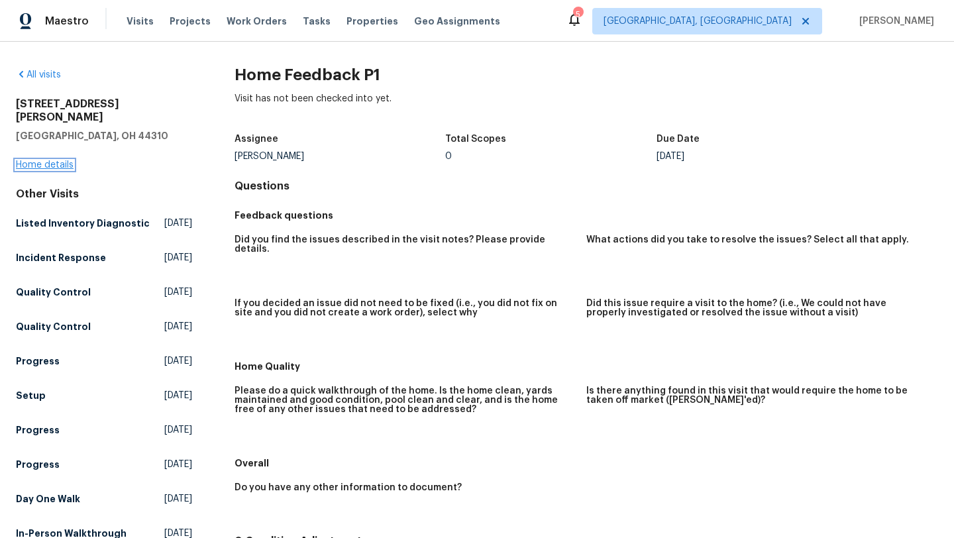
click at [54, 160] on link "Home details" at bounding box center [45, 164] width 58 height 9
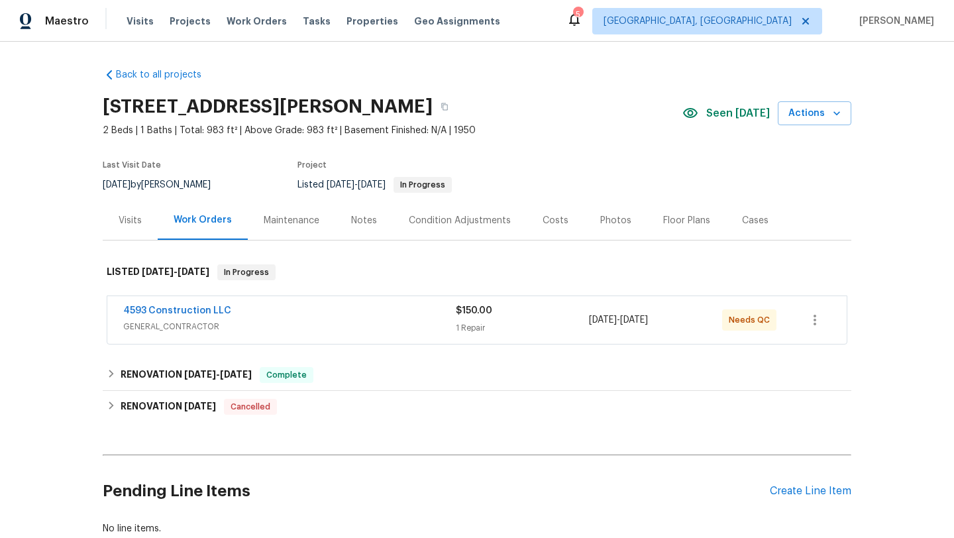
click at [268, 327] on span "GENERAL_CONTRACTOR" at bounding box center [289, 326] width 333 height 13
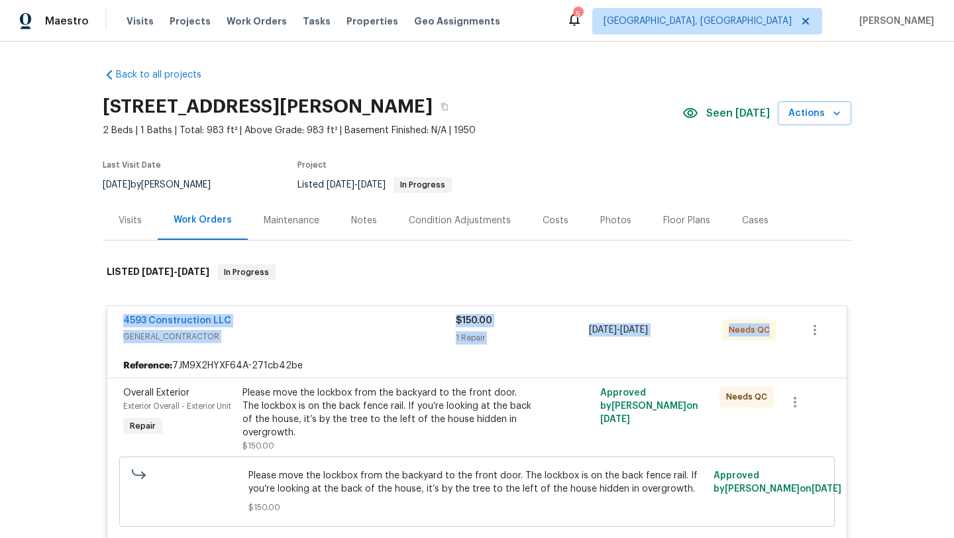
drag, startPoint x: 772, startPoint y: 337, endPoint x: 97, endPoint y: 325, distance: 674.7
click at [97, 325] on div "Back to all projects 1202 Clifton Ave, Akron, OH 44310 2 Beds | 1 Baths | Total…" at bounding box center [477, 290] width 954 height 496
copy div "4593 Construction LLC GENERAL_CONTRACTOR $150.00 1 Repair 8/7/2025 - 8/11/2025 …"
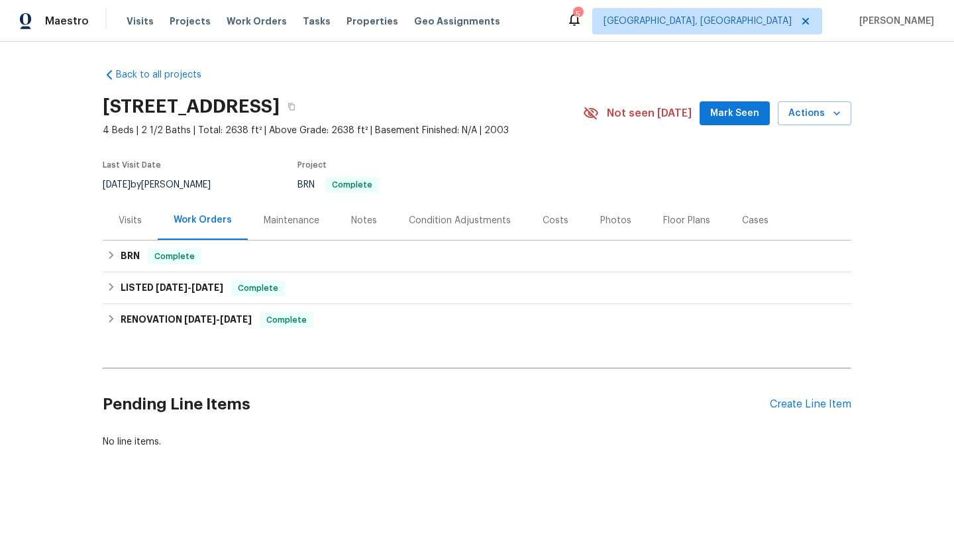
click at [133, 217] on div "Visits" at bounding box center [130, 220] width 23 height 13
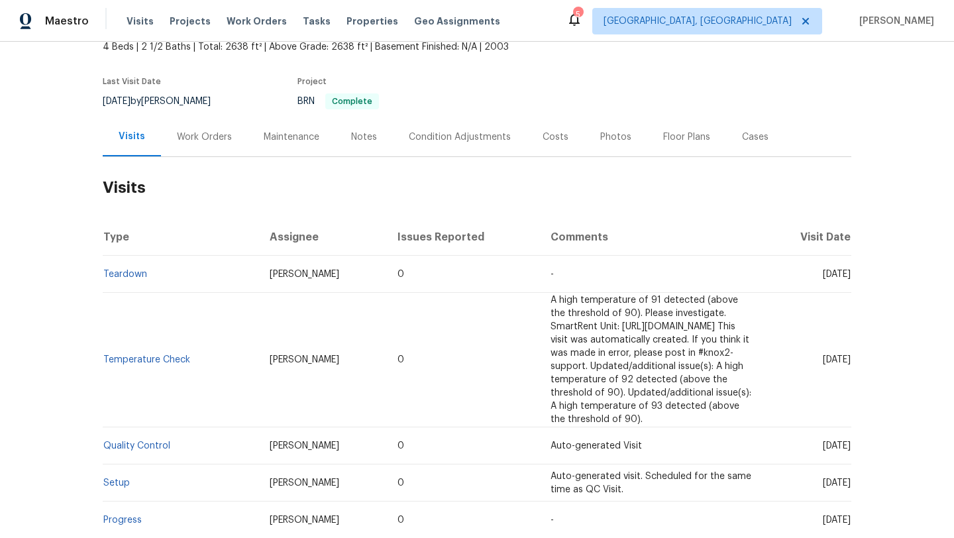
scroll to position [89, 0]
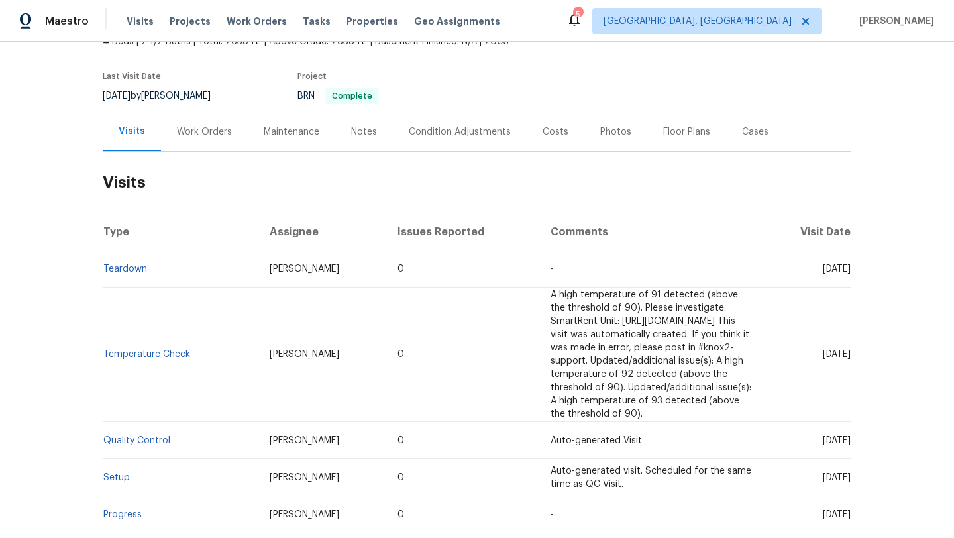
click at [858, 322] on div "Back to all projects 4981 Kingfisher Ln, Mesquite, TX 75181 4 Beds | 2 1/2 Bath…" at bounding box center [477, 290] width 954 height 496
drag, startPoint x: 793, startPoint y: 268, endPoint x: 850, endPoint y: 274, distance: 56.6
click at [850, 274] on td "Tue, Aug 05 2025" at bounding box center [808, 268] width 87 height 37
copy span "Aug 05 2025"
click at [217, 115] on div "Work Orders" at bounding box center [204, 131] width 87 height 39
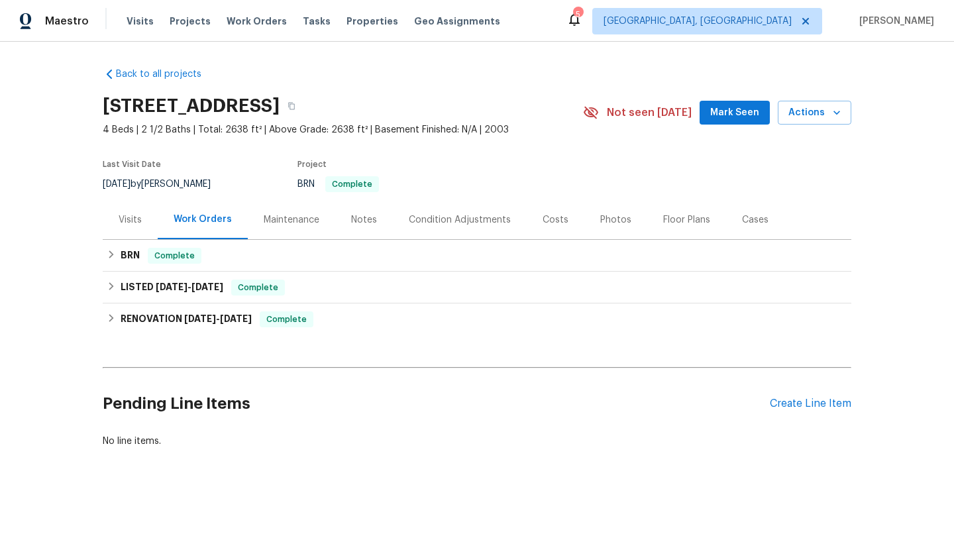
scroll to position [1, 0]
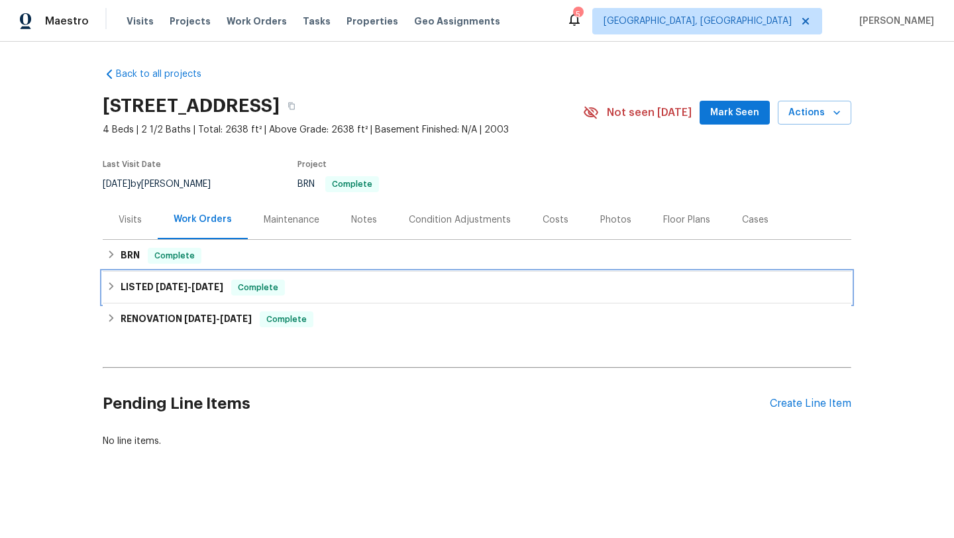
click at [270, 281] on span "Complete" at bounding box center [258, 287] width 51 height 13
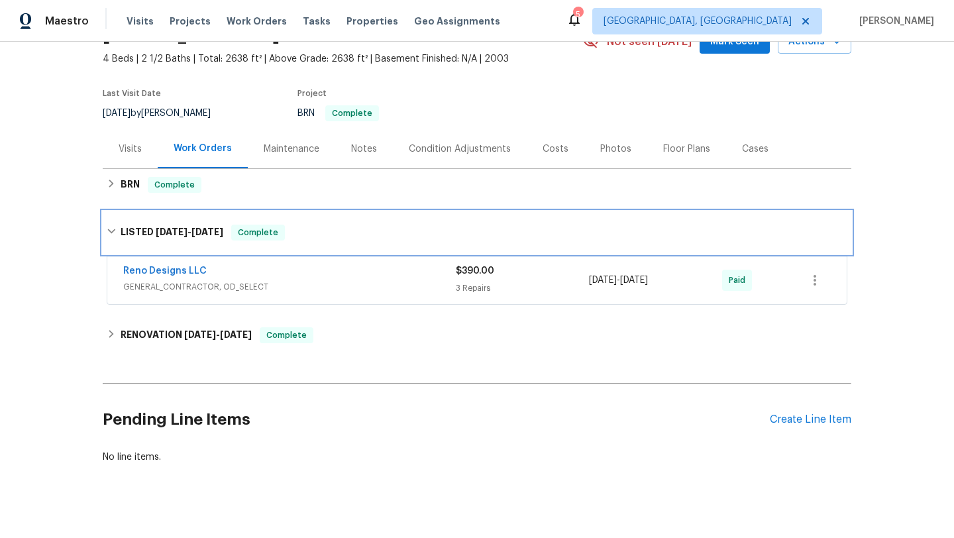
scroll to position [78, 0]
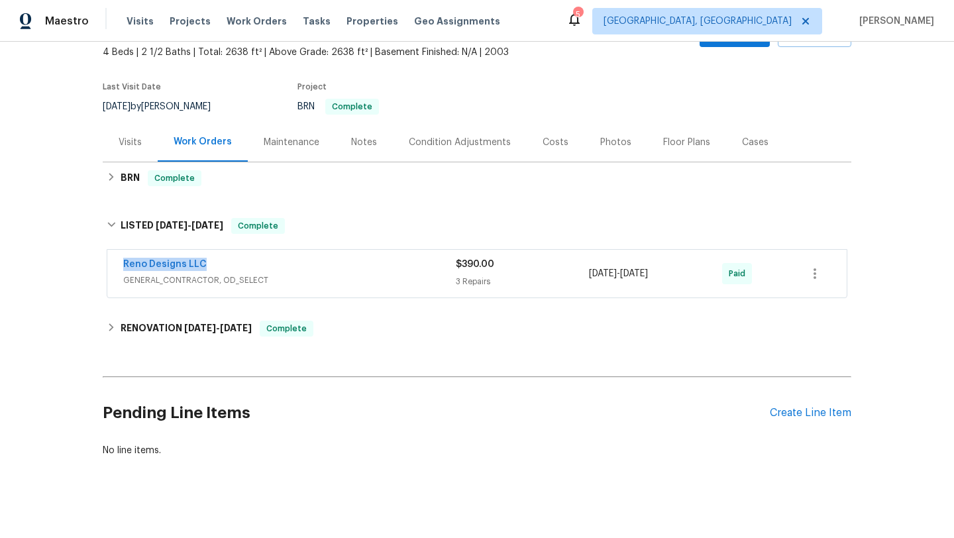
drag, startPoint x: 215, startPoint y: 263, endPoint x: 103, endPoint y: 263, distance: 112.0
click at [103, 263] on div "Reno Designs LLC GENERAL_CONTRACTOR, OD_SELECT $390.00 3 Repairs 4/18/2025 - 4/…" at bounding box center [477, 274] width 749 height 55
copy link "Reno Designs LLC"
drag, startPoint x: 690, startPoint y: 281, endPoint x: 581, endPoint y: 274, distance: 109.6
click at [580, 274] on div "Reno Designs LLC GENERAL_CONTRACTOR, OD_SELECT $390.00 3 Repairs 4/18/2025 - 4/…" at bounding box center [461, 274] width 676 height 32
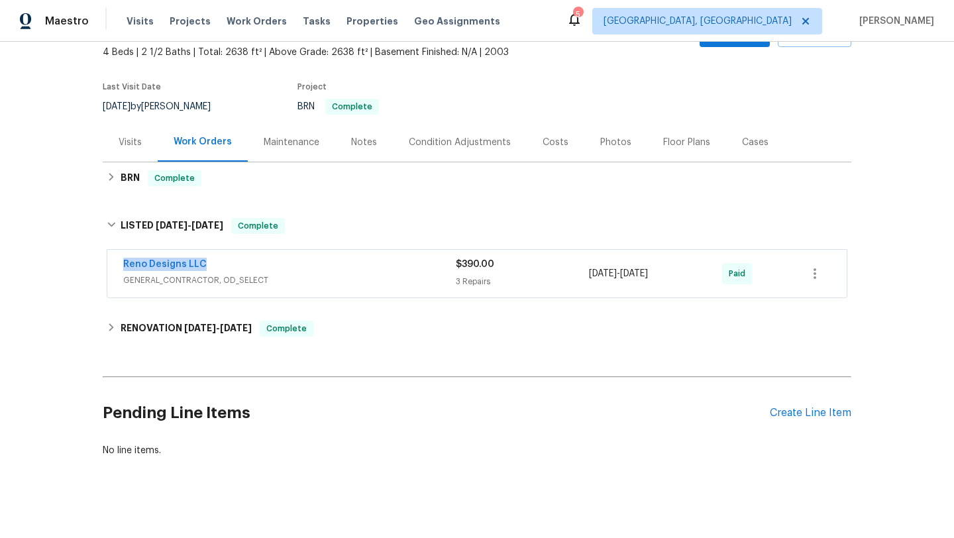
copy div "3 Repairs 4/18/2025 - 4/23/2025"
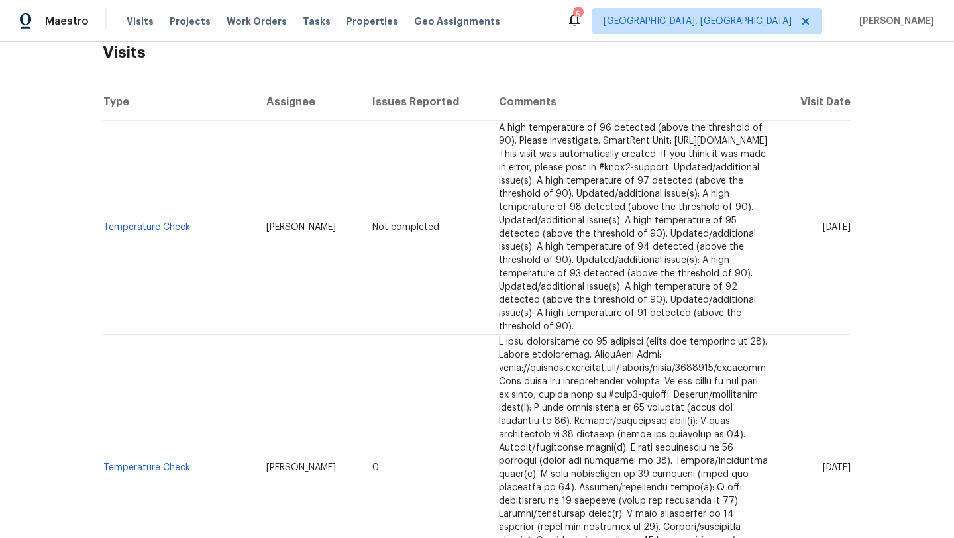
scroll to position [178, 0]
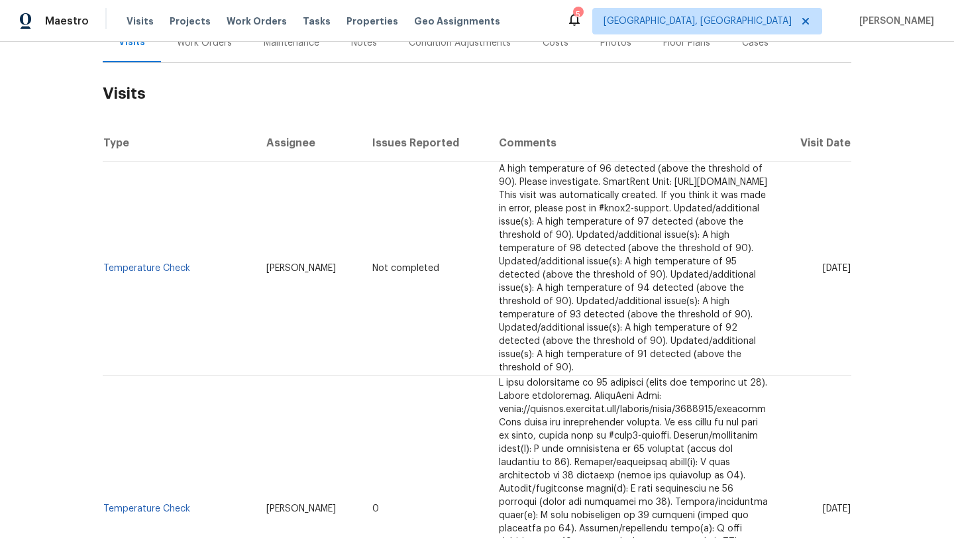
click at [199, 50] on div "Work Orders" at bounding box center [204, 42] width 87 height 39
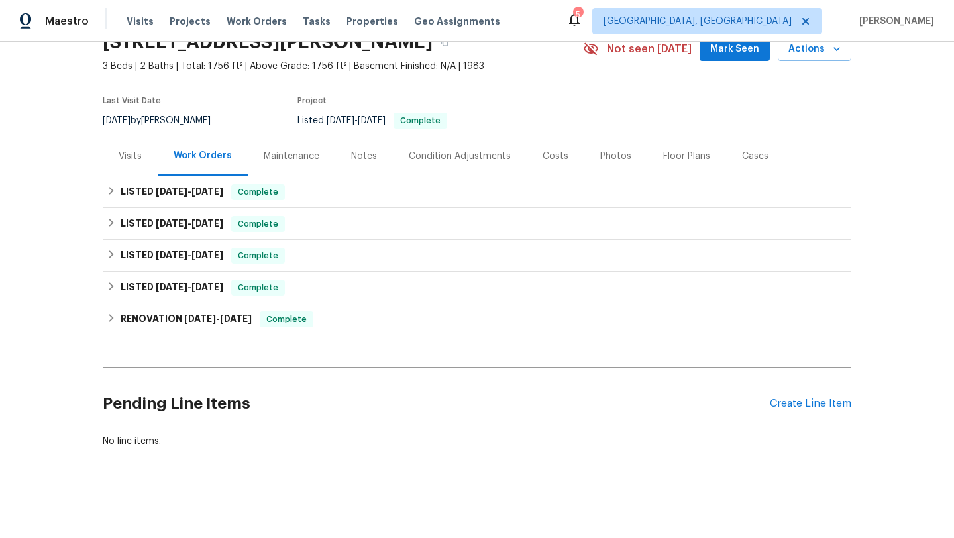
scroll to position [64, 0]
click at [129, 162] on div "Visits" at bounding box center [130, 156] width 23 height 13
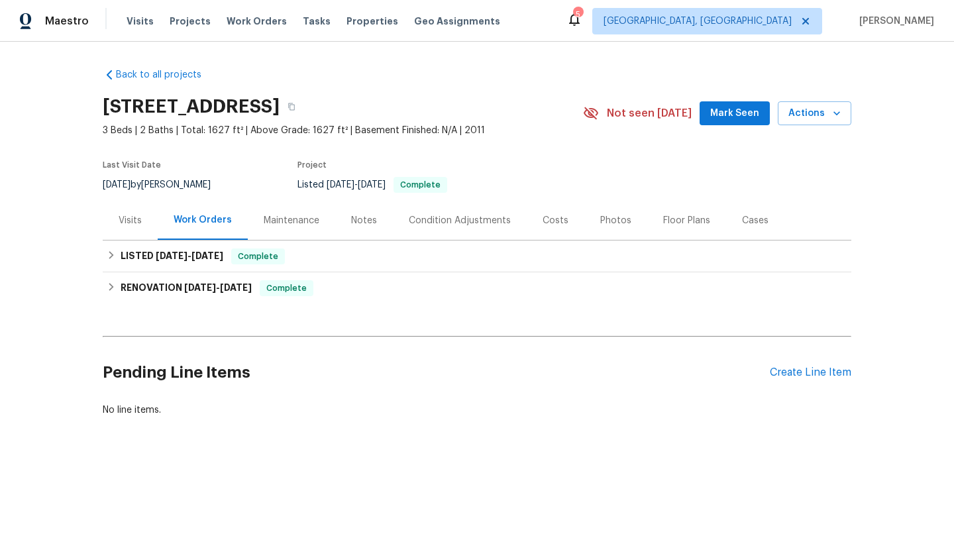
click at [125, 233] on div "Visits" at bounding box center [130, 220] width 55 height 39
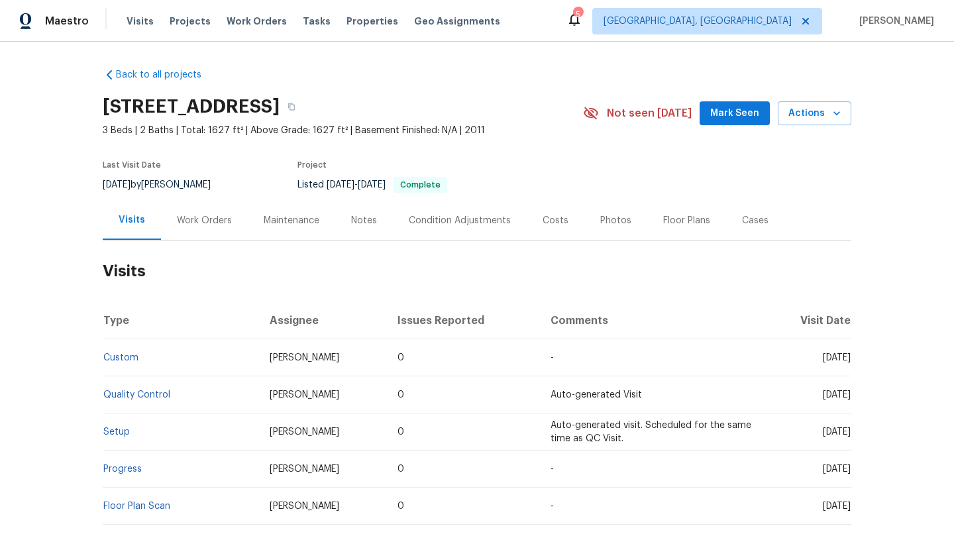
drag, startPoint x: 800, startPoint y: 357, endPoint x: 849, endPoint y: 360, distance: 48.4
click at [849, 360] on span "Thu, Jul 10 2025" at bounding box center [837, 357] width 28 height 9
copy span "Jul 10 2025"
click at [197, 214] on div "Work Orders" at bounding box center [204, 220] width 55 height 13
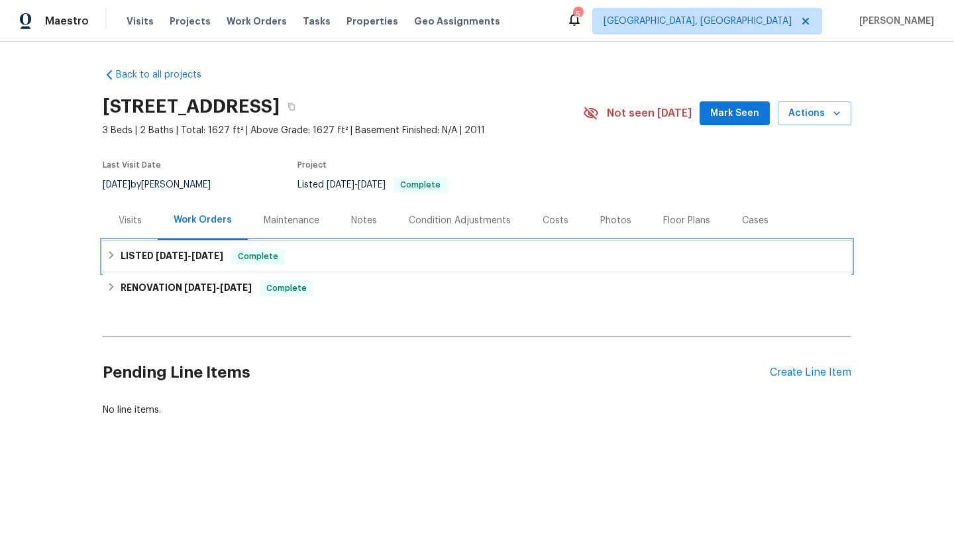
click at [201, 256] on span "7/12/25" at bounding box center [208, 255] width 32 height 9
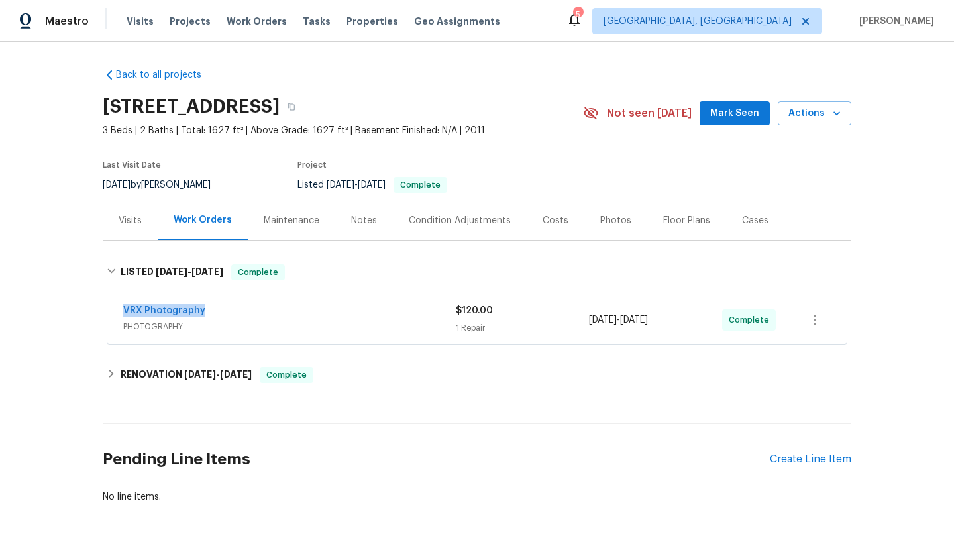
drag, startPoint x: 221, startPoint y: 314, endPoint x: 109, endPoint y: 313, distance: 112.0
click at [109, 313] on div "VRX Photography PHOTOGRAPHY $120.00 1 Repair 7/11/2025 - 7/12/2025 Complete" at bounding box center [477, 320] width 740 height 48
copy link "VRX Photography"
drag, startPoint x: 687, startPoint y: 323, endPoint x: 579, endPoint y: 323, distance: 108.0
click at [579, 323] on div "VRX Photography PHOTOGRAPHY $120.00 1 Repair 7/11/2025 - 7/12/2025 Complete" at bounding box center [461, 320] width 676 height 32
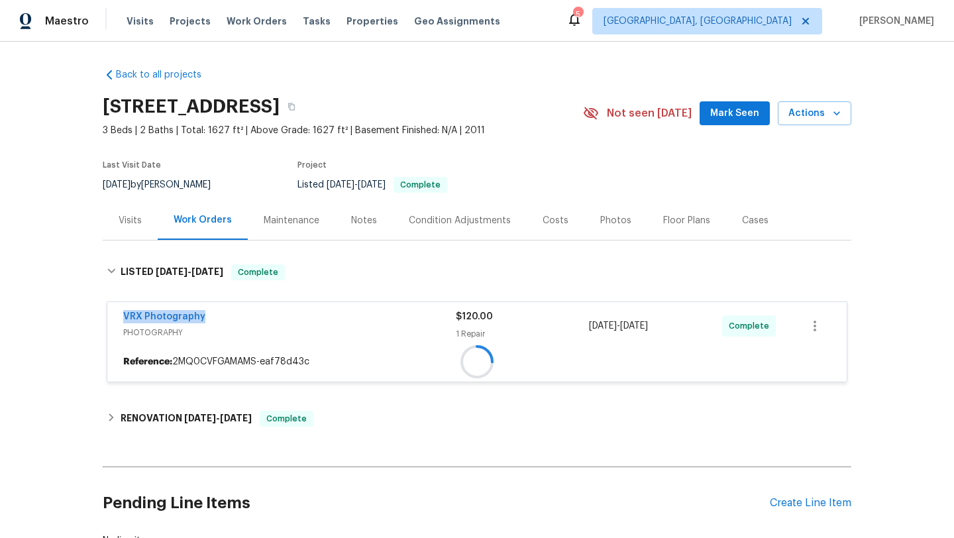
copy div "7/11/2025 - 7/12/2025"
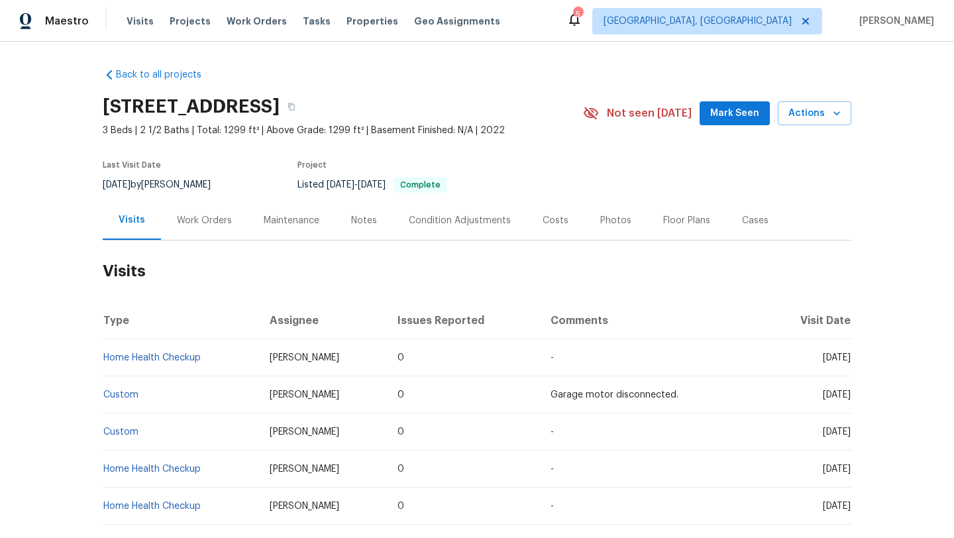
drag, startPoint x: 795, startPoint y: 356, endPoint x: 850, endPoint y: 360, distance: 55.2
click at [850, 360] on span "Fri, Aug 08 2025" at bounding box center [837, 357] width 28 height 9
copy span "Aug 08 2025"
click at [203, 223] on div "Work Orders" at bounding box center [204, 220] width 55 height 13
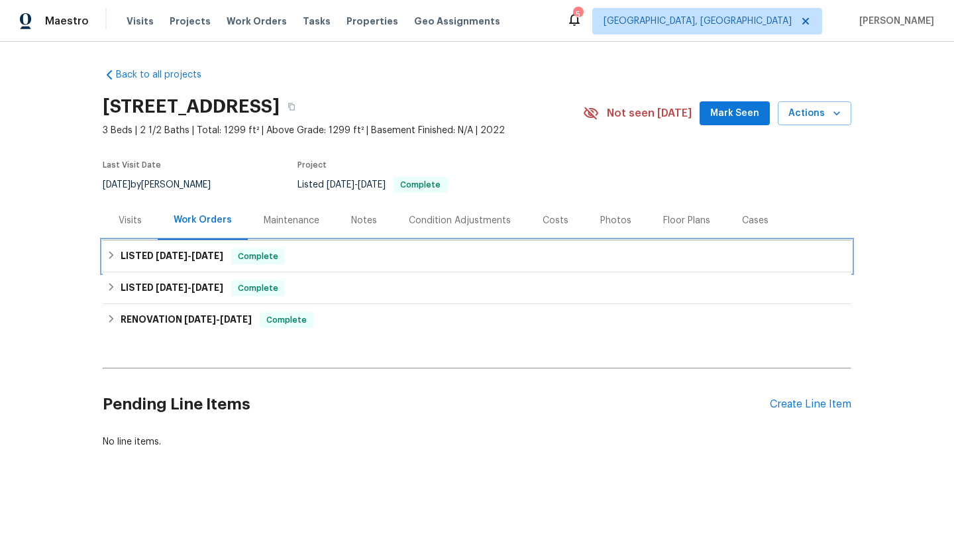
click at [220, 258] on span "7/31/25" at bounding box center [208, 255] width 32 height 9
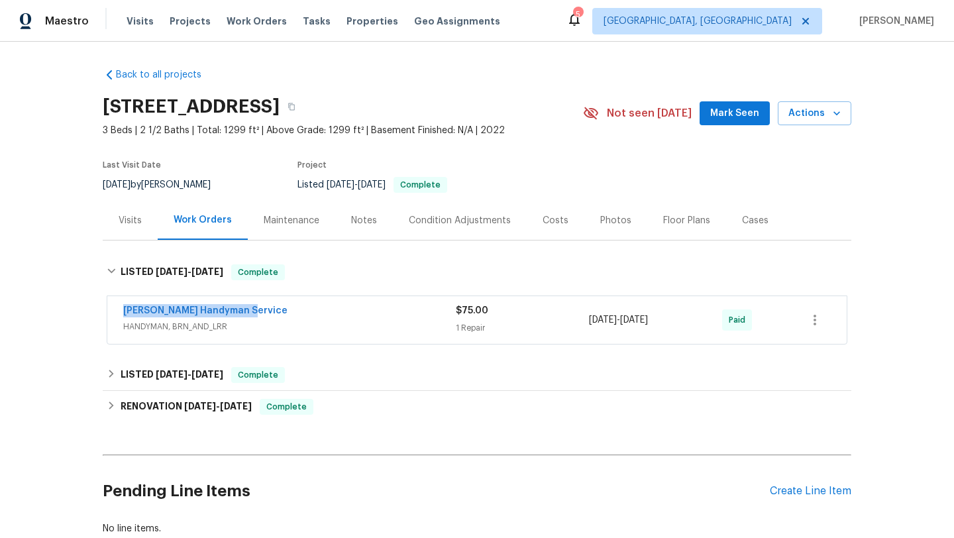
drag, startPoint x: 258, startPoint y: 313, endPoint x: 113, endPoint y: 311, distance: 144.5
click at [113, 311] on div "Mehle's Handyman Service HANDYMAN, BRN_AND_LRR $75.00 1 Repair 7/30/2025 - 7/31…" at bounding box center [477, 320] width 740 height 48
copy link "Mehle's Handyman Service"
drag, startPoint x: 688, startPoint y: 322, endPoint x: 573, endPoint y: 321, distance: 114.6
click at [573, 321] on div "Mehle's Handyman Service HANDYMAN, BRN_AND_LRR $75.00 1 Repair 7/30/2025 - 7/31…" at bounding box center [461, 320] width 676 height 32
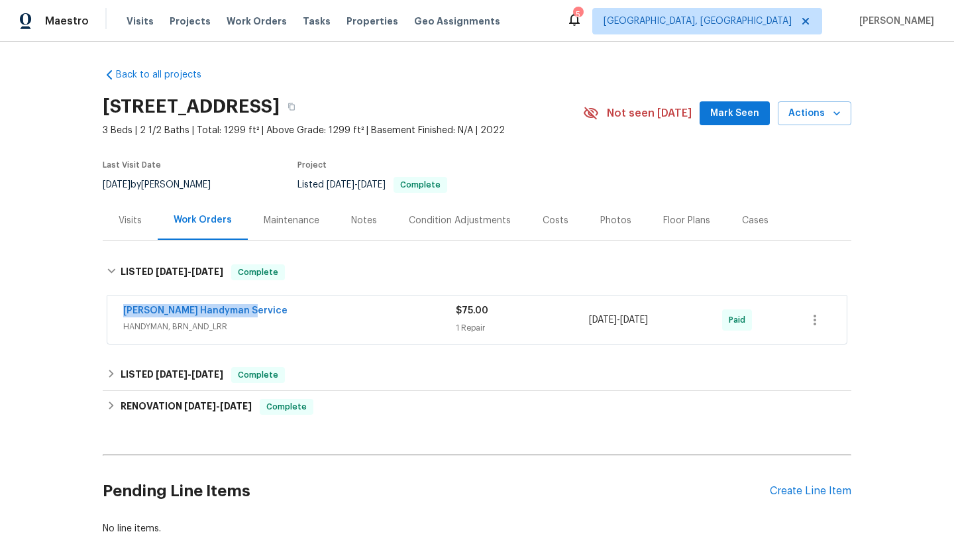
copy div "7/30/2025 - 7/31/2025"
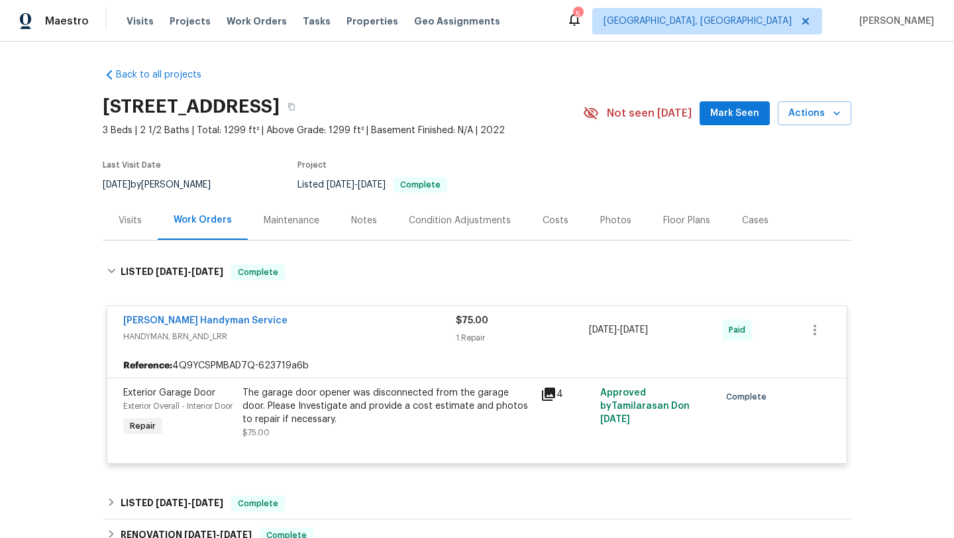
click at [137, 225] on div "Visits" at bounding box center [130, 220] width 23 height 13
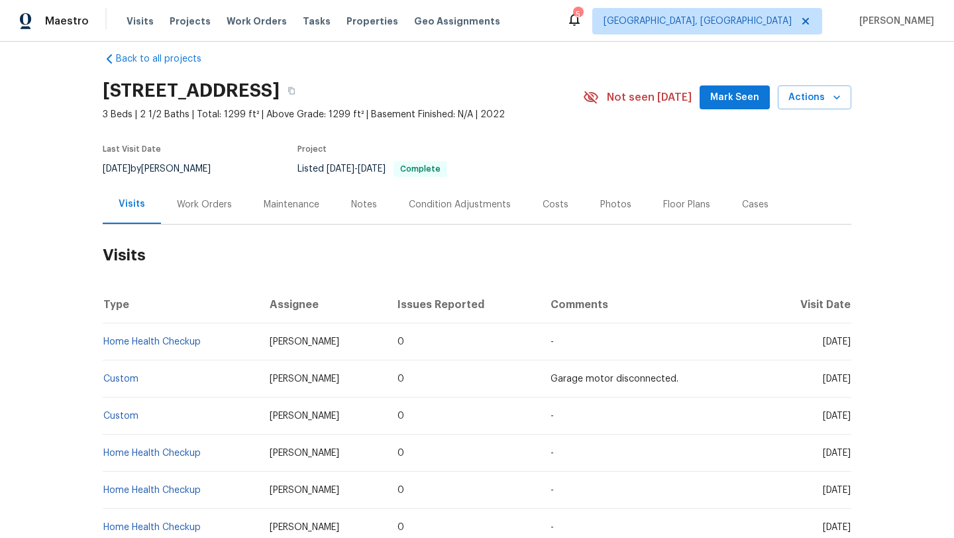
scroll to position [32, 0]
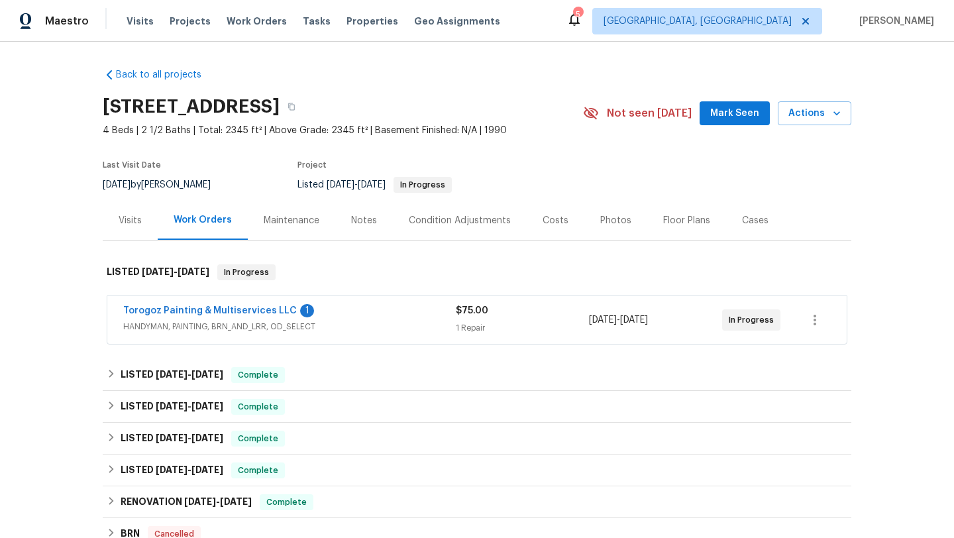
click at [124, 227] on div "Visits" at bounding box center [130, 220] width 23 height 13
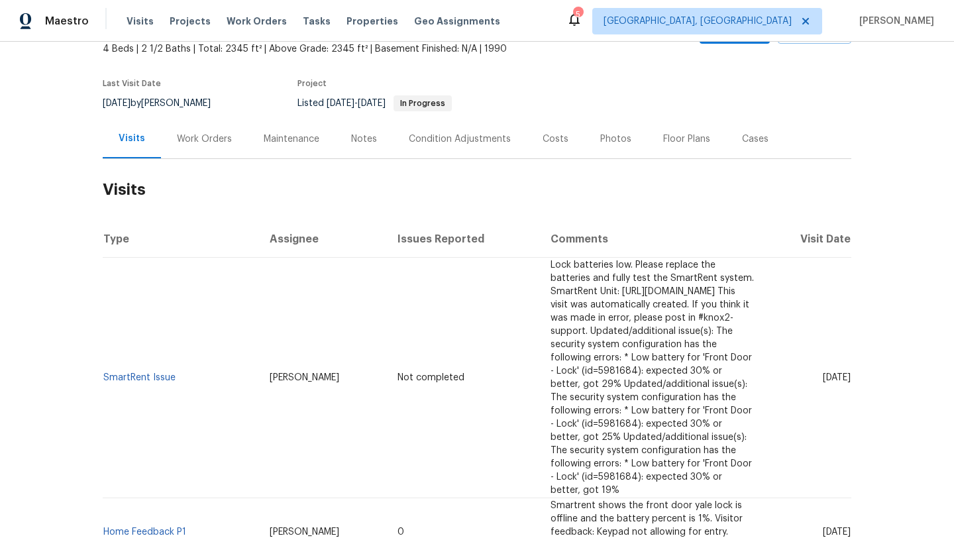
scroll to position [166, 0]
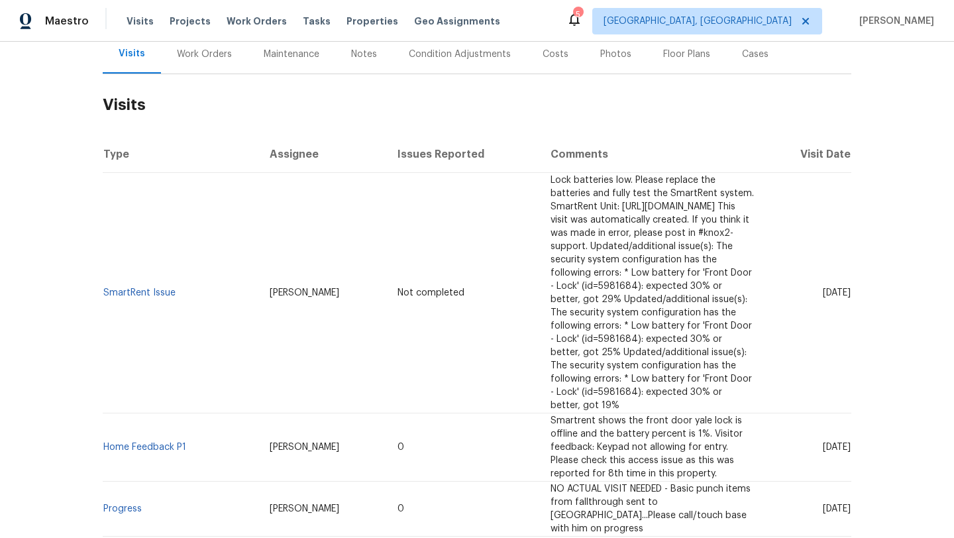
click at [823, 443] on span "[DATE]" at bounding box center [837, 447] width 28 height 9
drag, startPoint x: 795, startPoint y: 387, endPoint x: 849, endPoint y: 394, distance: 54.7
click at [849, 413] on td "[DATE]" at bounding box center [808, 447] width 87 height 68
copy span "[DATE]"
click at [207, 54] on div "Work Orders" at bounding box center [204, 54] width 55 height 13
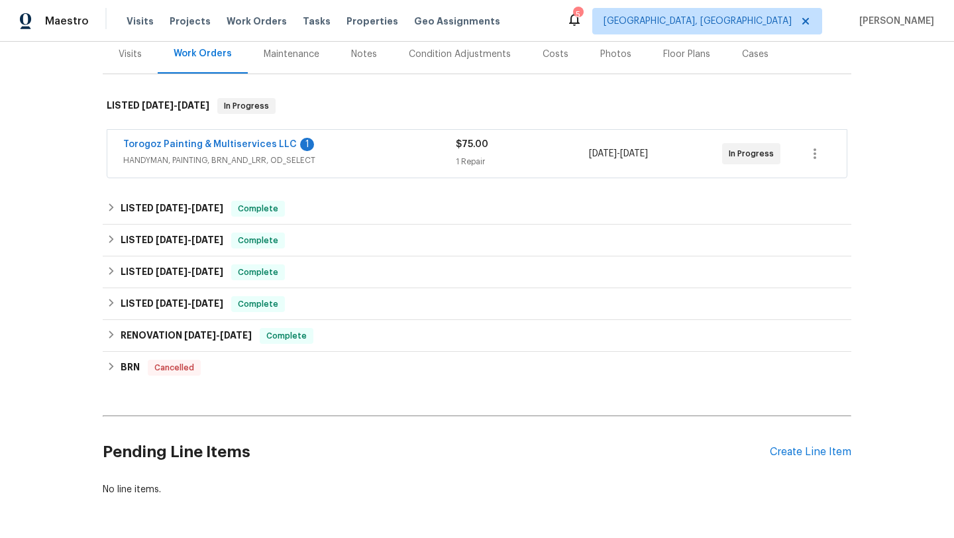
scroll to position [167, 0]
click at [313, 166] on span "HANDYMAN, PAINTING, BRN_AND_LRR, OD_SELECT" at bounding box center [289, 159] width 333 height 13
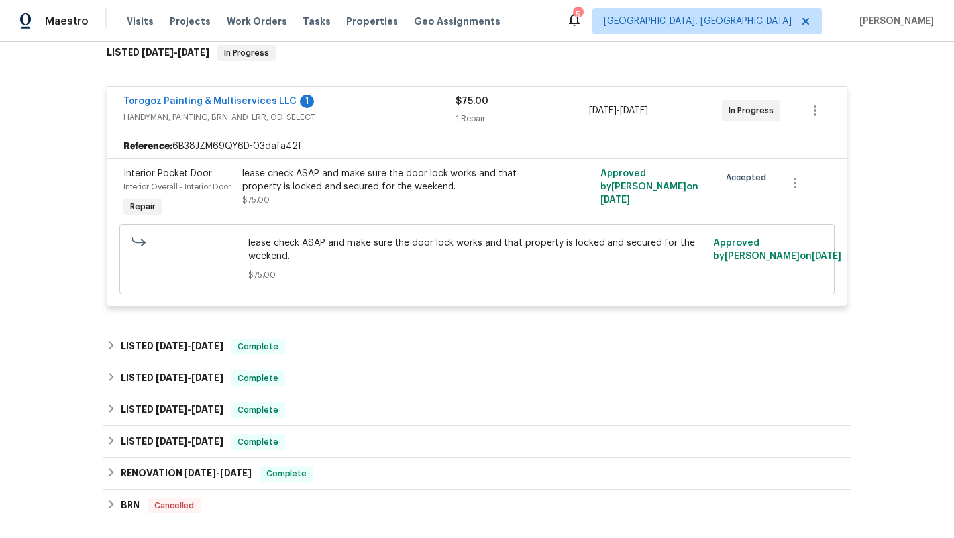
scroll to position [242, 0]
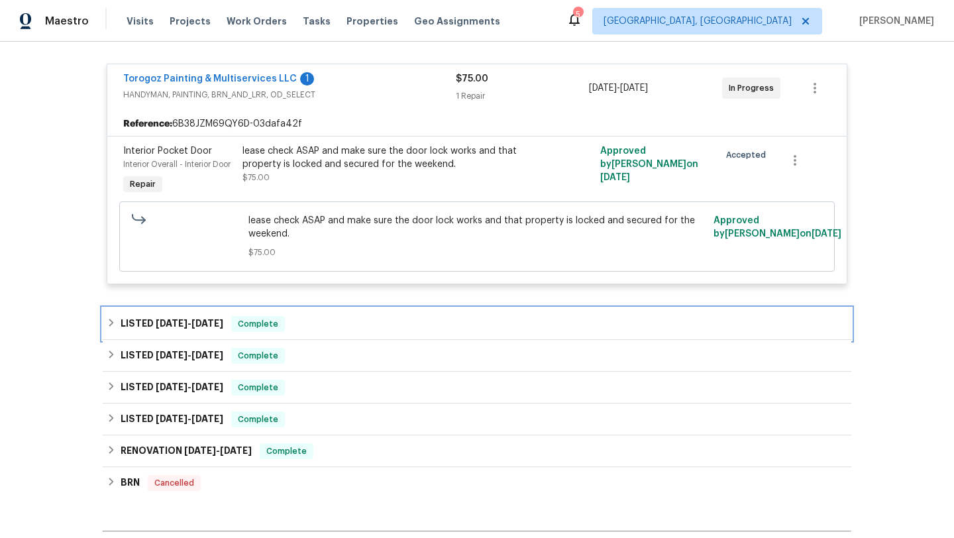
click at [315, 316] on div "LISTED [DATE] - [DATE] Complete" at bounding box center [477, 324] width 741 height 16
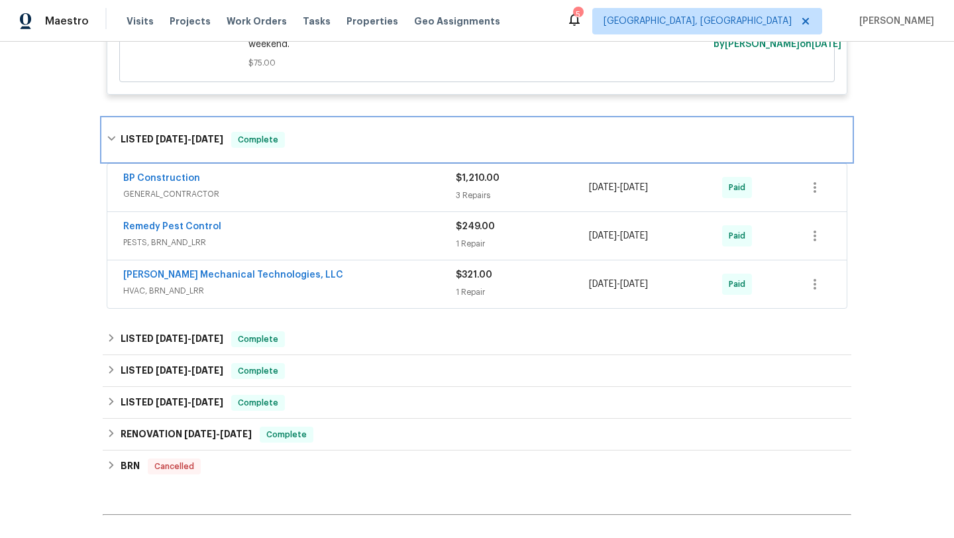
scroll to position [446, 0]
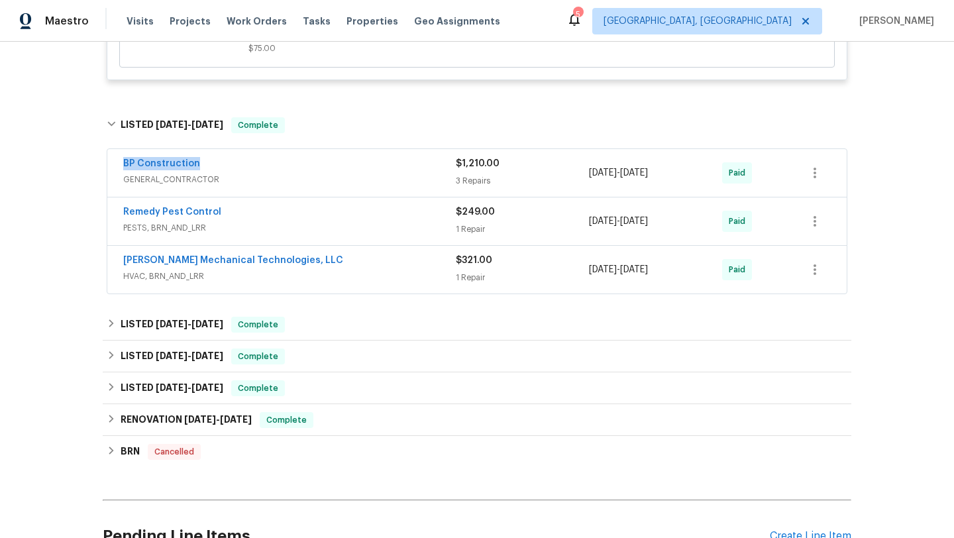
drag, startPoint x: 205, startPoint y: 168, endPoint x: 118, endPoint y: 164, distance: 86.9
click at [118, 164] on div "BP Construction GENERAL_CONTRACTOR $1,210.00 3 Repairs [DATE] - [DATE] Paid" at bounding box center [477, 173] width 740 height 48
copy link "BP Construction"
drag, startPoint x: 688, startPoint y: 175, endPoint x: 553, endPoint y: 177, distance: 135.2
click at [553, 177] on div "BP Construction GENERAL_CONTRACTOR $1,210.00 3 Repairs [DATE] - [DATE] Paid" at bounding box center [461, 173] width 676 height 32
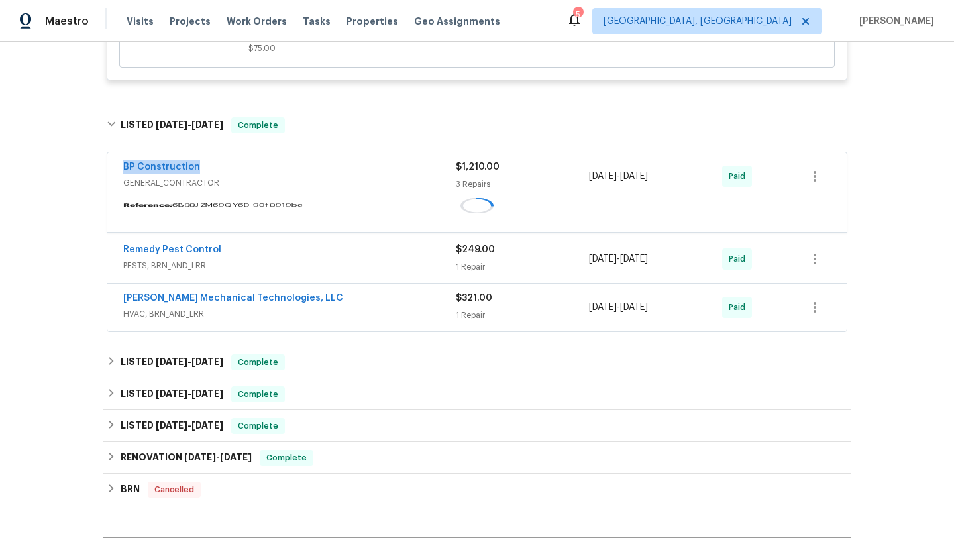
copy div "[DATE] - [DATE]"
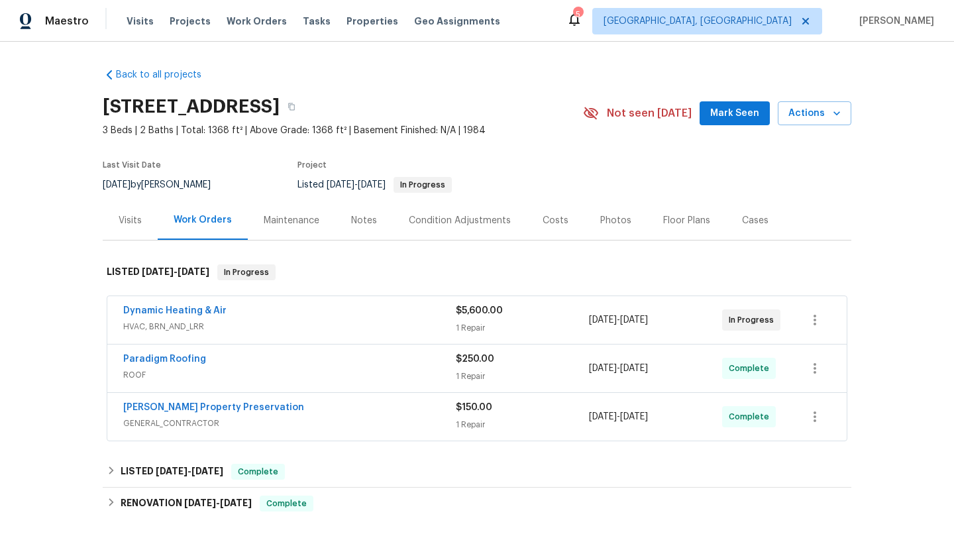
click at [288, 329] on span "HVAC, BRN_AND_LRR" at bounding box center [289, 326] width 333 height 13
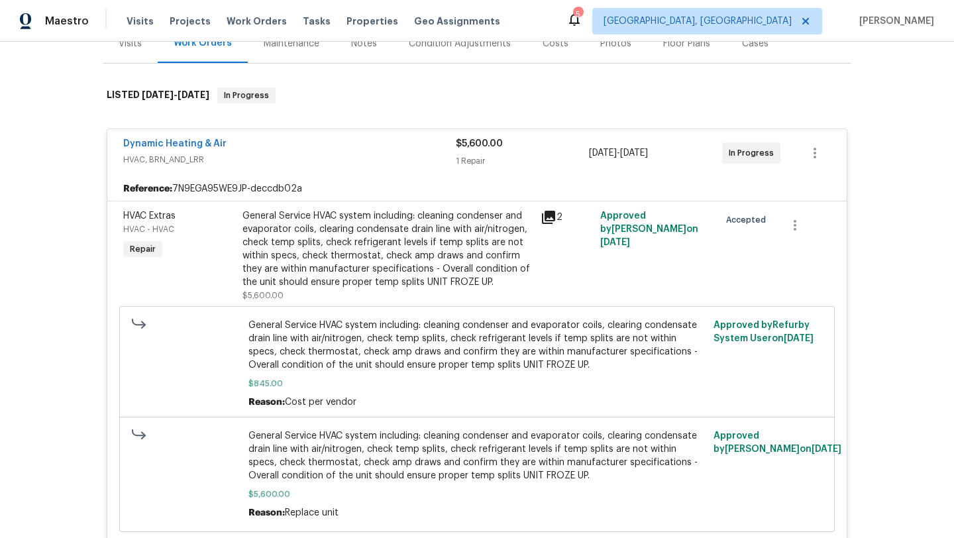
scroll to position [36, 0]
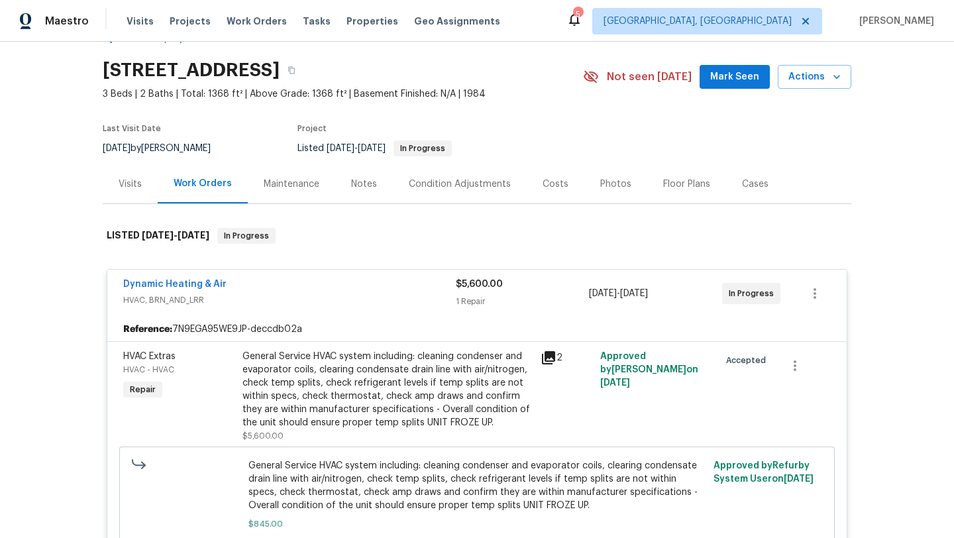
click at [140, 190] on div "Visits" at bounding box center [130, 184] width 23 height 13
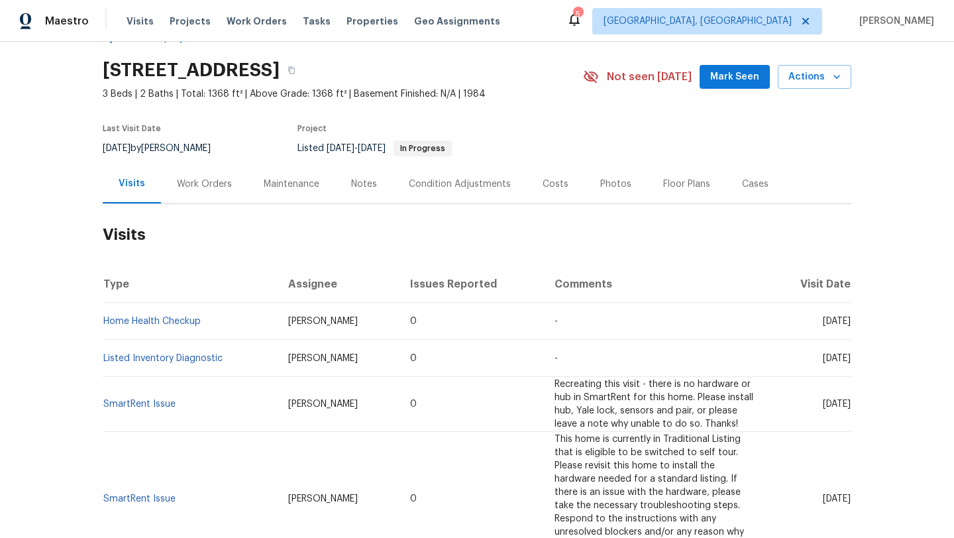
drag, startPoint x: 795, startPoint y: 321, endPoint x: 849, endPoint y: 326, distance: 53.9
click at [849, 326] on td "[DATE]" at bounding box center [810, 321] width 83 height 37
copy span "[DATE]"
click at [195, 184] on div "Work Orders" at bounding box center [204, 184] width 55 height 13
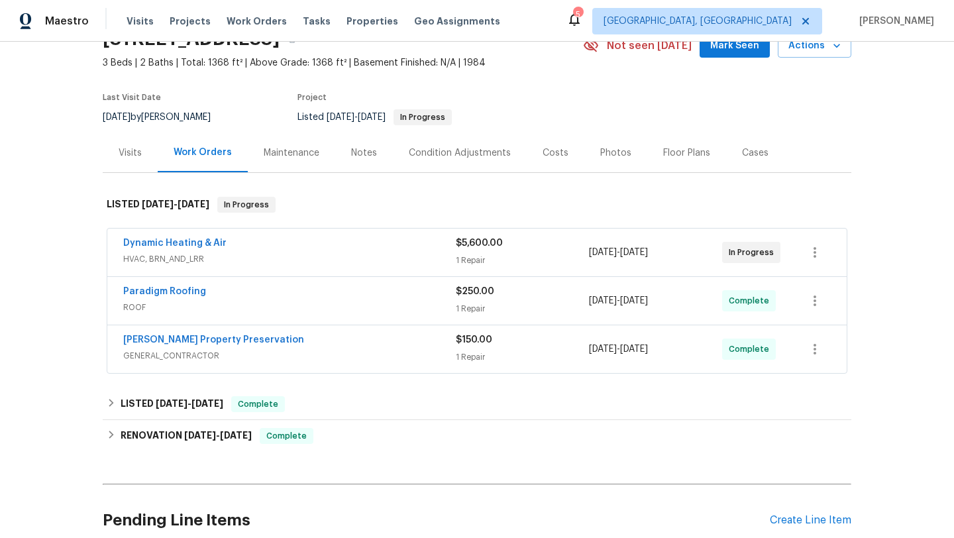
scroll to position [114, 0]
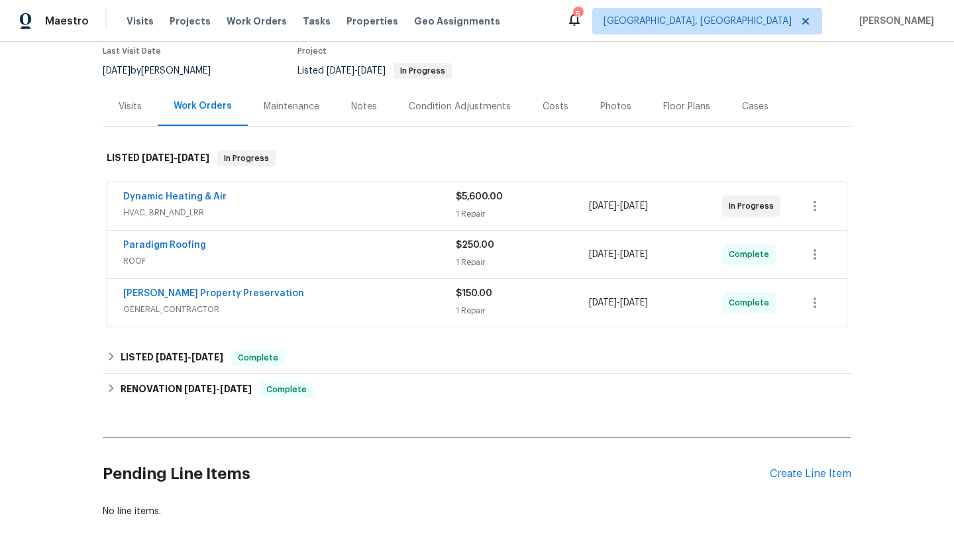
click at [264, 220] on div "Dynamic Heating & Air HVAC, BRN_AND_LRR" at bounding box center [289, 206] width 333 height 32
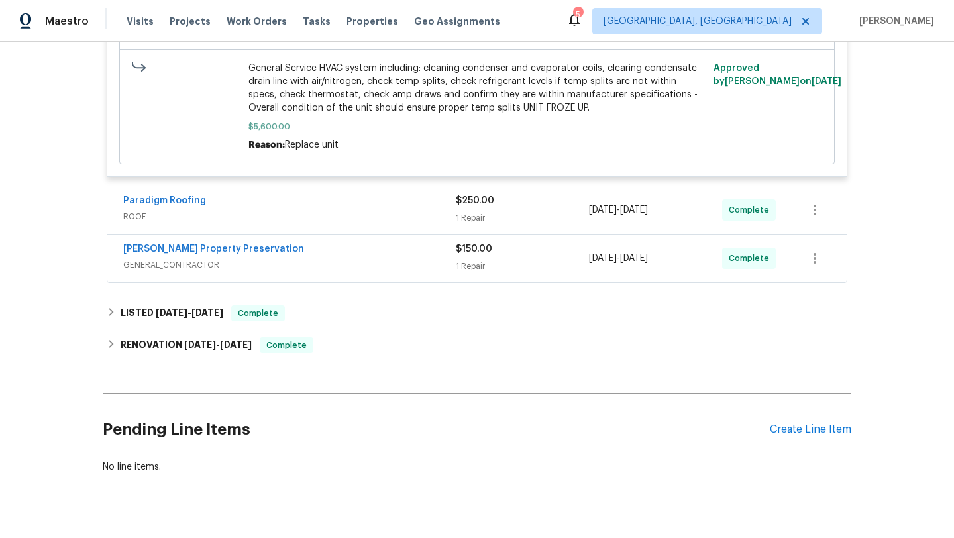
scroll to position [545, 0]
click at [260, 216] on span "ROOF" at bounding box center [289, 215] width 333 height 13
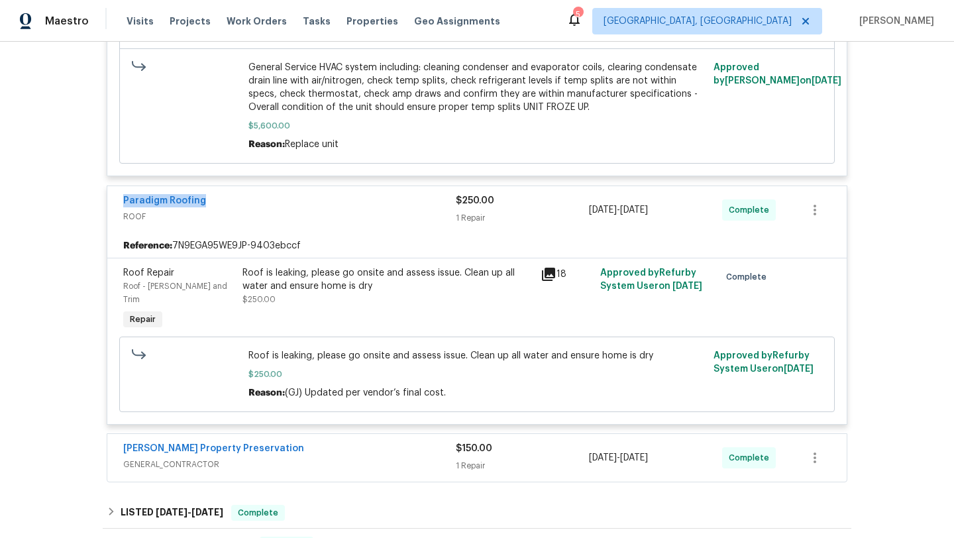
drag, startPoint x: 217, startPoint y: 209, endPoint x: 111, endPoint y: 203, distance: 106.9
click at [110, 203] on div "Paradigm Roofing ROOF $250.00 1 Repair 7/9/2025 - 8/4/2025 Complete" at bounding box center [477, 210] width 740 height 48
copy link "Paradigm Roofing"
drag, startPoint x: 683, startPoint y: 207, endPoint x: 586, endPoint y: 214, distance: 97.0
click at [586, 214] on div "Paradigm Roofing ROOF $250.00 1 Repair 7/9/2025 - 8/4/2025 Complete" at bounding box center [461, 210] width 676 height 32
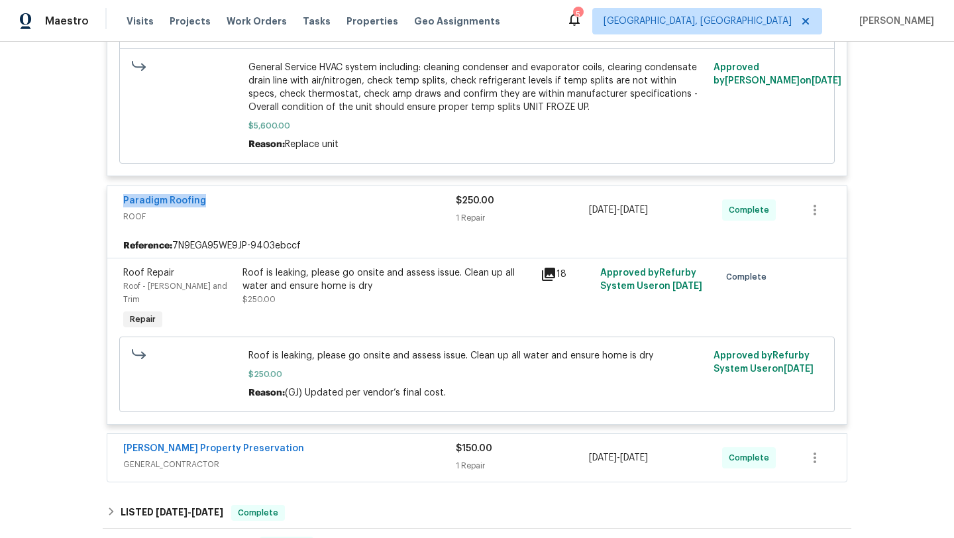
copy div "7/9/2025 - 8/4/2025"
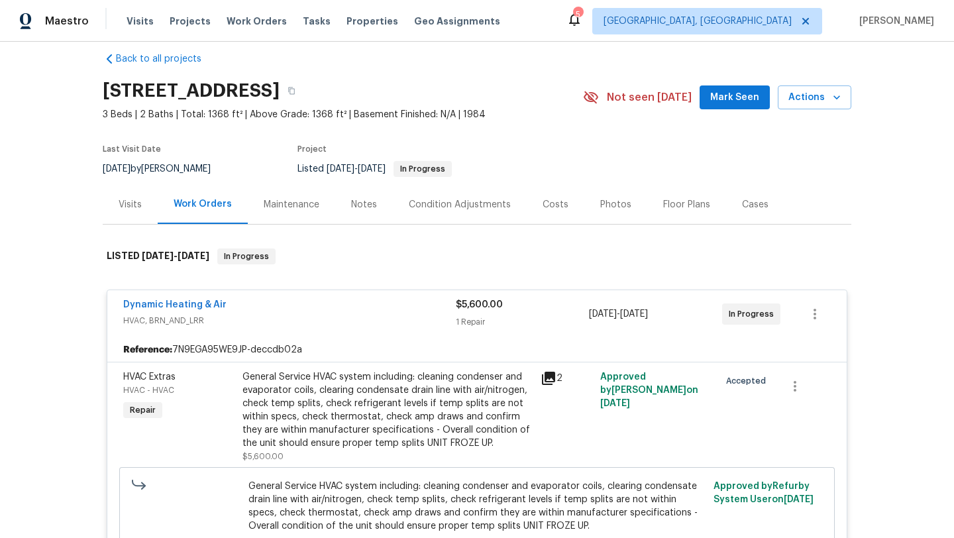
scroll to position [0, 0]
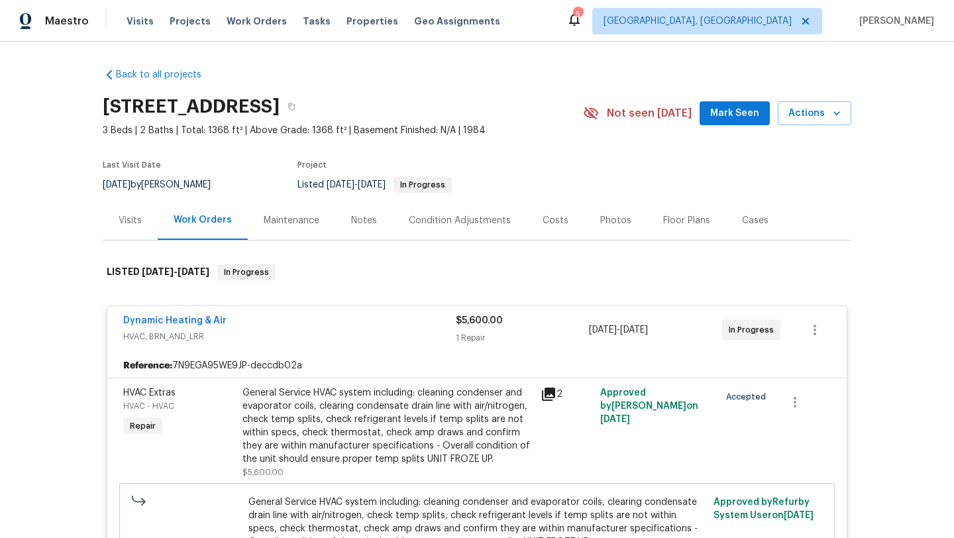
click at [133, 221] on div "Visits" at bounding box center [130, 220] width 23 height 13
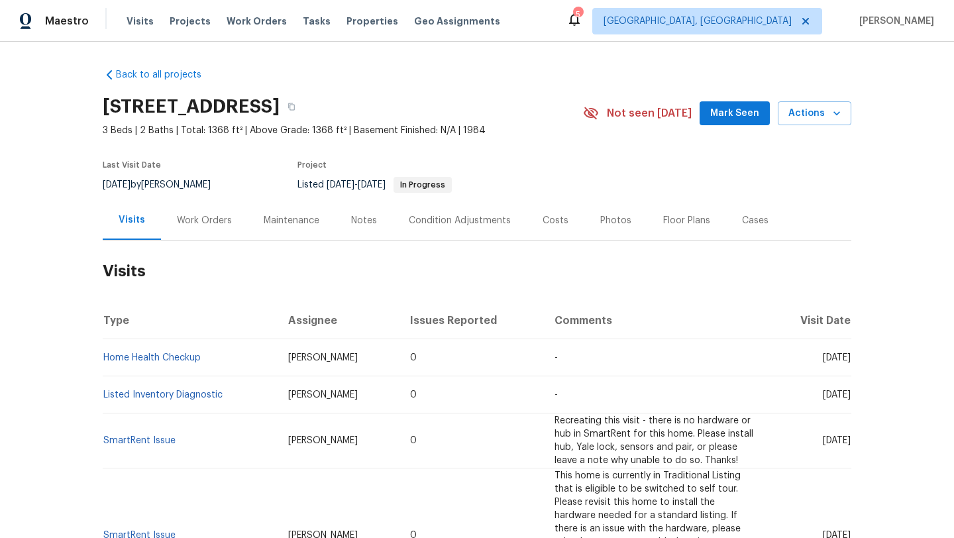
click at [225, 217] on div "Work Orders" at bounding box center [204, 220] width 55 height 13
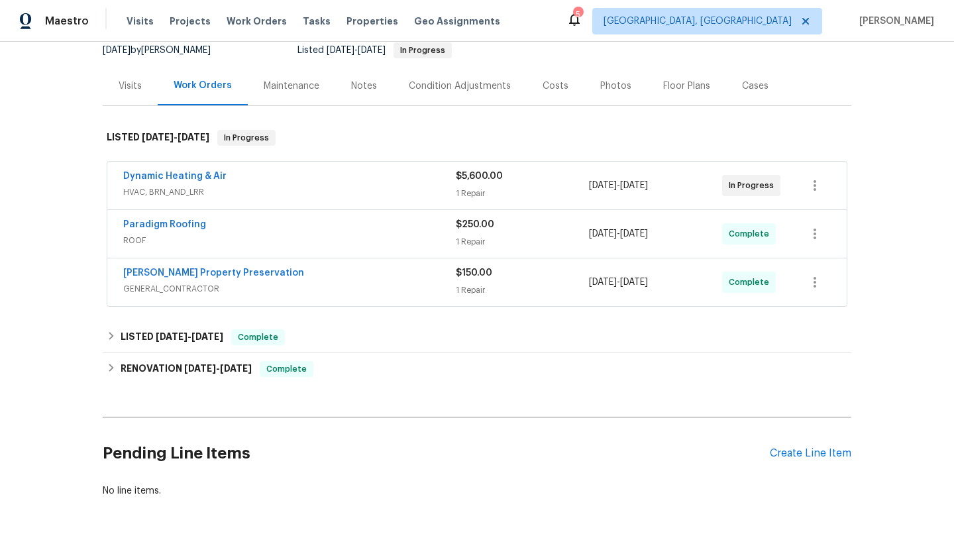
scroll to position [184, 0]
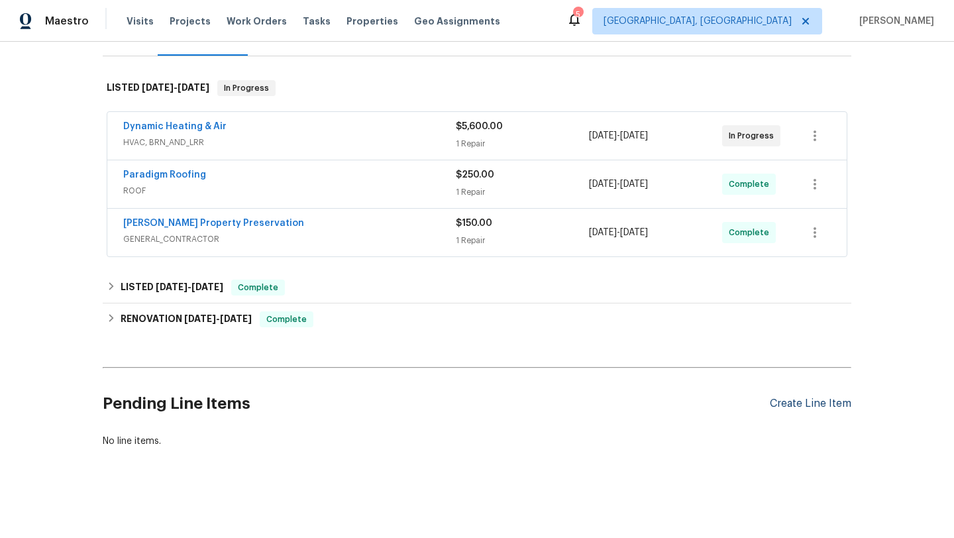
click at [813, 406] on div "Create Line Item" at bounding box center [811, 404] width 82 height 13
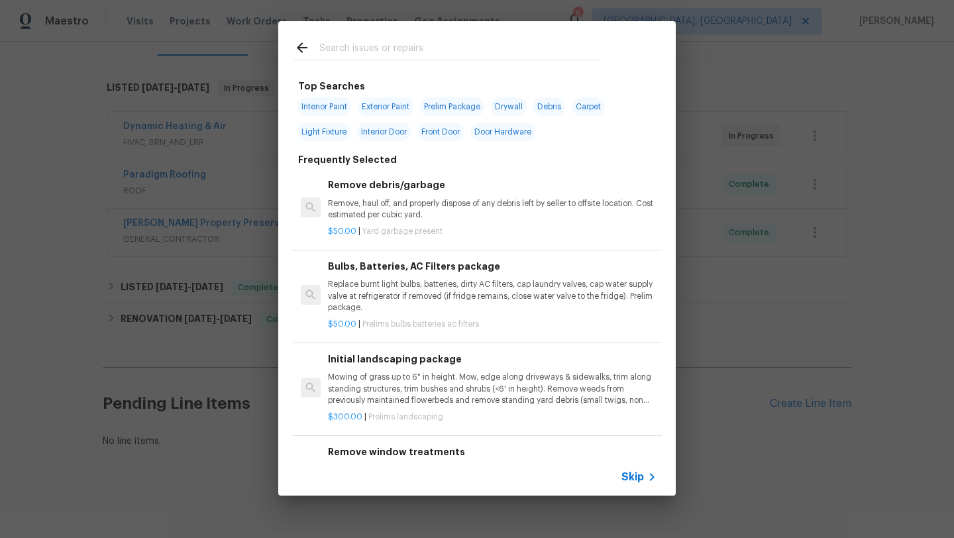
click at [649, 478] on icon at bounding box center [652, 477] width 16 height 16
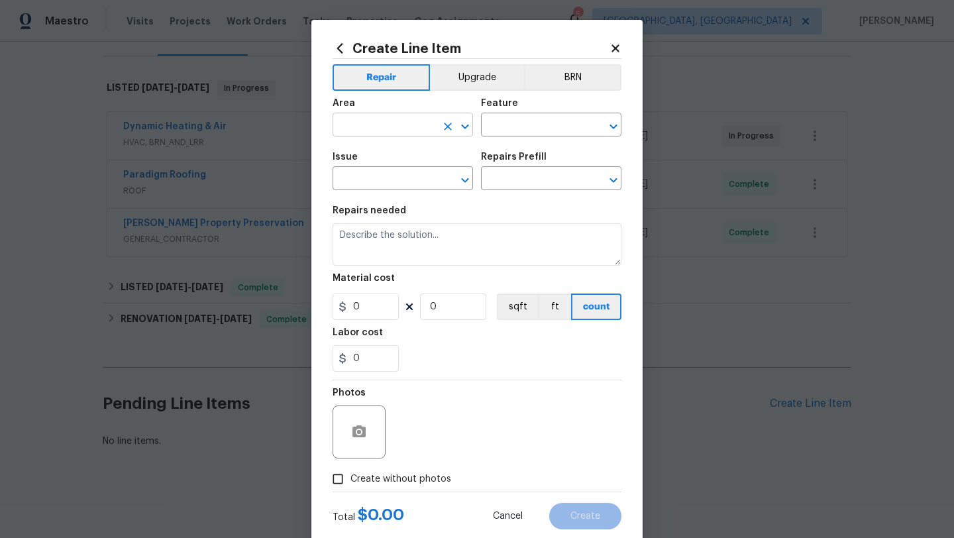
click at [378, 132] on input "text" at bounding box center [384, 126] width 103 height 21
click at [394, 180] on li "Interior Overall" at bounding box center [403, 178] width 140 height 22
type input "Interior Overall"
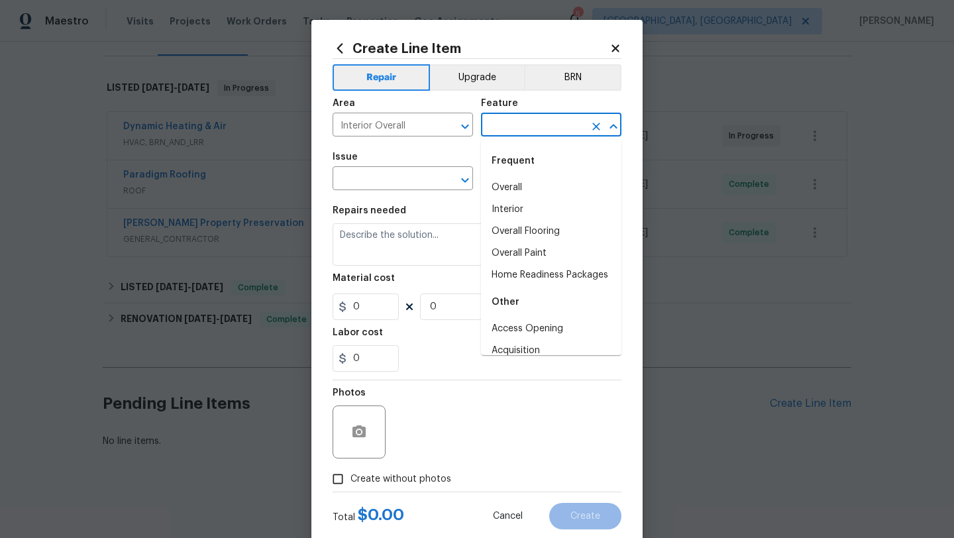
click at [511, 129] on input "text" at bounding box center [532, 126] width 103 height 21
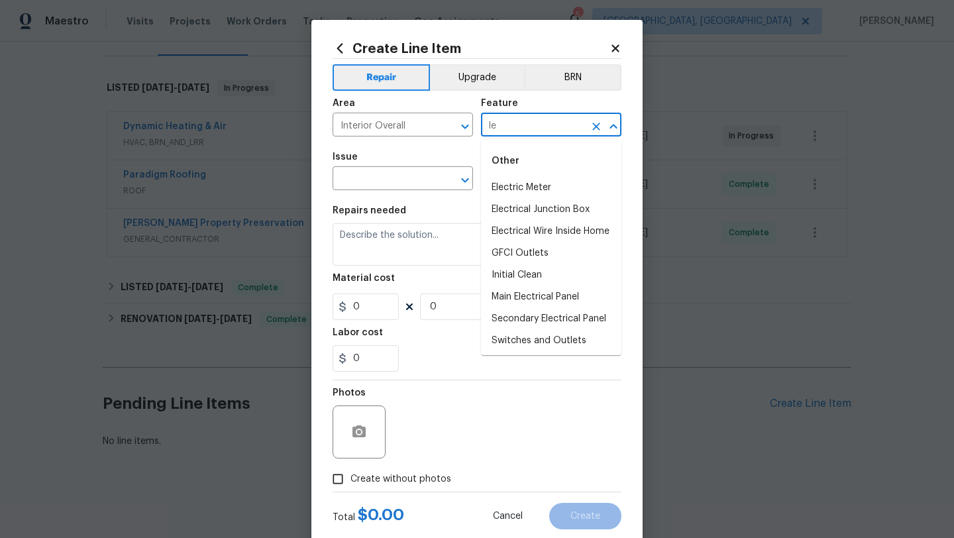
type input "l"
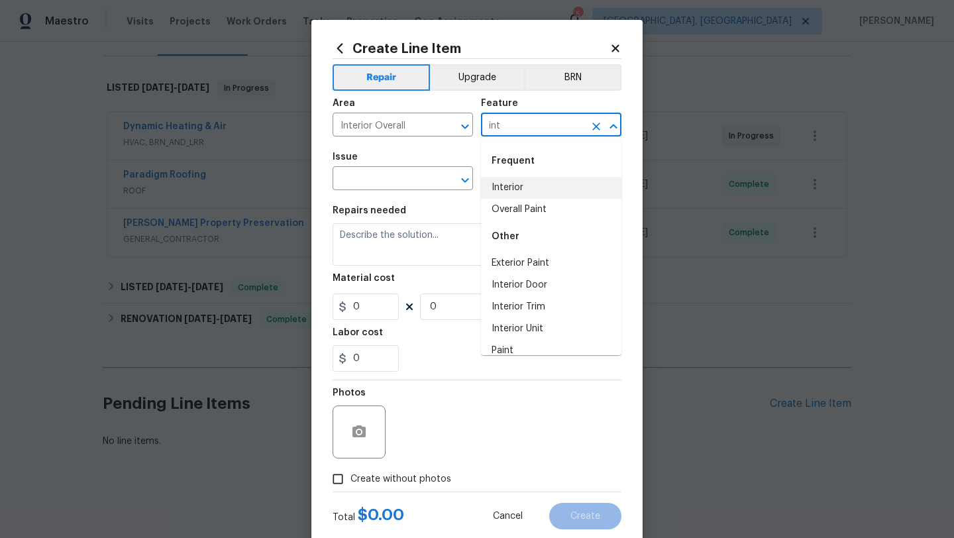
click at [523, 197] on li "Interior" at bounding box center [551, 188] width 140 height 22
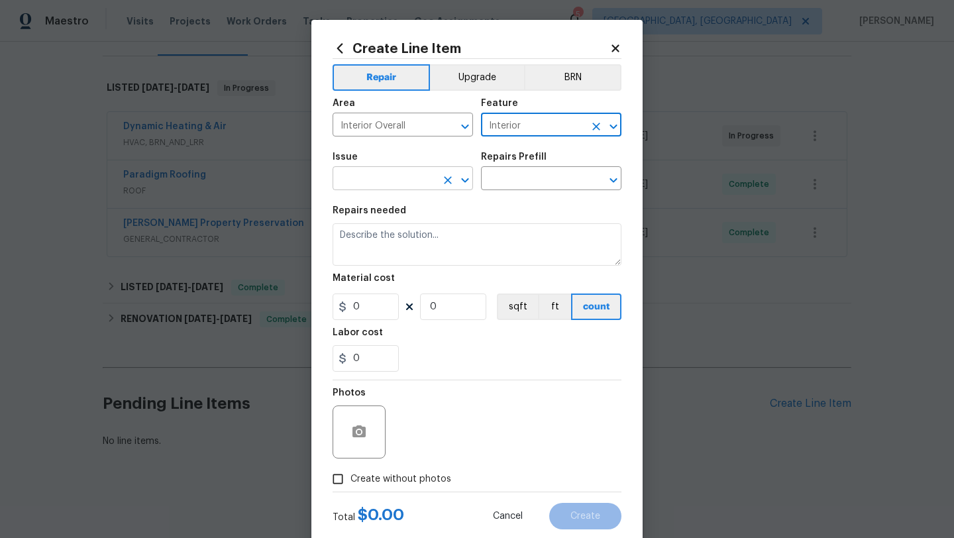
type input "Interior"
click at [401, 185] on input "text" at bounding box center [384, 180] width 103 height 21
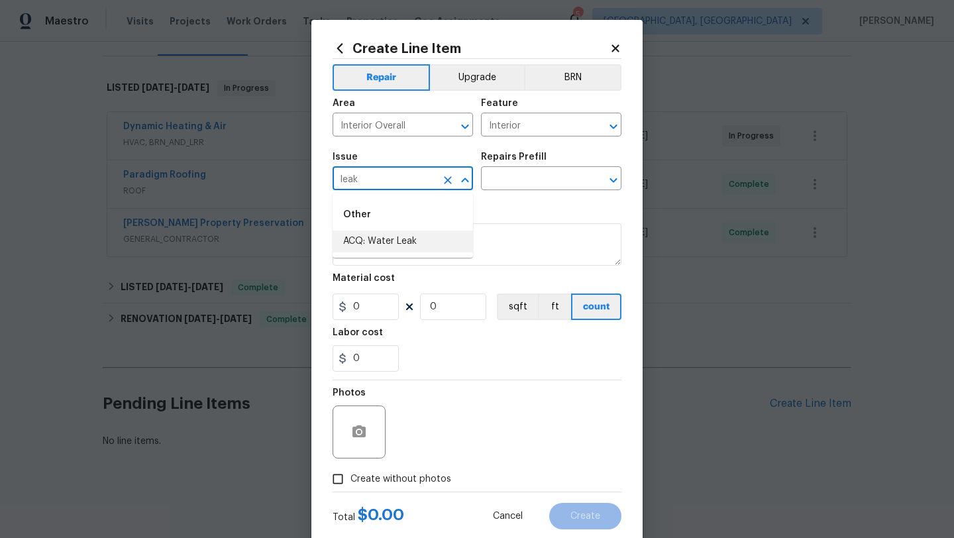
click at [419, 243] on li "ACQ: Water Leak" at bounding box center [403, 242] width 140 height 22
type input "ACQ: Water Leak"
click at [518, 174] on input "text" at bounding box center [532, 180] width 103 height 21
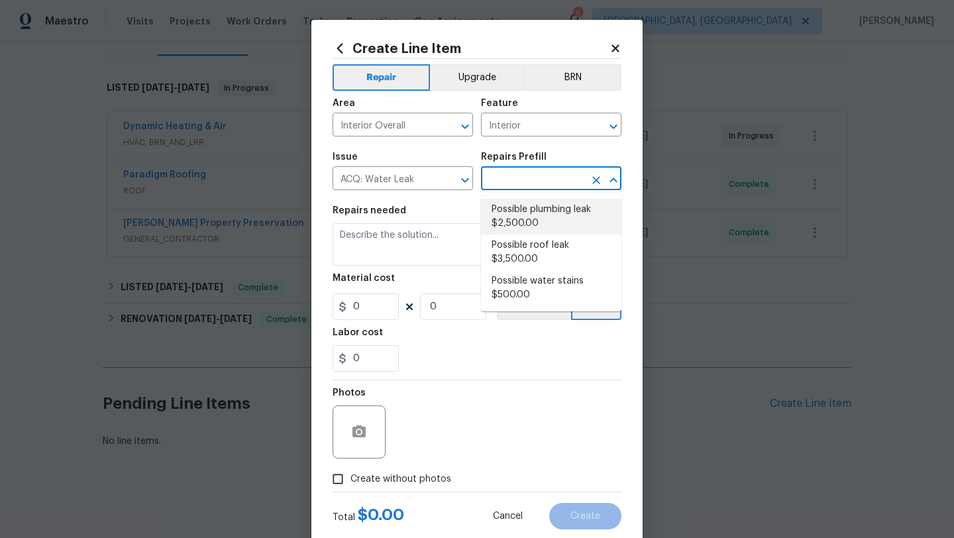
click at [554, 220] on li "Possible plumbing leak $2,500.00" at bounding box center [551, 217] width 140 height 36
type input "Acquisition"
type input "Possible plumbing leak $2,500.00"
type textarea "Acquisition Scope: Possible plumbing leak"
type input "2500"
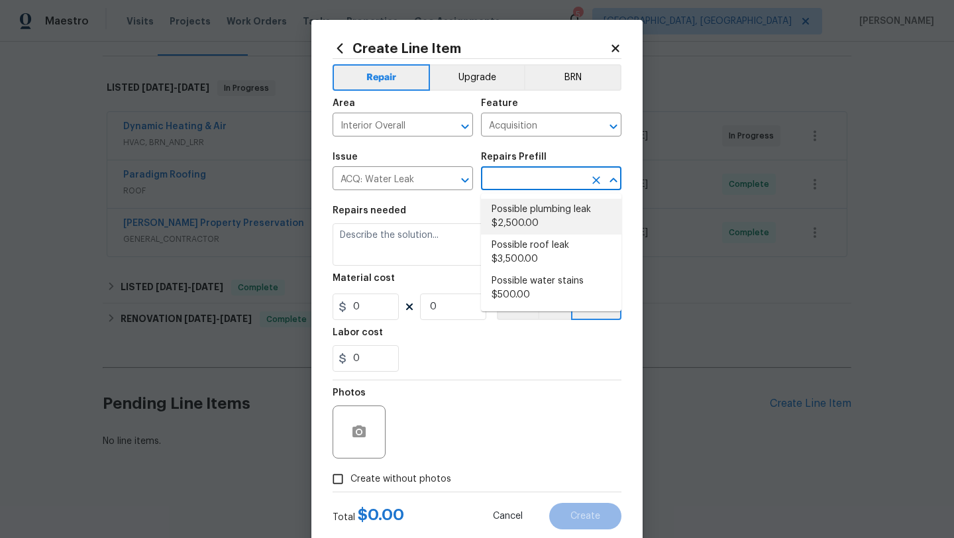
type input "1"
click at [376, 262] on textarea "Acquisition Scope: Possible plumbing leak" at bounding box center [477, 244] width 289 height 42
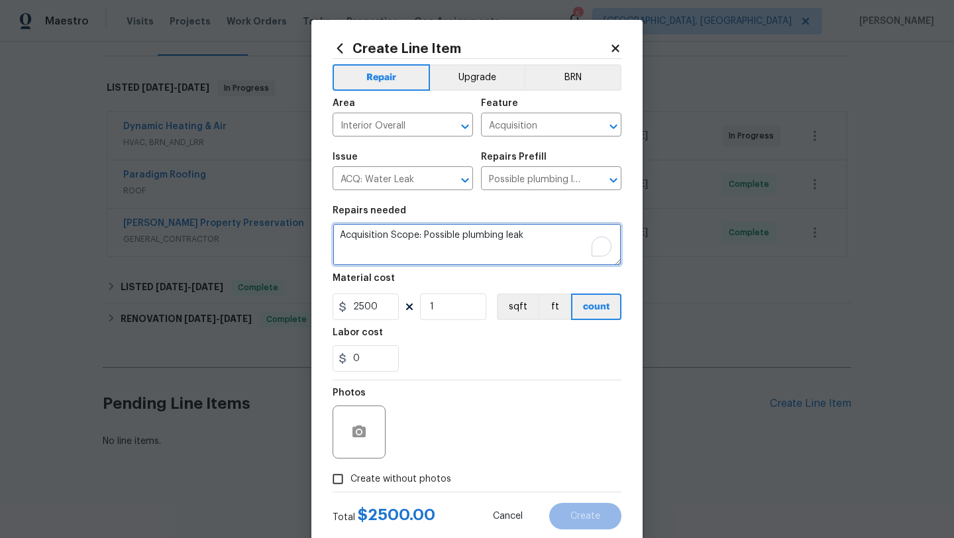
drag, startPoint x: 549, startPoint y: 235, endPoint x: 313, endPoint y: 233, distance: 236.6
click at [313, 233] on div "Create Line Item Repair Upgrade BRN Area Interior Overall ​ Feature Acquisition…" at bounding box center [476, 285] width 331 height 531
paste textarea "gent sent pictures of a leak on the back porch."
click at [360, 230] on textarea "Agent sent pictures of a leak on the back porch." at bounding box center [477, 244] width 289 height 42
click at [358, 235] on textarea "Agent sent pictures of a leak on the back porch." at bounding box center [477, 244] width 289 height 42
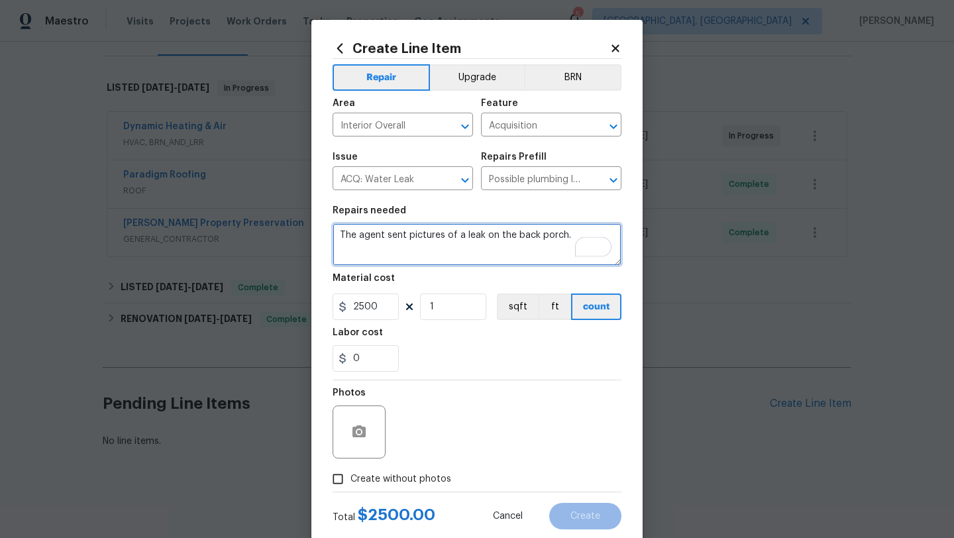
type textarea "The agent sent pictures of a leak on the back porch."
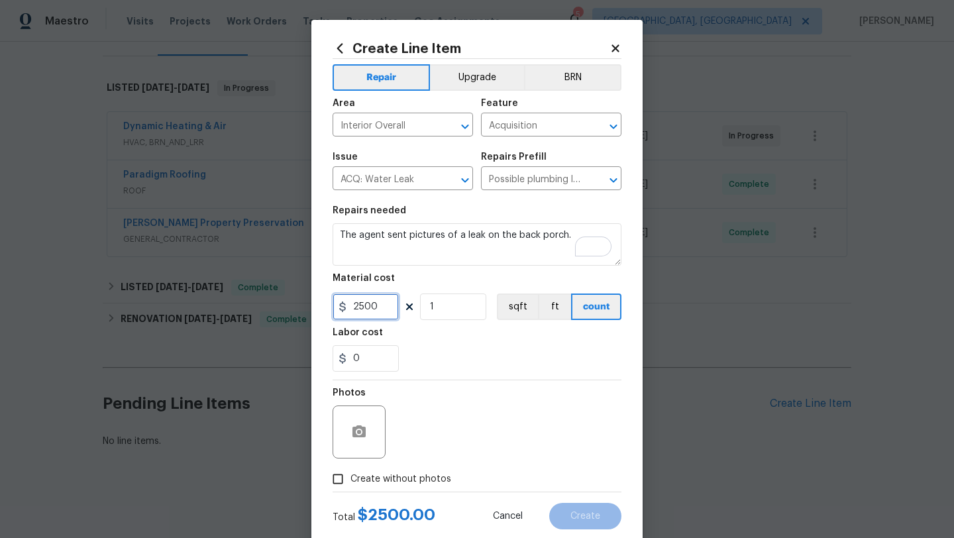
drag, startPoint x: 379, startPoint y: 312, endPoint x: 339, endPoint y: 309, distance: 39.9
click at [339, 309] on div "2500" at bounding box center [366, 307] width 66 height 27
type input "75"
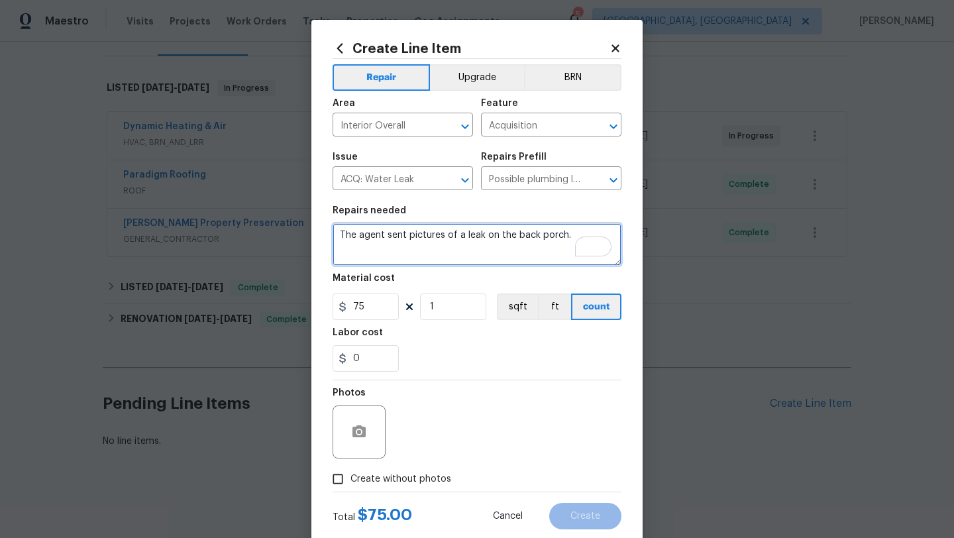
click at [576, 233] on textarea "The agent sent pictures of a leak on the back porch." at bounding box center [477, 244] width 289 height 42
paste textarea "(Remove and paste feedback message here) Please prioritize this WO due to a lea…"
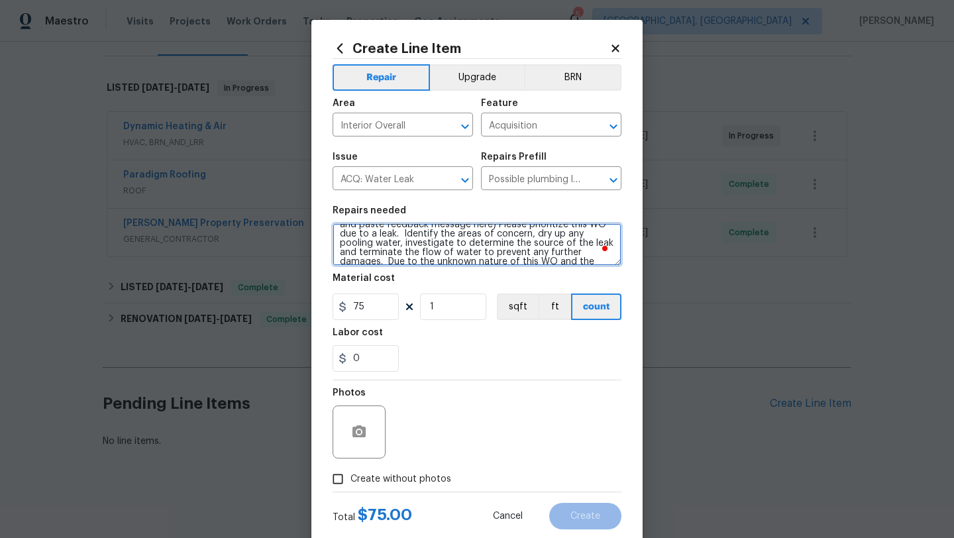
scroll to position [0, 0]
drag, startPoint x: 493, startPoint y: 246, endPoint x: 565, endPoint y: 239, distance: 72.6
click at [565, 239] on textarea "The agent sent pictures of a leak on the back porch. (Remove and paste feedback…" at bounding box center [477, 244] width 289 height 42
type textarea "The agent sent pictures of a leak on the back porch.Please prioritize this WO d…"
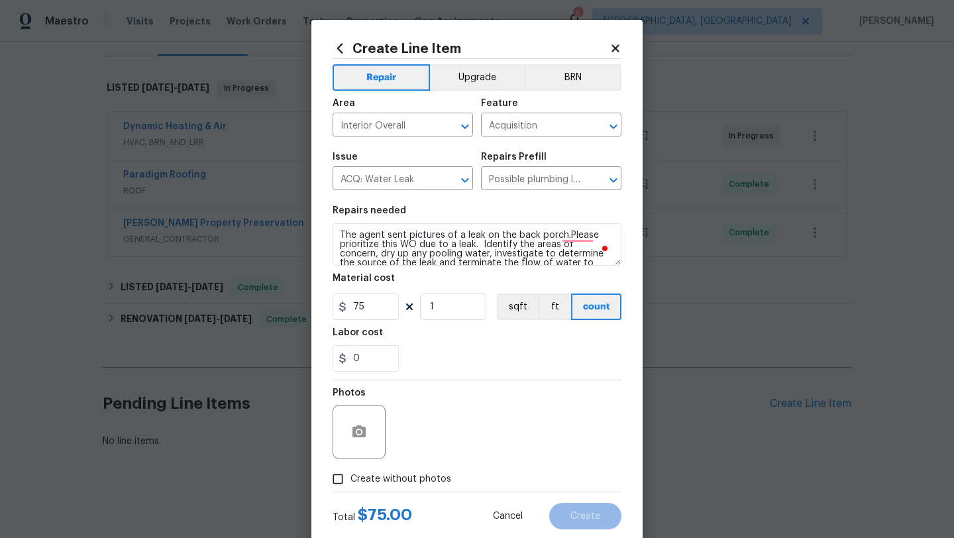
click at [339, 482] on input "Create without photos" at bounding box center [337, 479] width 25 height 25
checkbox input "true"
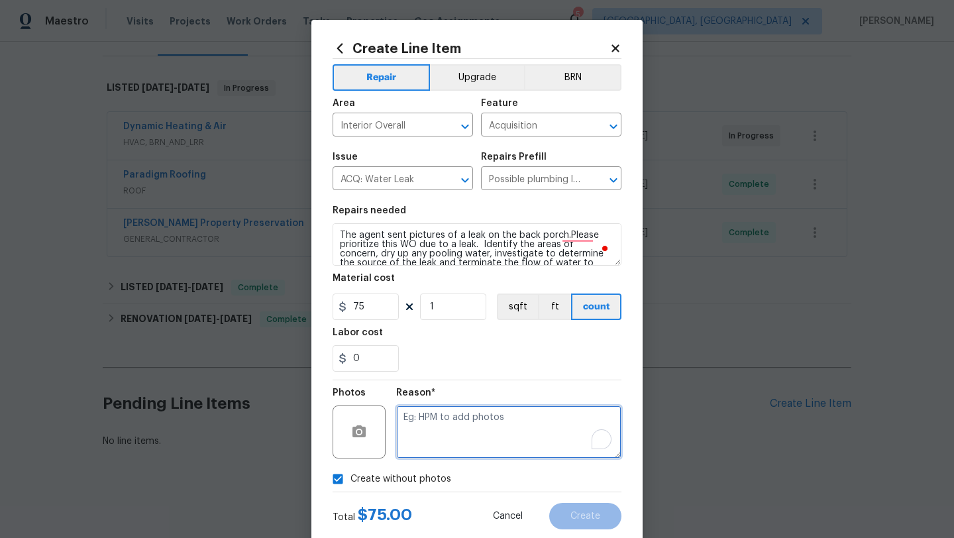
click at [464, 409] on textarea "To enrich screen reader interactions, please activate Accessibility in Grammarl…" at bounding box center [508, 432] width 225 height 53
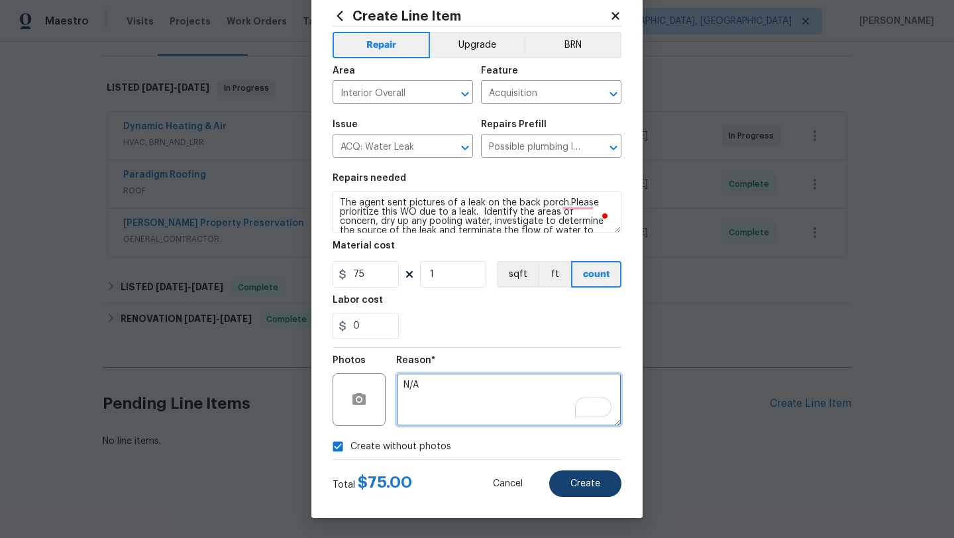
type textarea "N/A"
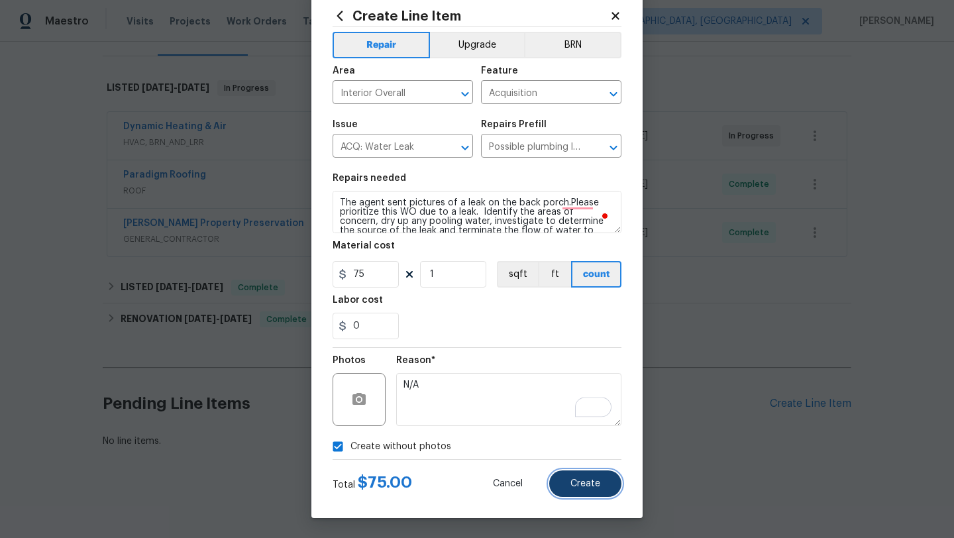
click at [562, 486] on button "Create" at bounding box center [585, 483] width 72 height 27
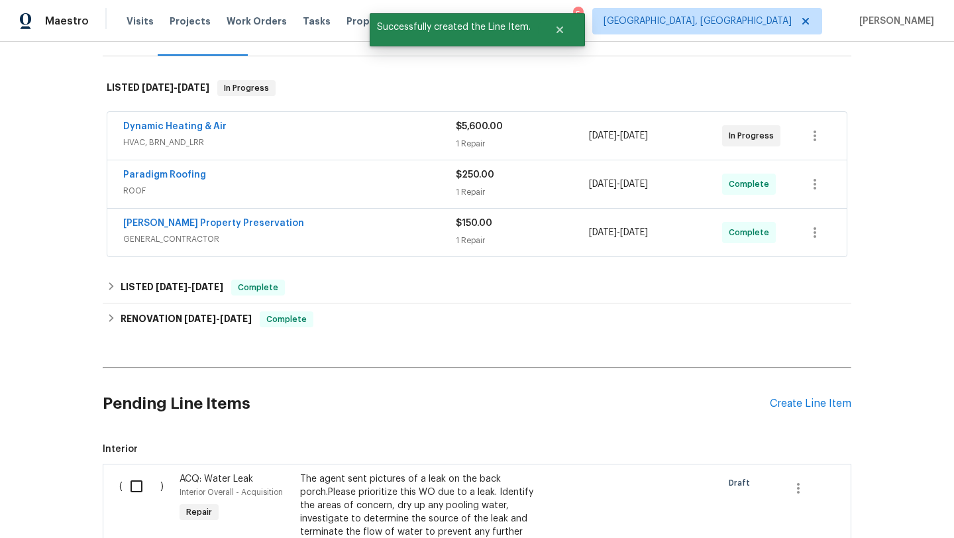
scroll to position [538, 0]
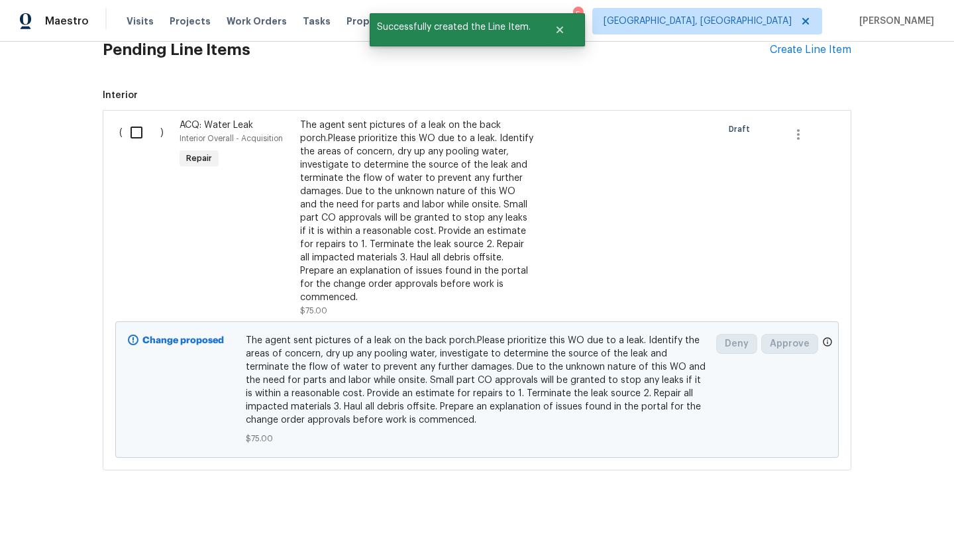
click at [135, 130] on input "checkbox" at bounding box center [142, 133] width 38 height 28
checkbox input "true"
click at [871, 508] on span "Create Work Order" at bounding box center [878, 505] width 88 height 17
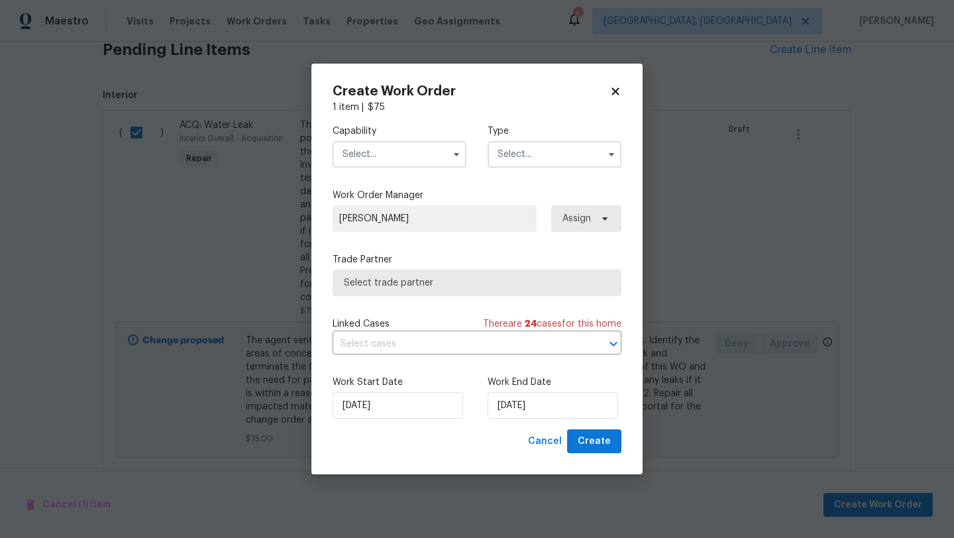
click at [369, 157] on input "text" at bounding box center [400, 154] width 134 height 27
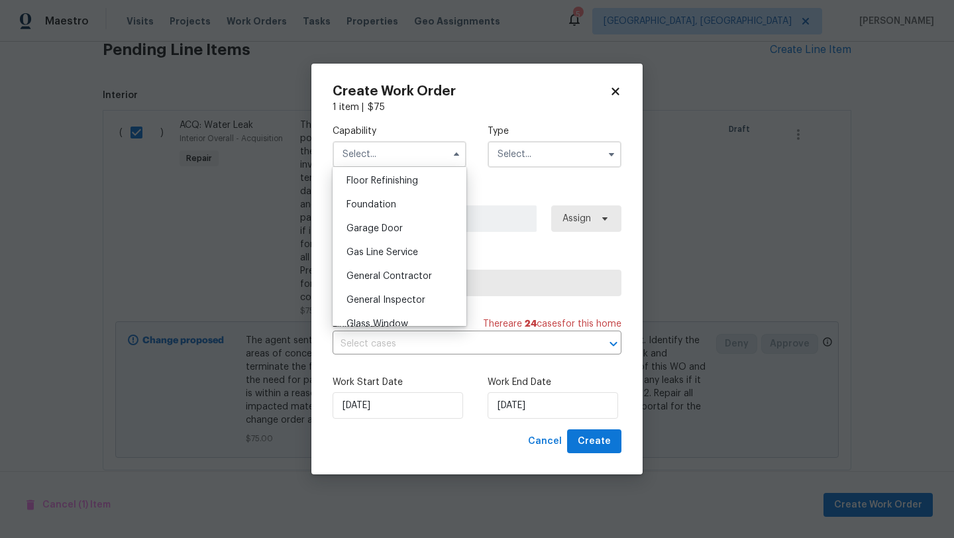
scroll to position [542, 0]
click at [390, 279] on div "General Contractor" at bounding box center [399, 274] width 127 height 24
type input "General Contractor"
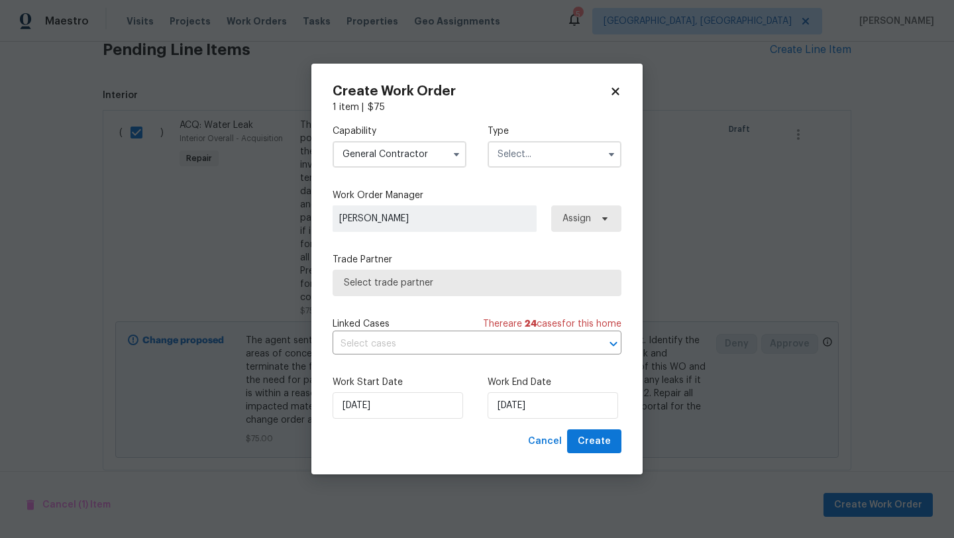
click at [518, 157] on input "text" at bounding box center [555, 154] width 134 height 27
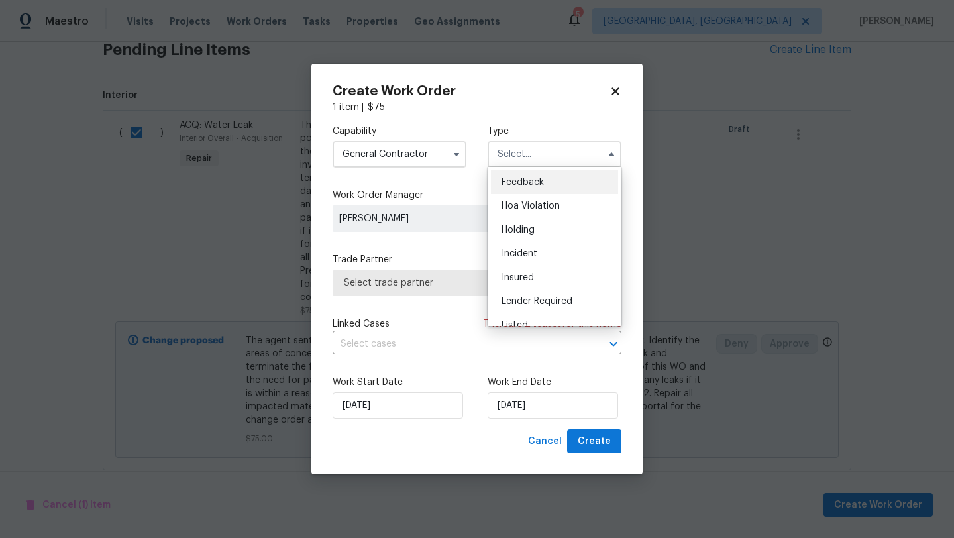
click at [522, 180] on span "Feedback" at bounding box center [523, 182] width 42 height 9
type input "Feedback"
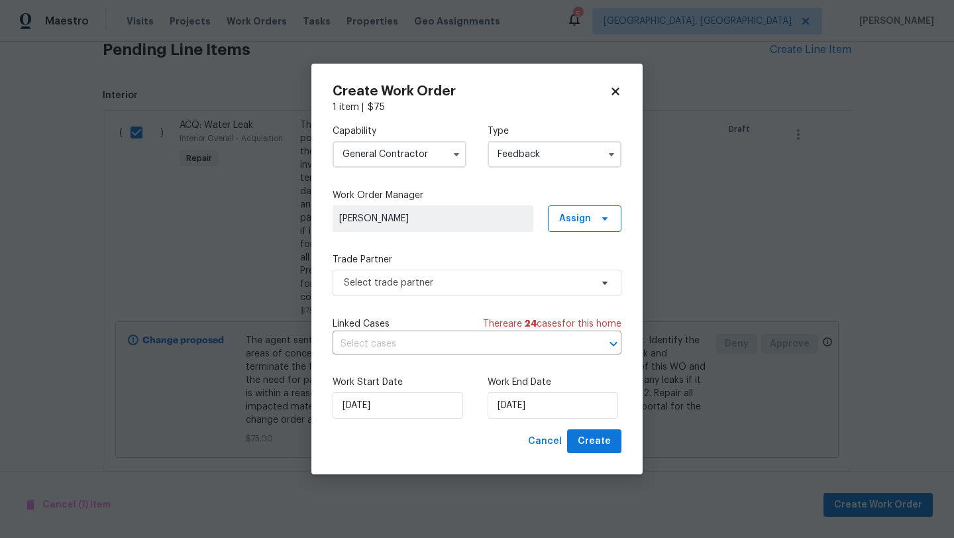
click at [439, 263] on label "Trade Partner" at bounding box center [477, 259] width 289 height 13
click at [439, 286] on span "Select trade partner" at bounding box center [467, 282] width 247 height 13
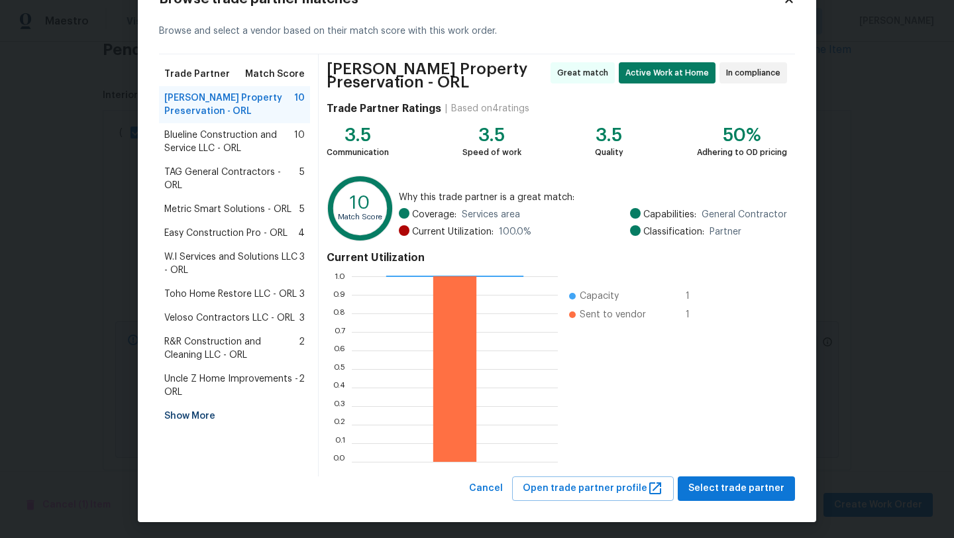
scroll to position [52, 0]
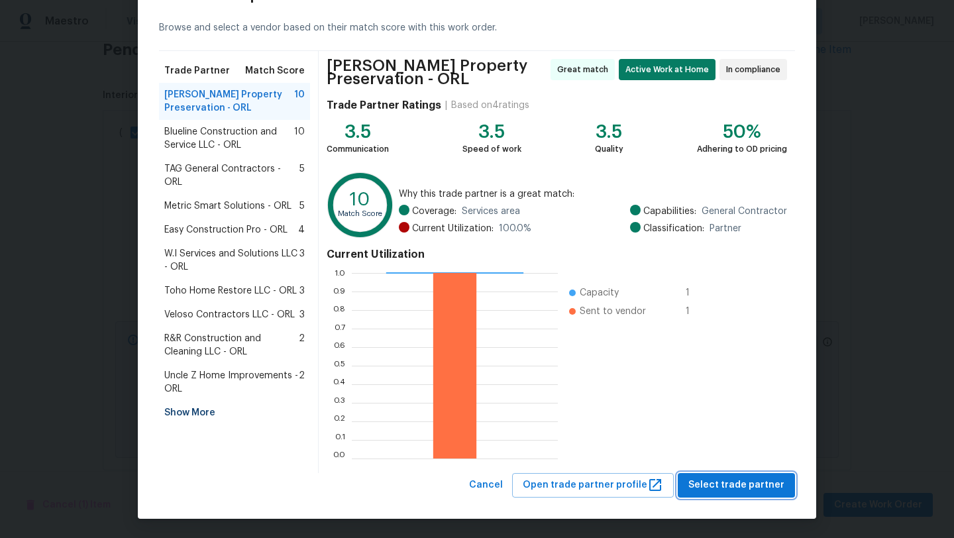
click at [722, 496] on button "Select trade partner" at bounding box center [736, 485] width 117 height 25
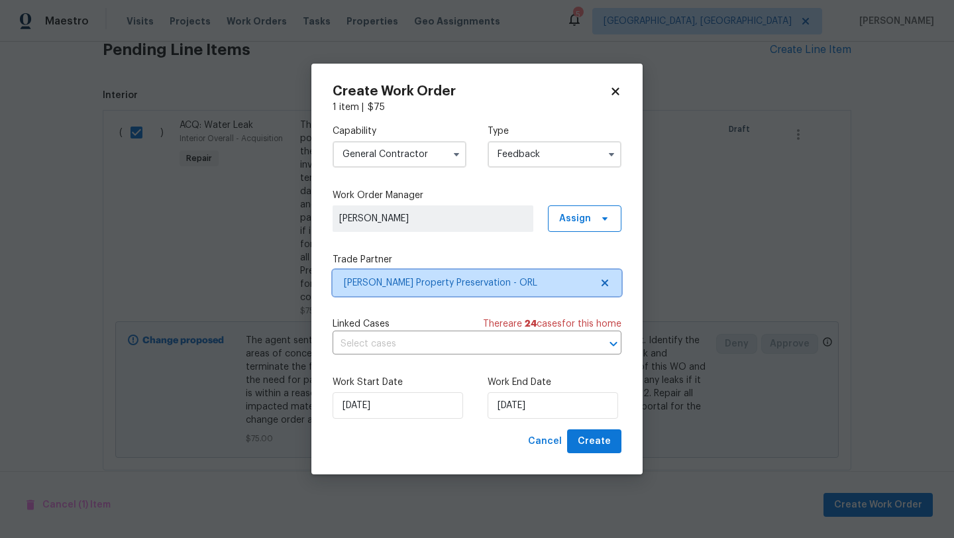
scroll to position [0, 0]
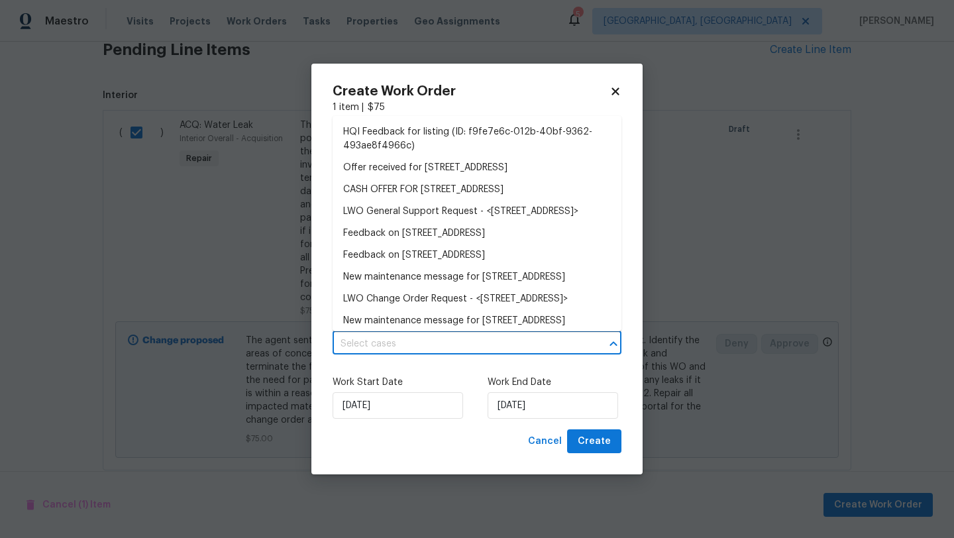
click at [402, 344] on input "text" at bounding box center [459, 344] width 252 height 21
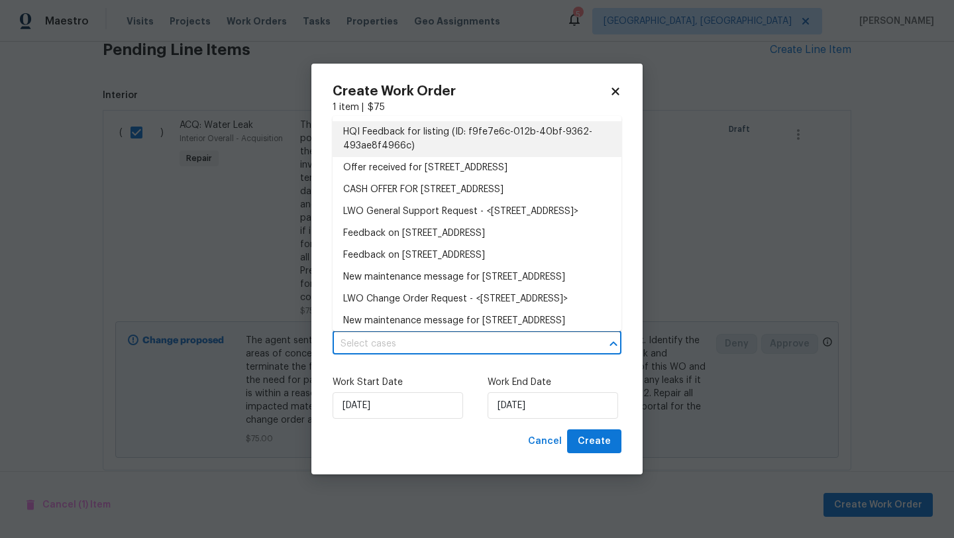
click at [406, 138] on li "HQI Feedback for listing (ID: f9fe7e6c-012b-40bf-9362-493ae8f4966c)" at bounding box center [477, 139] width 289 height 36
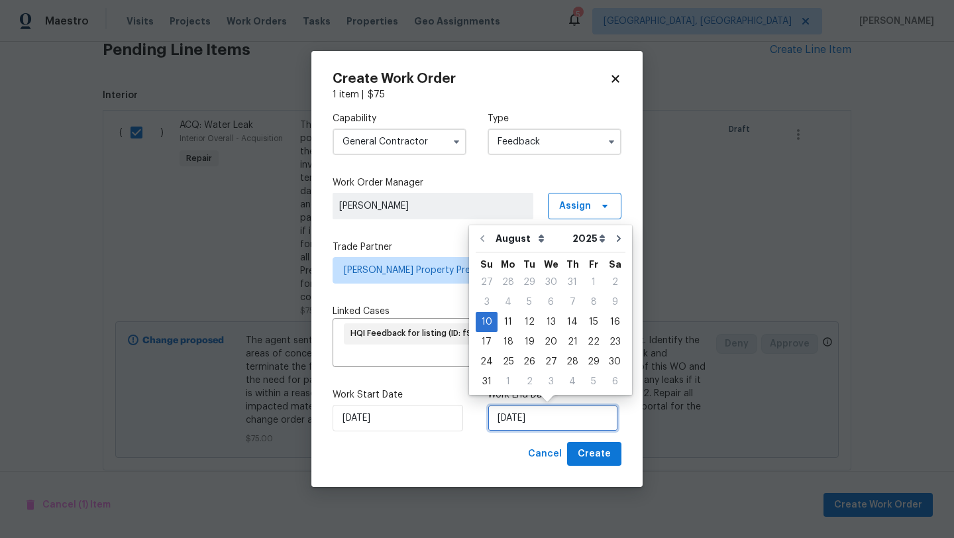
click at [553, 412] on input "10/08/2025" at bounding box center [553, 418] width 131 height 27
click at [571, 319] on div "14" at bounding box center [572, 322] width 21 height 19
type input "14/08/2025"
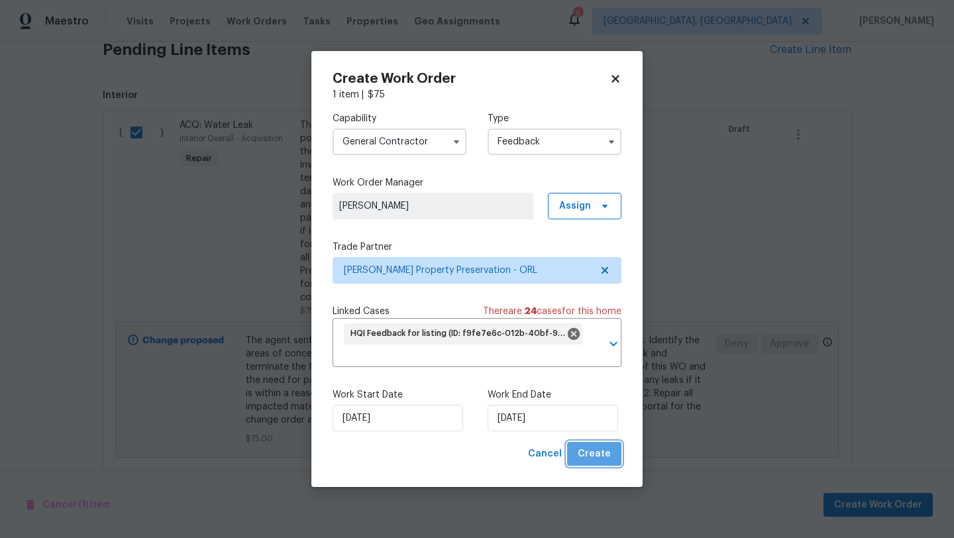
click at [599, 451] on span "Create" at bounding box center [594, 454] width 33 height 17
checkbox input "false"
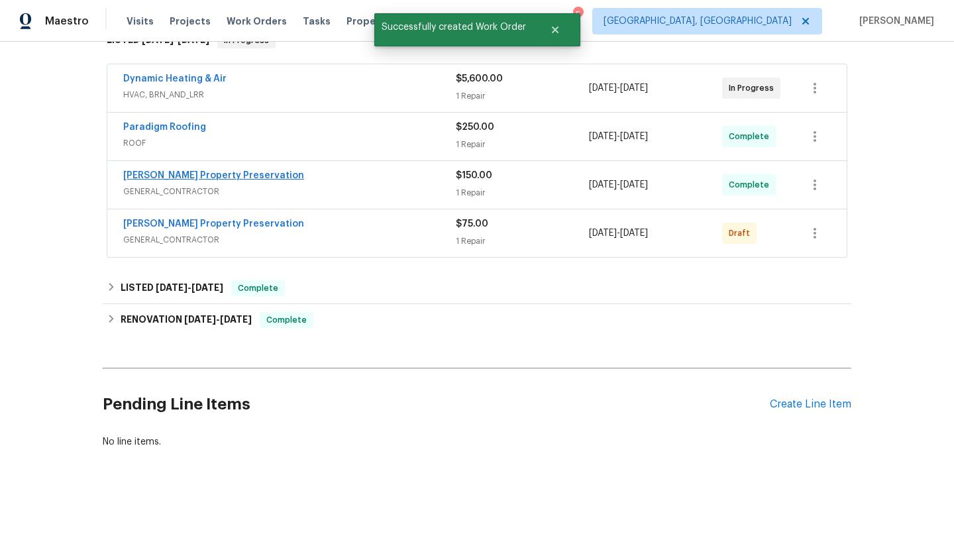
scroll to position [124, 0]
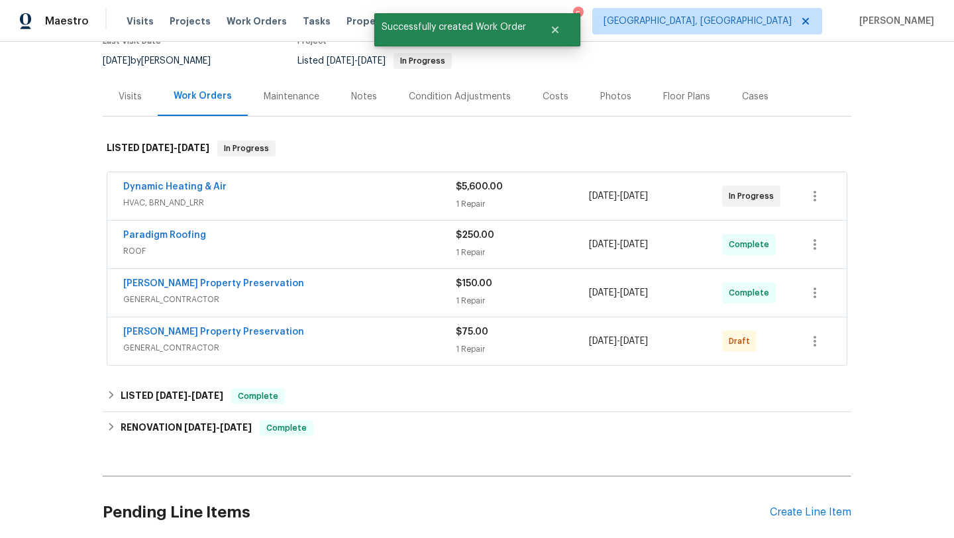
click at [267, 360] on div "Witt's Property Preservation GENERAL_CONTRACTOR $75.00 1 Repair 8/10/2025 - 8/1…" at bounding box center [477, 341] width 740 height 48
click at [282, 340] on div "Witt's Property Preservation" at bounding box center [289, 333] width 333 height 16
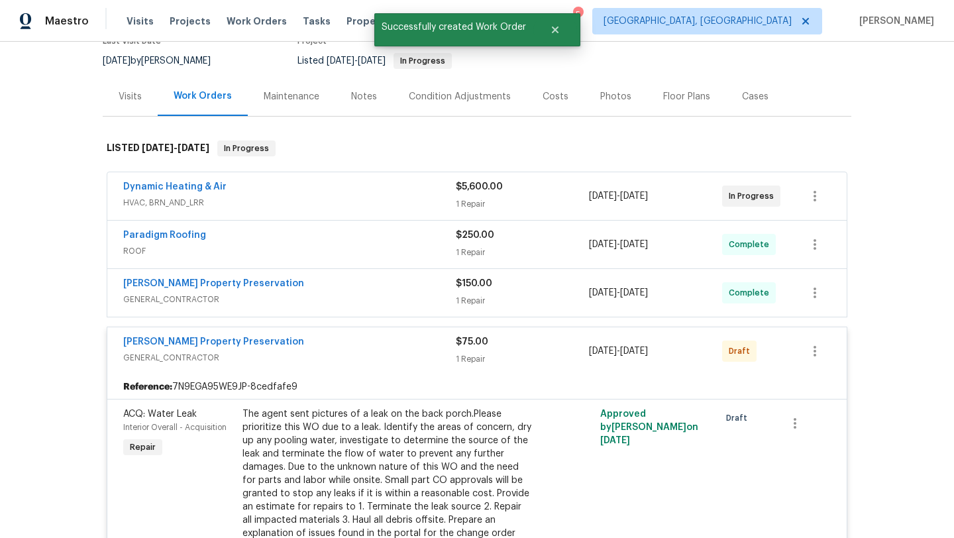
click at [332, 292] on div "Witt's Property Preservation" at bounding box center [289, 285] width 333 height 16
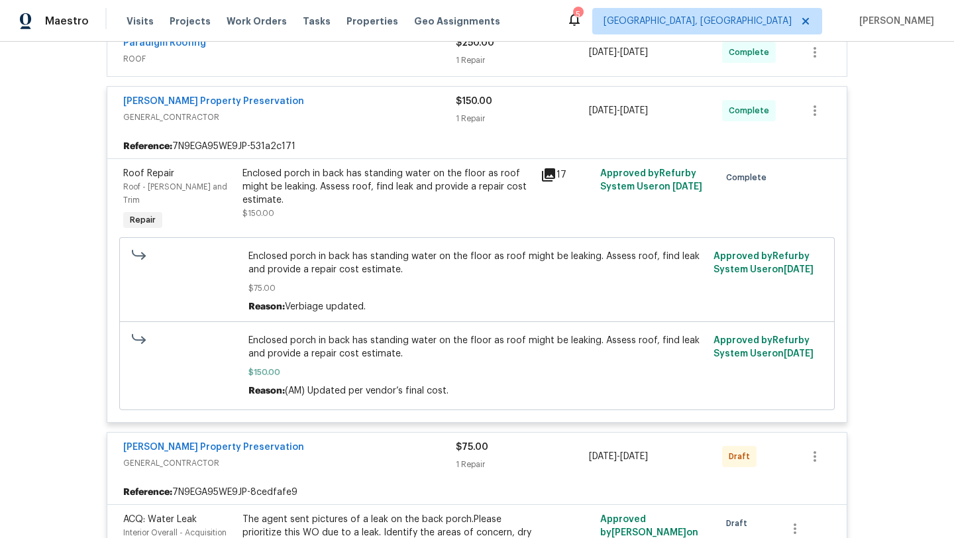
scroll to position [477, 0]
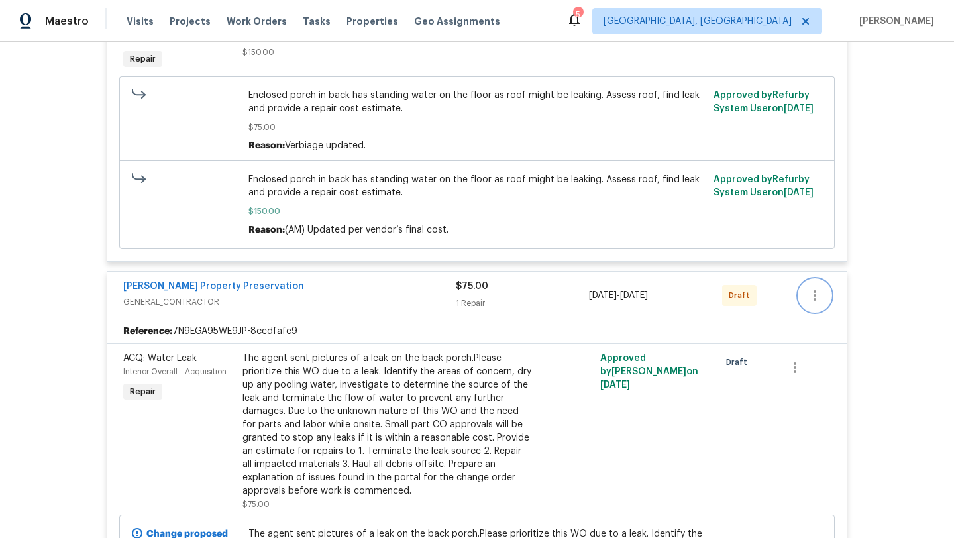
click at [815, 288] on icon "button" at bounding box center [815, 296] width 16 height 16
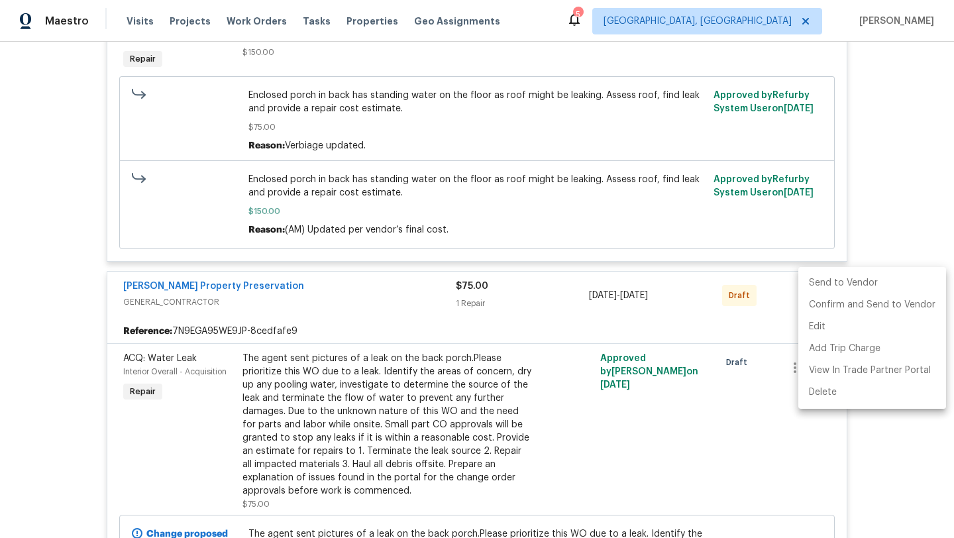
click at [824, 287] on li "Send to Vendor" at bounding box center [872, 283] width 148 height 22
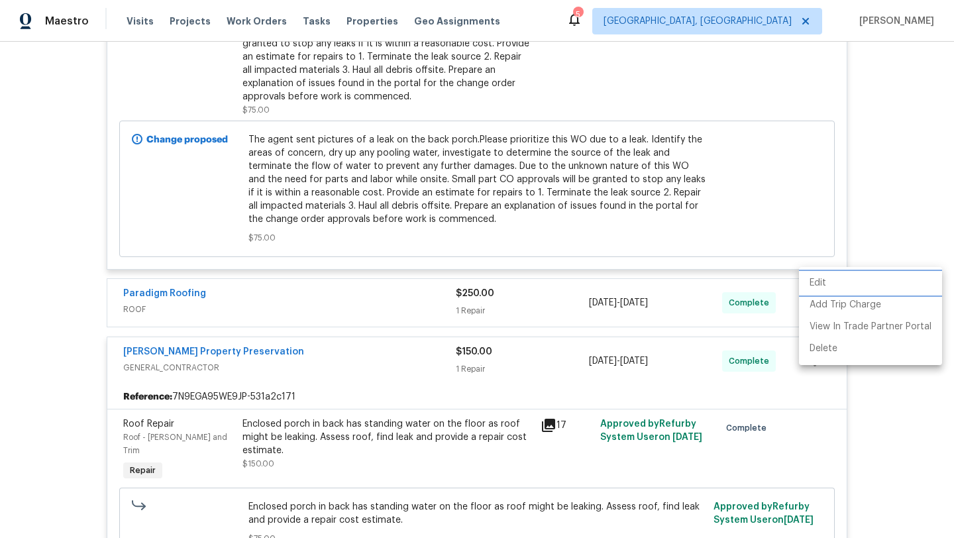
scroll to position [95, 0]
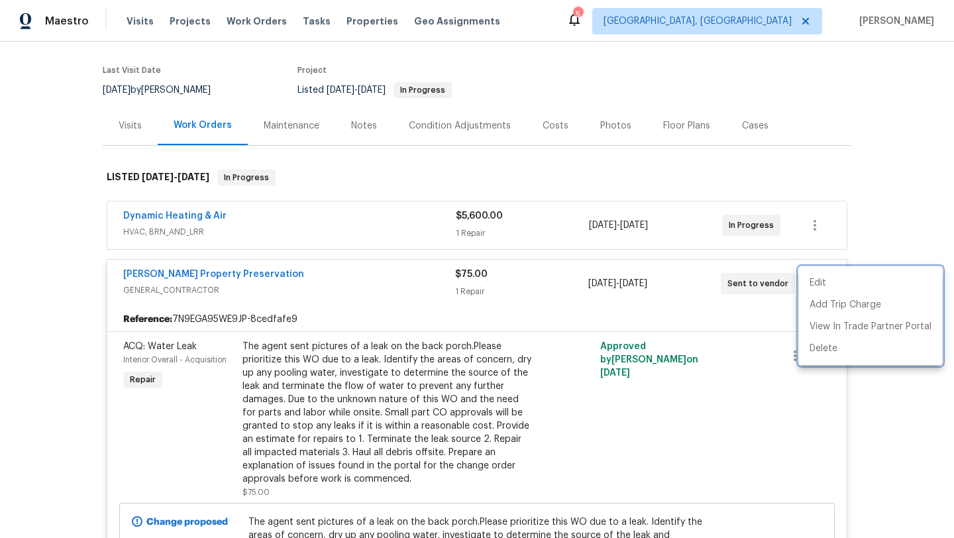
click at [715, 313] on div at bounding box center [477, 269] width 954 height 538
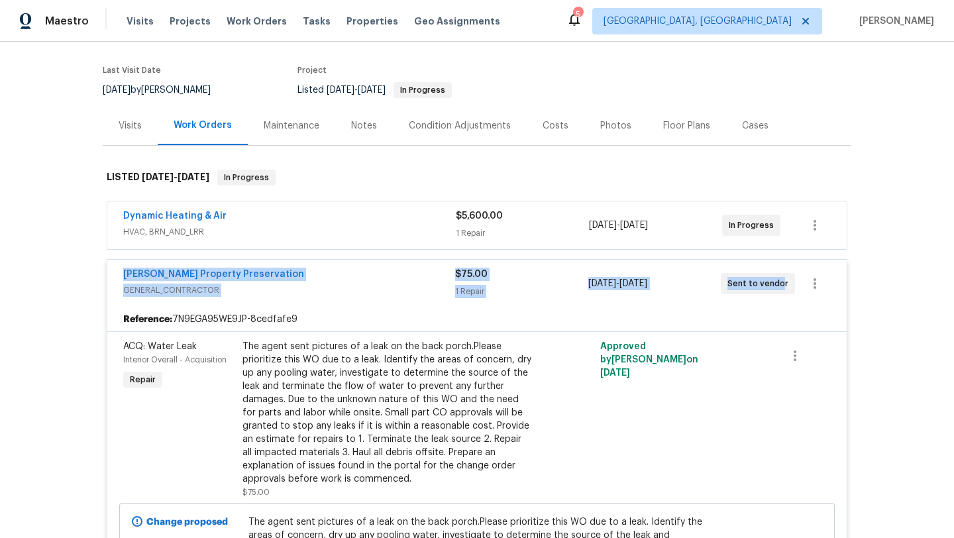
drag, startPoint x: 779, startPoint y: 288, endPoint x: 120, endPoint y: 272, distance: 658.9
click at [120, 272] on div "Witt's Property Preservation GENERAL_CONTRACTOR $75.00 1 Repair 8/10/2025 - 8/1…" at bounding box center [477, 284] width 740 height 48
copy div "Witt's Property Preservation GENERAL_CONTRACTOR $75.00 1 Repair 8/10/2025 - 8/1…"
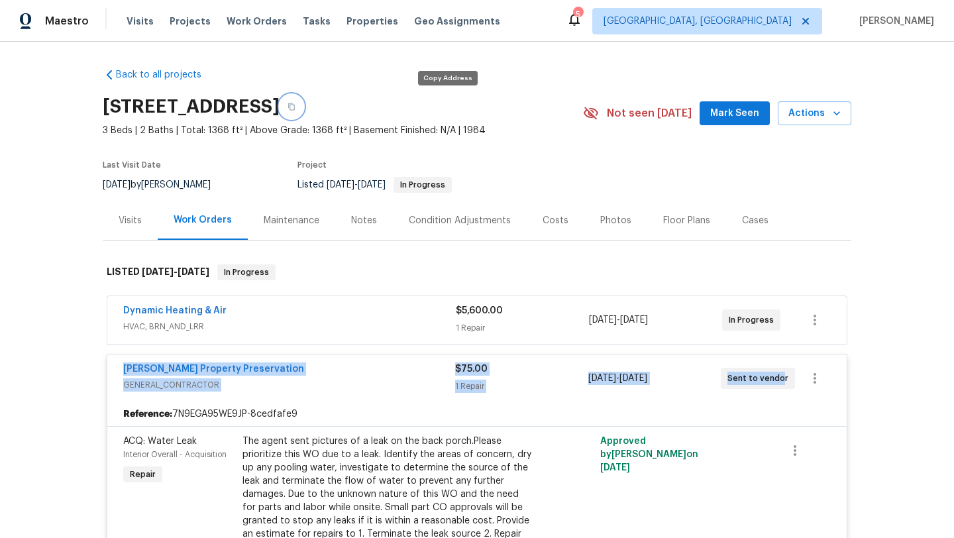
click at [303, 105] on button "button" at bounding box center [292, 107] width 24 height 24
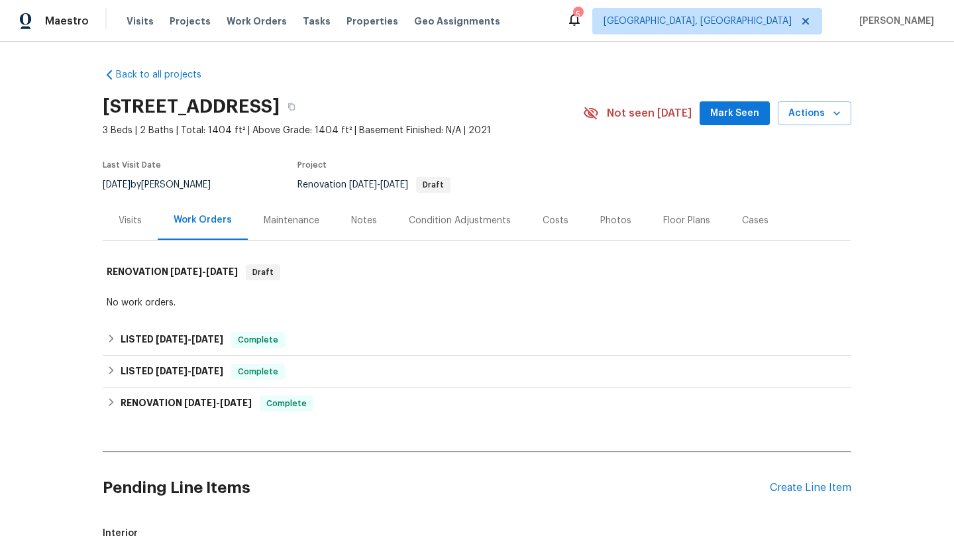
click at [139, 226] on div "Visits" at bounding box center [130, 220] width 23 height 13
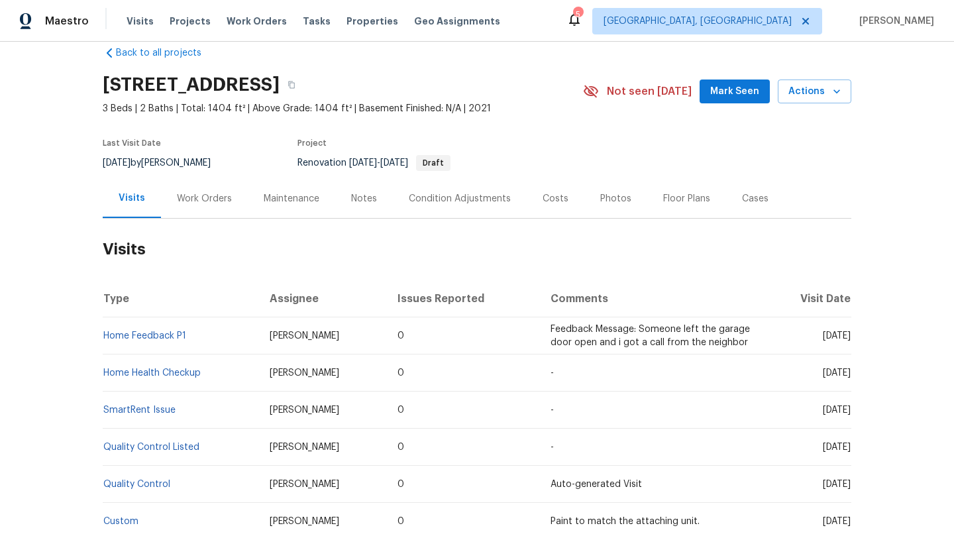
scroll to position [46, 0]
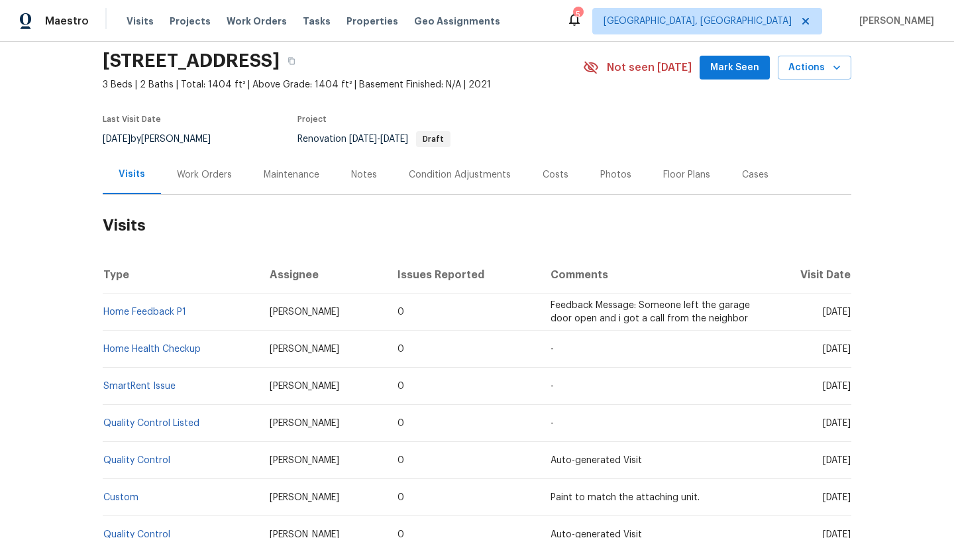
click at [212, 175] on div "Work Orders" at bounding box center [204, 174] width 55 height 13
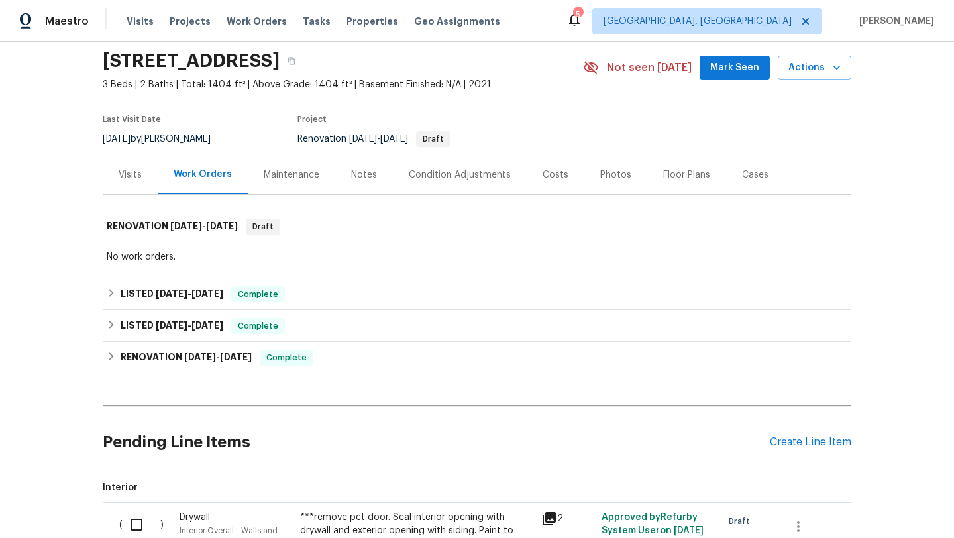
click at [133, 177] on div "Visits" at bounding box center [130, 174] width 23 height 13
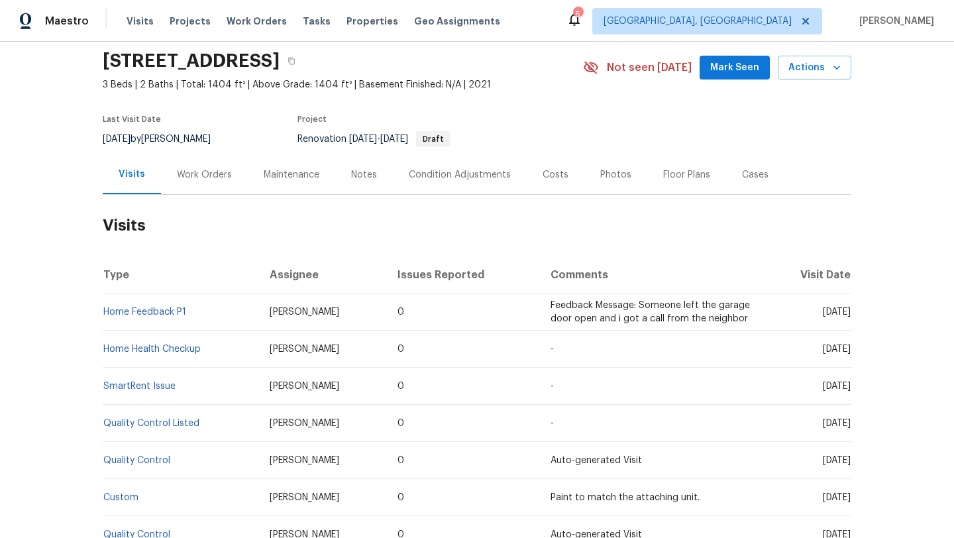
copy span "Jul 24 2025"
drag, startPoint x: 802, startPoint y: 312, endPoint x: 849, endPoint y: 317, distance: 47.3
click at [849, 317] on td "Thu, Jul 24 2025" at bounding box center [808, 312] width 87 height 37
click at [221, 172] on div "Work Orders" at bounding box center [204, 174] width 55 height 13
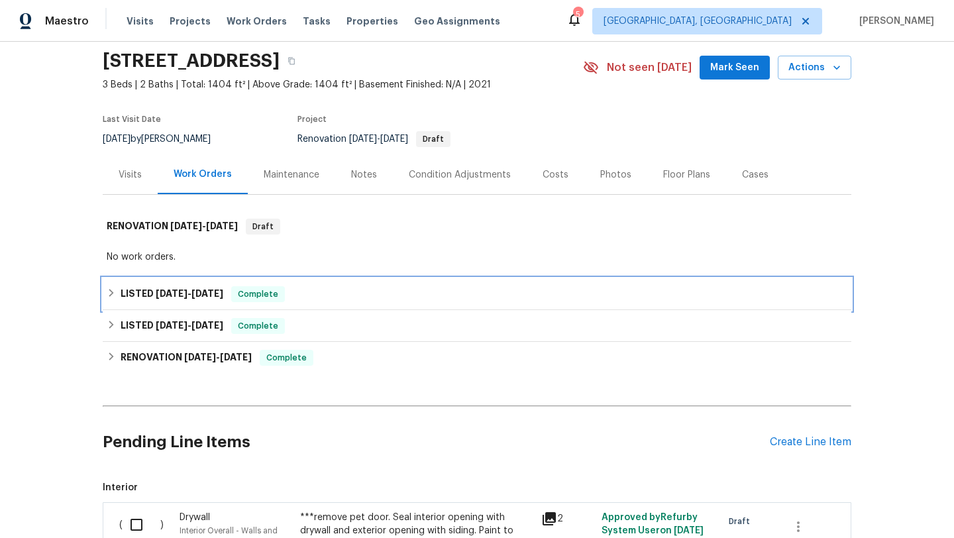
click at [257, 301] on div "Complete" at bounding box center [258, 294] width 54 height 16
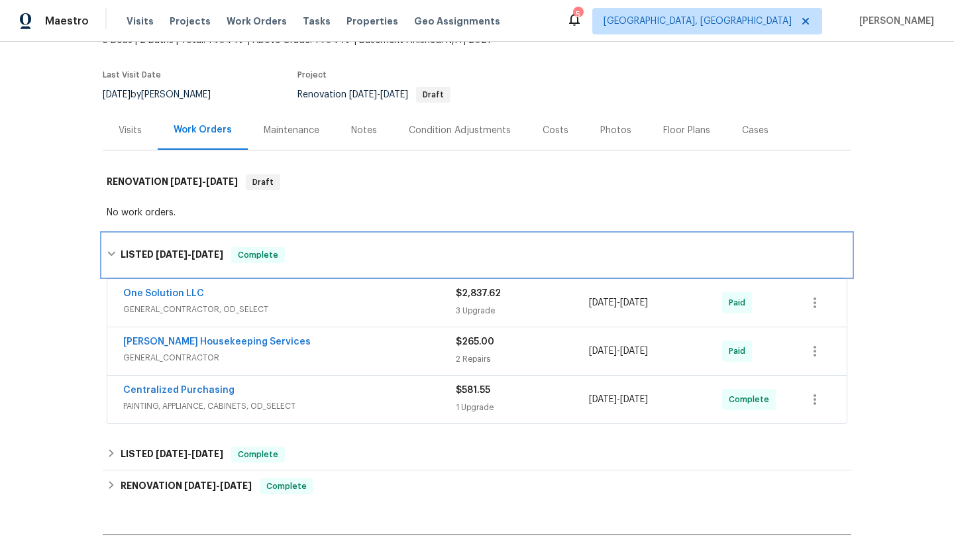
scroll to position [93, 0]
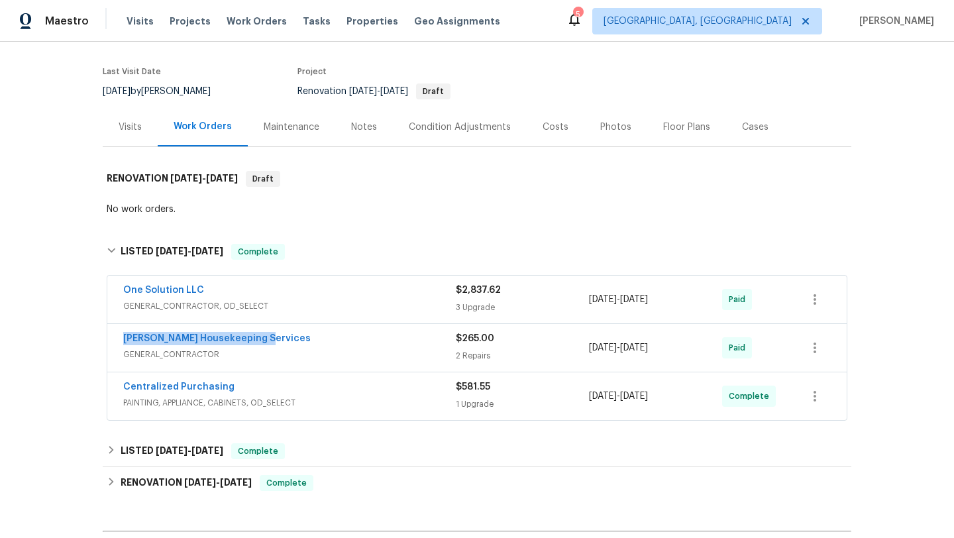
drag, startPoint x: 274, startPoint y: 342, endPoint x: 104, endPoint y: 340, distance: 169.7
click at [104, 340] on div "One Solution LLC GENERAL_CONTRACTOR, OD_SELECT $2,837.62 3 Upgrade 4/1/2025 - 4…" at bounding box center [477, 349] width 749 height 152
copy link "Arelis Housekeeping Services"
drag, startPoint x: 694, startPoint y: 351, endPoint x: 584, endPoint y: 350, distance: 109.3
click at [584, 350] on div "Arelis Housekeeping Services GENERAL_CONTRACTOR $265.00 2 Repairs 4/15/2025 - 4…" at bounding box center [461, 348] width 676 height 32
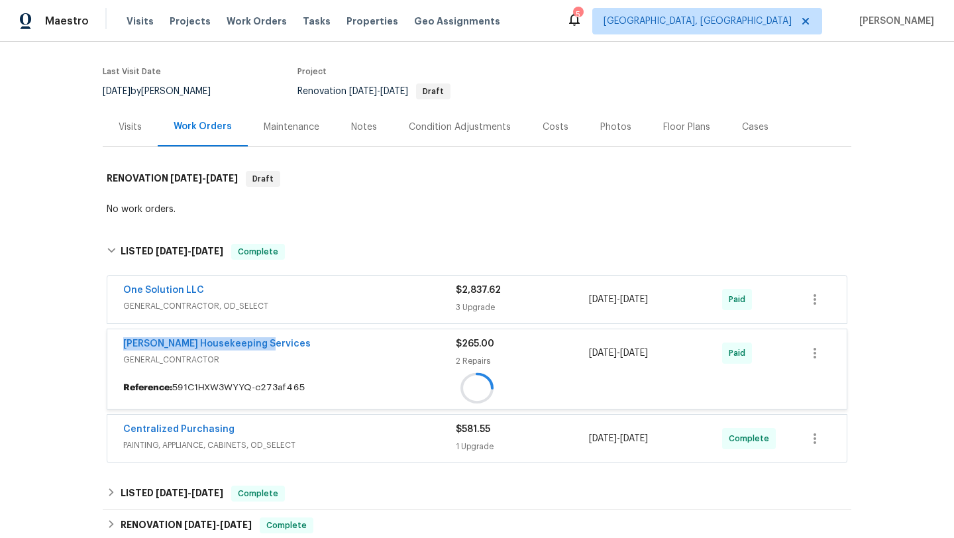
copy div "4/15/2025 - 4/16/2025"
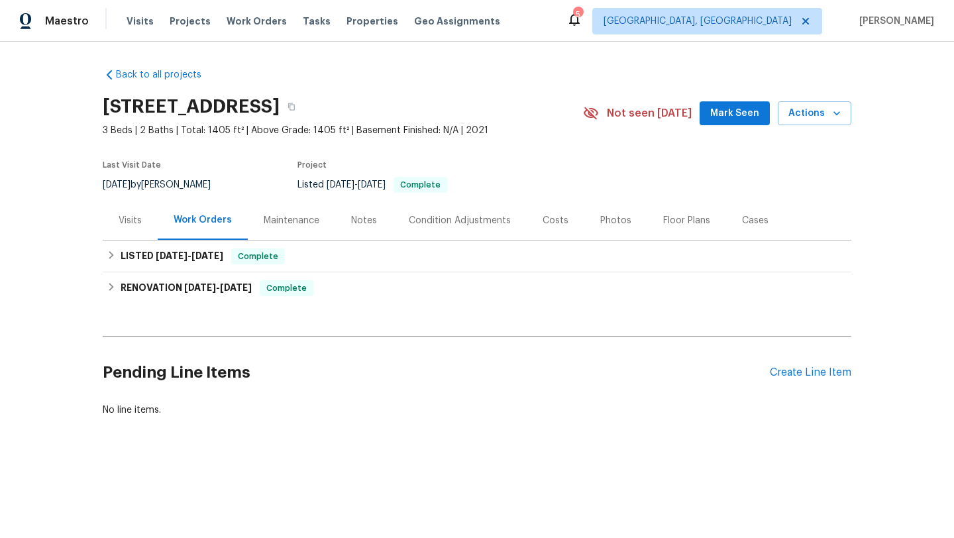
click at [127, 227] on div "Visits" at bounding box center [130, 220] width 55 height 39
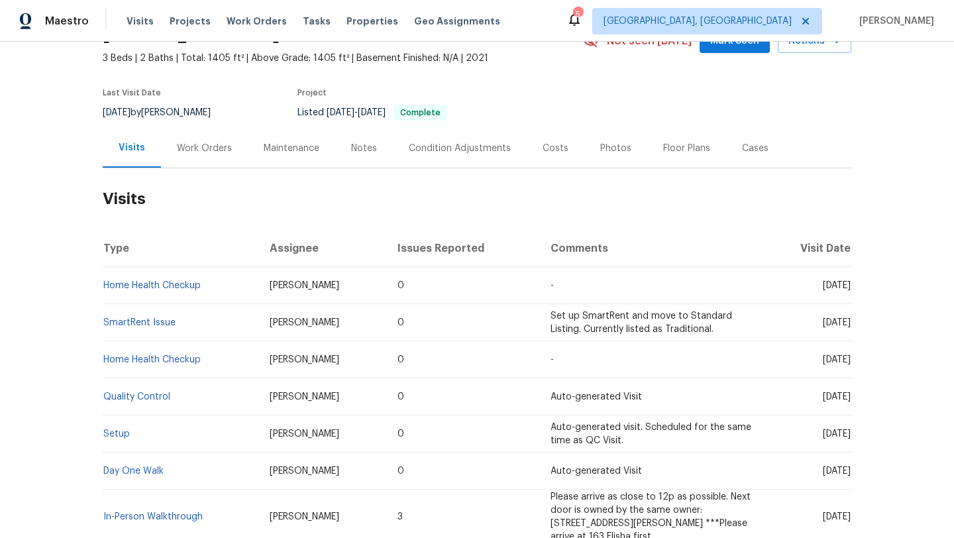
scroll to position [87, 0]
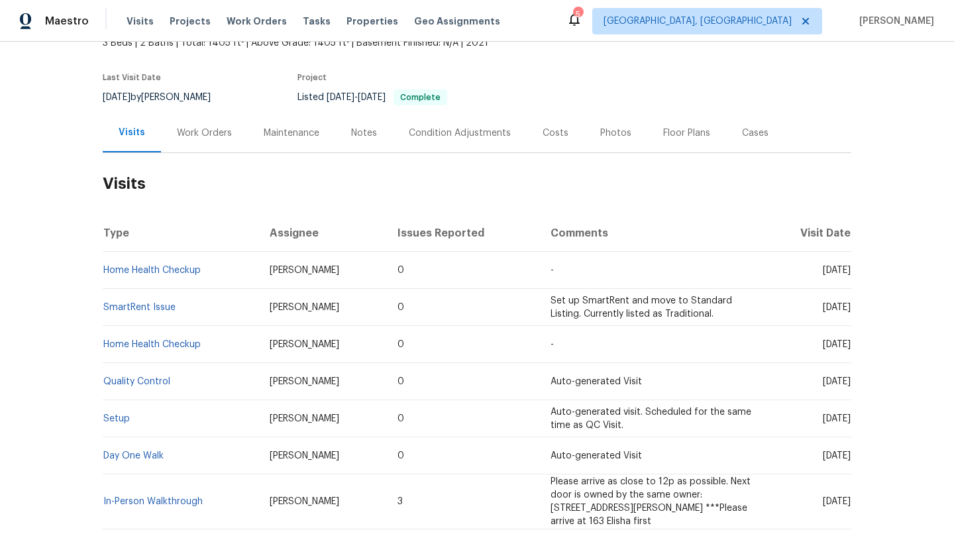
drag, startPoint x: 798, startPoint y: 272, endPoint x: 848, endPoint y: 274, distance: 49.7
click at [852, 274] on div "Back to all projects [STREET_ADDRESS] 3 Beds | 2 Baths | Total: 1405 ft² | Abov…" at bounding box center [477, 290] width 954 height 496
drag, startPoint x: 798, startPoint y: 271, endPoint x: 849, endPoint y: 274, distance: 50.5
click at [848, 274] on span "[DATE]" at bounding box center [837, 270] width 28 height 9
copy span "[DATE]"
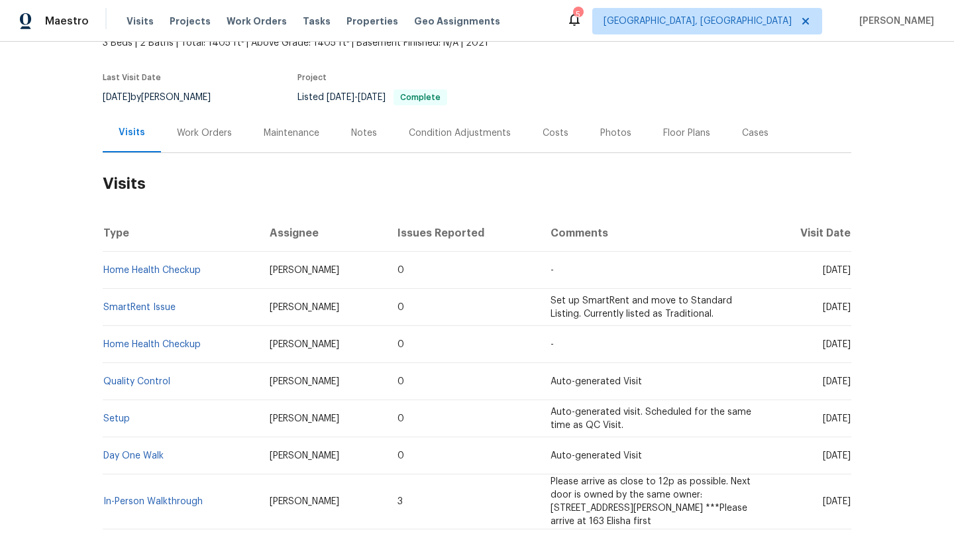
click at [209, 125] on div "Work Orders" at bounding box center [204, 132] width 87 height 39
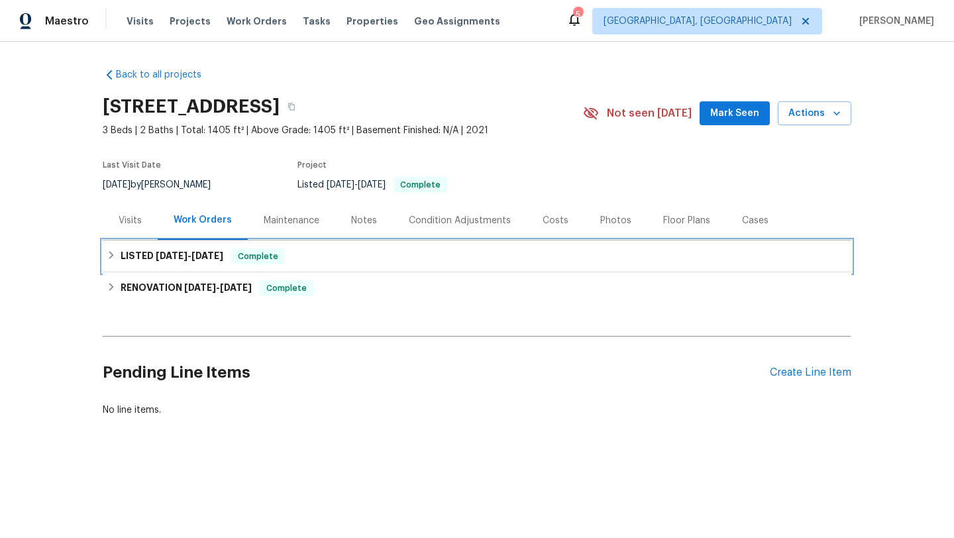
click at [235, 243] on div "LISTED 3/6/25 - 3/7/25 Complete" at bounding box center [477, 257] width 749 height 32
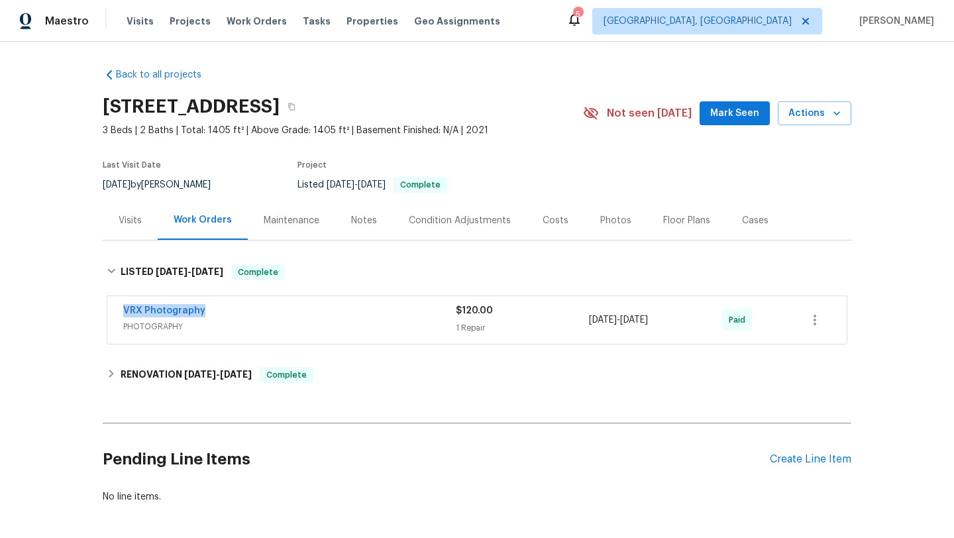
drag, startPoint x: 226, startPoint y: 309, endPoint x: 89, endPoint y: 308, distance: 136.5
click at [89, 309] on div "Back to all projects 155 Elisha Dr, Liberty Hill, TX 78642 3 Beds | 2 Baths | T…" at bounding box center [477, 290] width 954 height 496
copy link "VRX Photography"
drag, startPoint x: 670, startPoint y: 321, endPoint x: 582, endPoint y: 320, distance: 87.5
click at [582, 320] on div "VRX Photography PHOTOGRAPHY $120.00 1 Repair 3/6/2025 - 3/7/2025 Paid" at bounding box center [461, 320] width 676 height 32
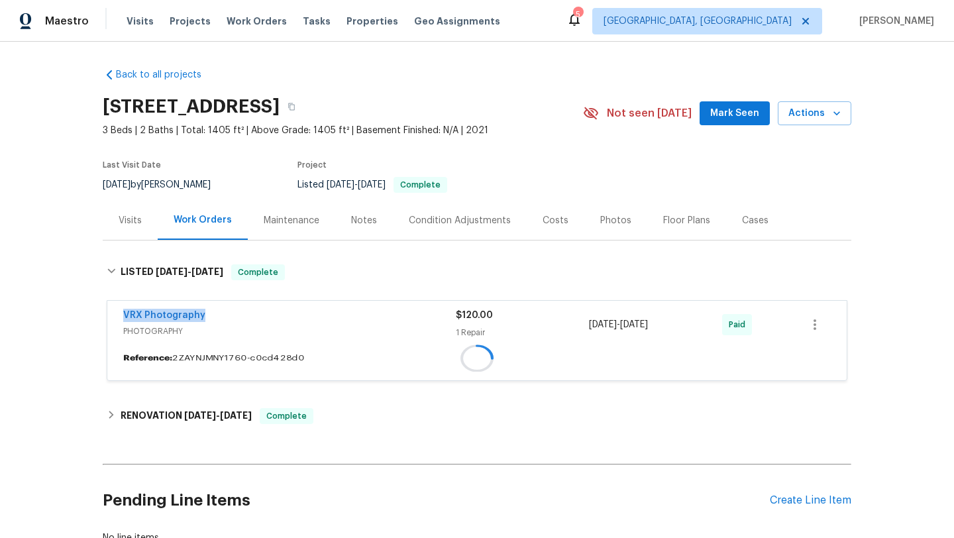
copy div "1 Repair 3/6/2025 - 3/7/2025"
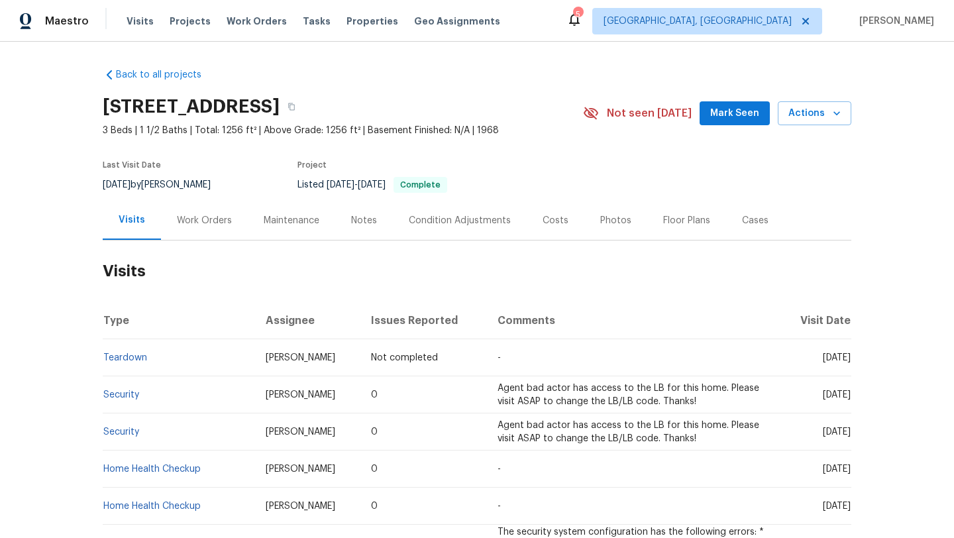
click at [408, 252] on h2 "Visits" at bounding box center [477, 272] width 749 height 62
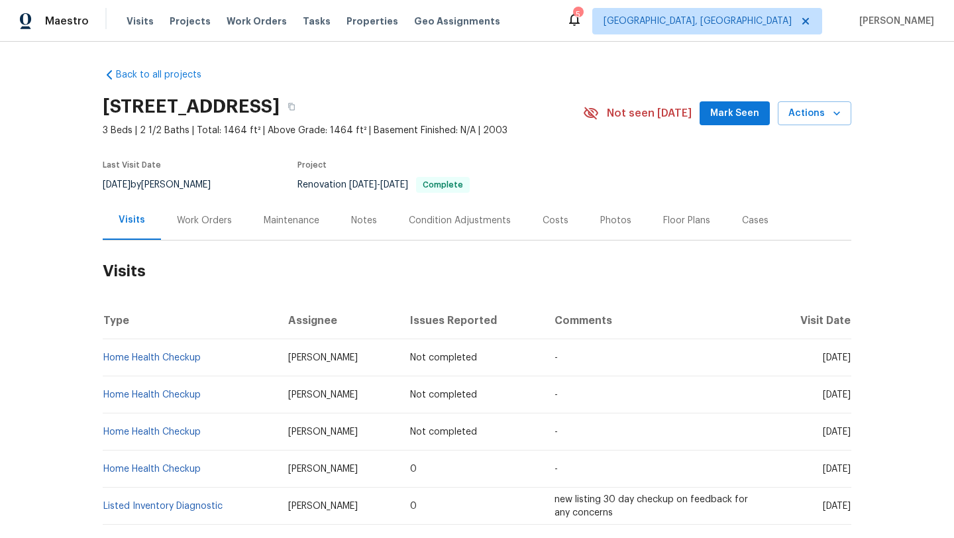
drag, startPoint x: 801, startPoint y: 470, endPoint x: 850, endPoint y: 473, distance: 48.4
click at [850, 473] on span "[DATE]" at bounding box center [837, 469] width 28 height 9
copy span "Jul 24 2025"
click at [201, 217] on div "Work Orders" at bounding box center [204, 220] width 55 height 13
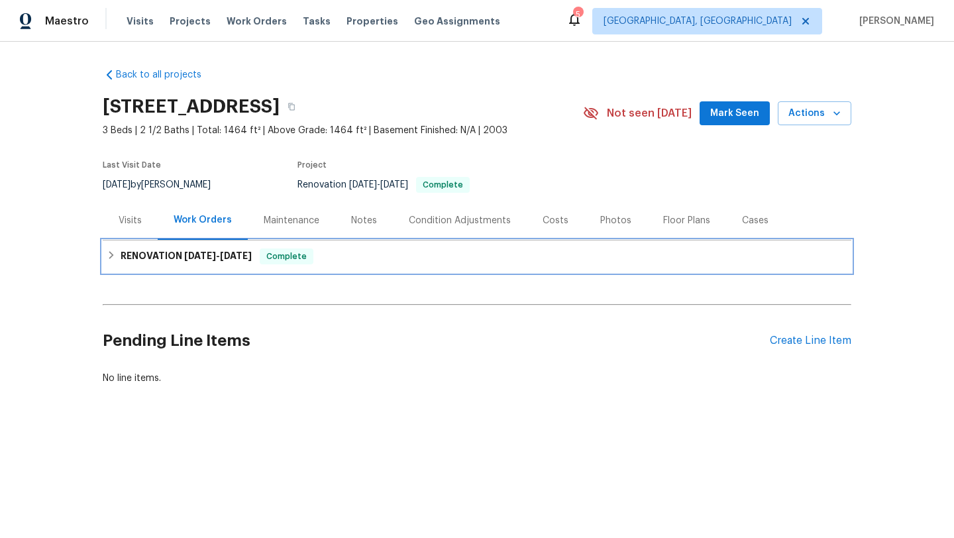
click at [224, 266] on div "RENOVATION 5/9/25 - 5/22/25 Complete" at bounding box center [477, 257] width 749 height 32
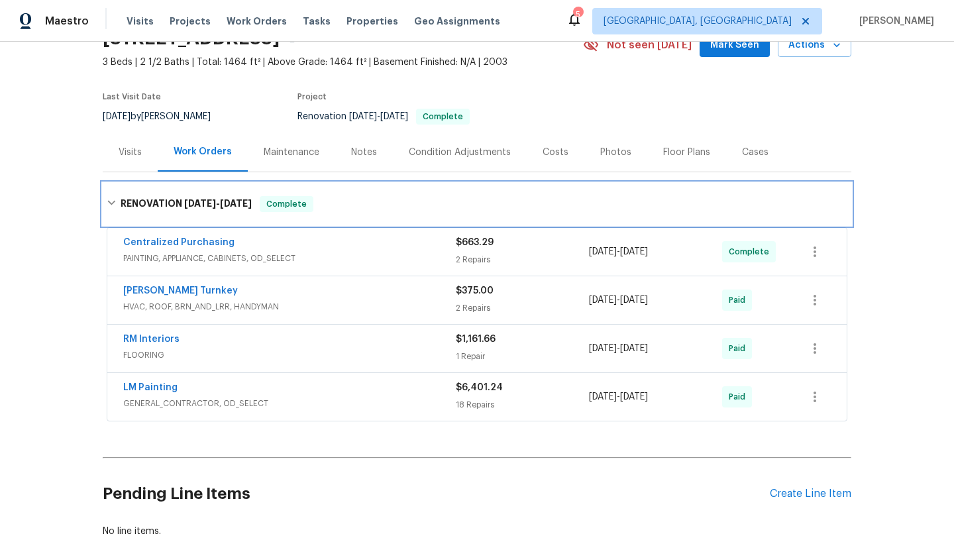
scroll to position [76, 0]
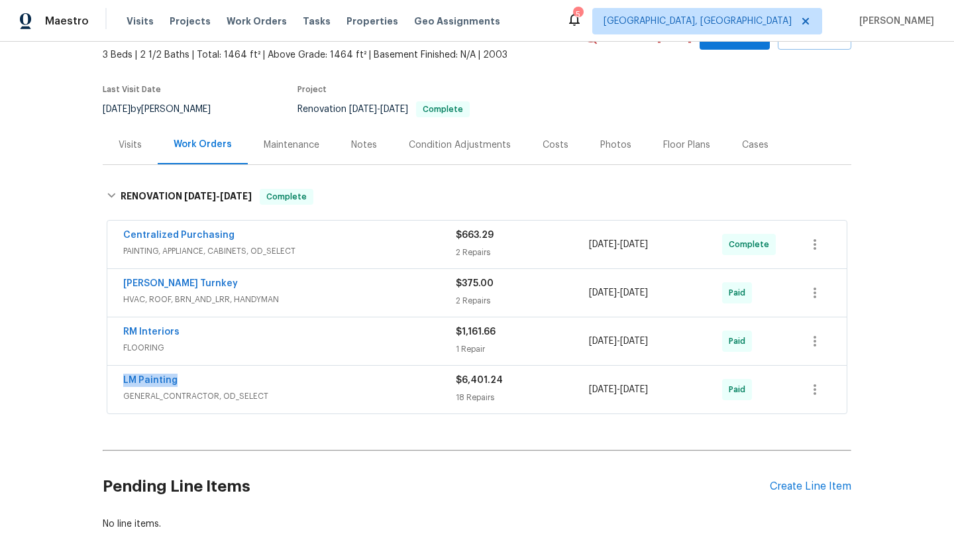
drag, startPoint x: 184, startPoint y: 380, endPoint x: 93, endPoint y: 380, distance: 91.4
click at [93, 380] on div "Back to all projects 2031 Austin Park Cir, Decatur, GA 30032 3 Beds | 2 1/2 Bat…" at bounding box center [477, 290] width 954 height 496
copy link "LM Painting"
drag, startPoint x: 688, startPoint y: 391, endPoint x: 581, endPoint y: 392, distance: 107.4
click at [581, 392] on div "LM Painting GENERAL_CONTRACTOR, OD_SELECT $6,401.24 18 Repairs 5/9/2025 - 5/22/…" at bounding box center [461, 390] width 676 height 32
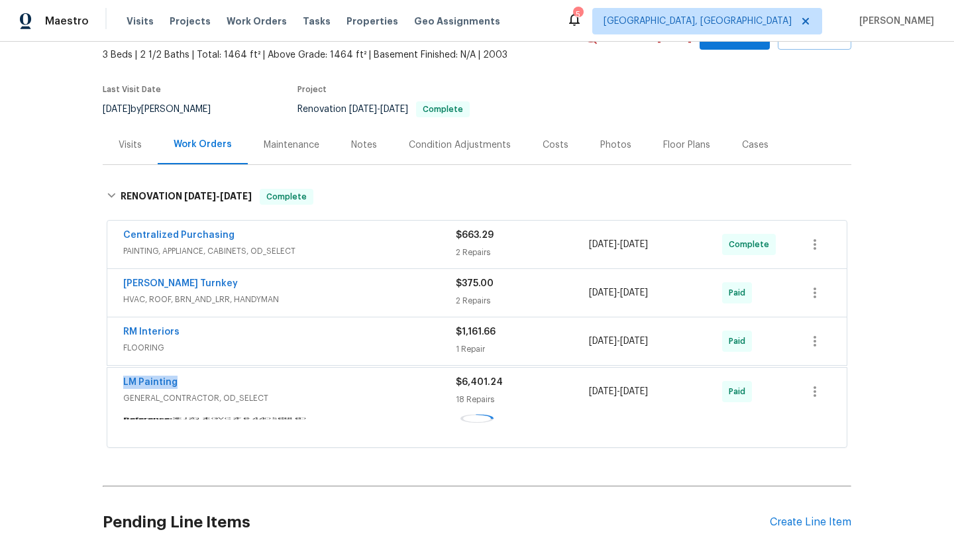
copy div "5/9/2025 - 5/22/2025"
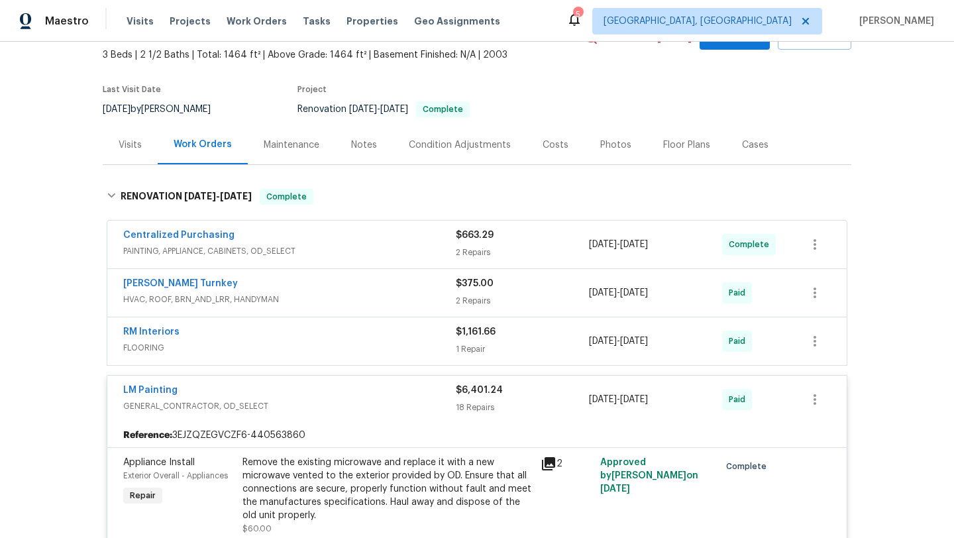
click at [137, 135] on div "Visits" at bounding box center [130, 144] width 55 height 39
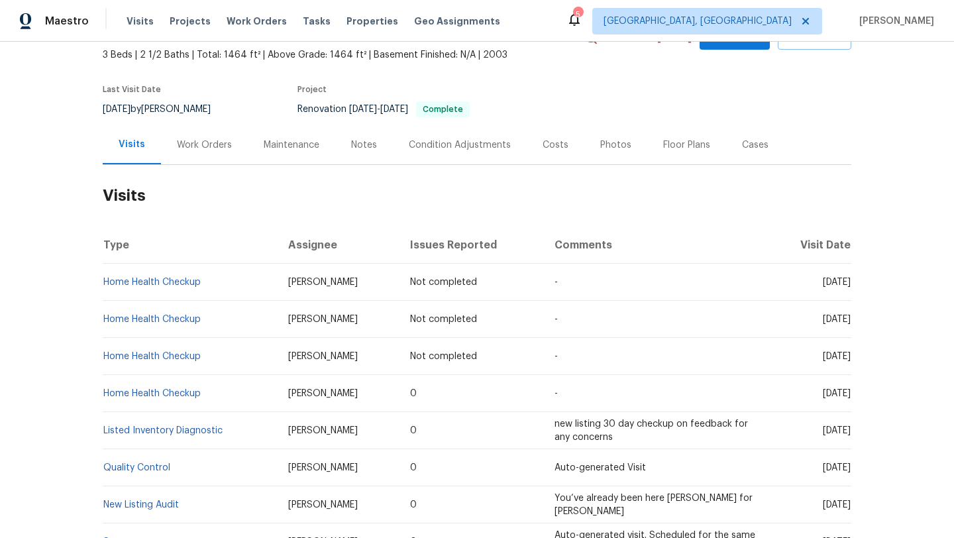
click at [764, 144] on div "Cases" at bounding box center [755, 144] width 58 height 39
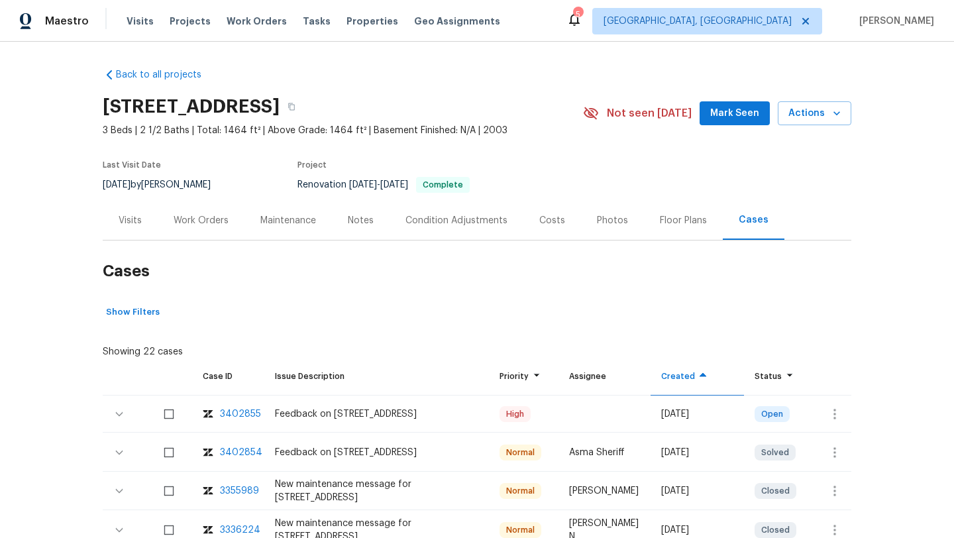
scroll to position [74, 0]
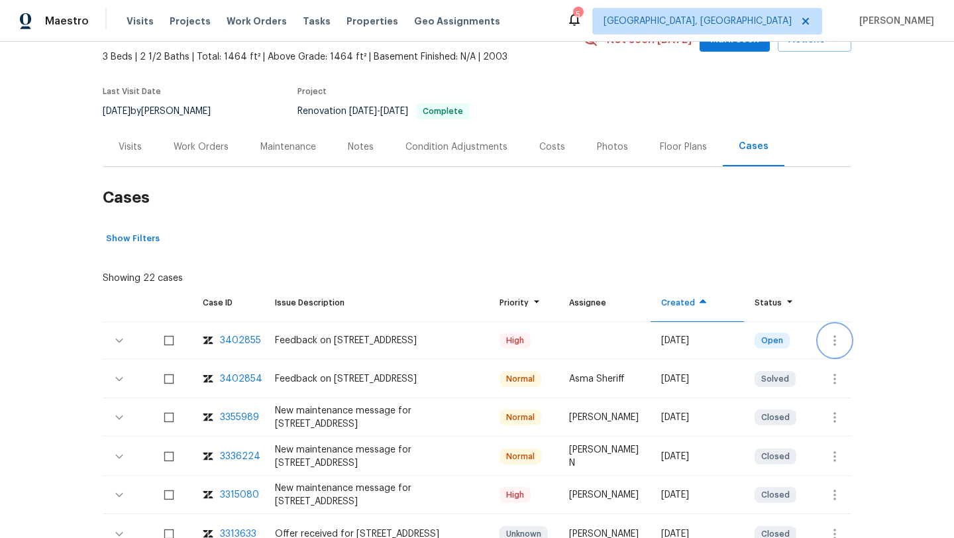
click at [833, 337] on icon "button" at bounding box center [835, 341] width 16 height 16
click at [841, 339] on li "Create a visit" at bounding box center [876, 340] width 137 height 22
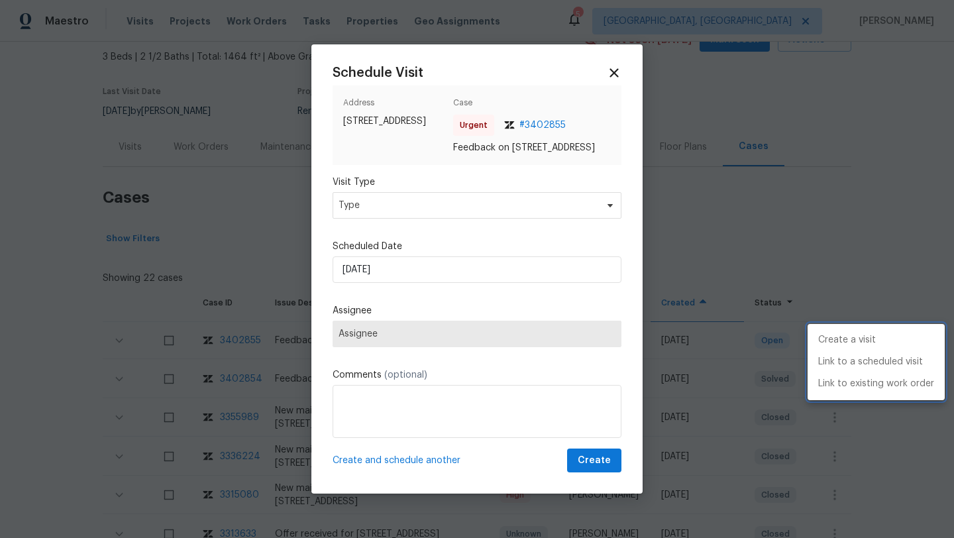
click at [490, 213] on div at bounding box center [477, 269] width 954 height 538
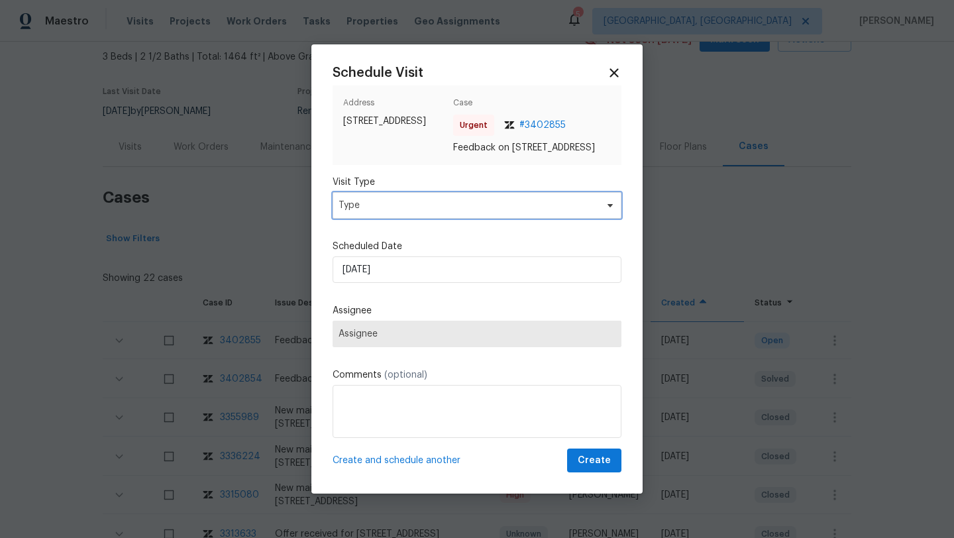
click at [468, 211] on span "Type" at bounding box center [468, 205] width 258 height 13
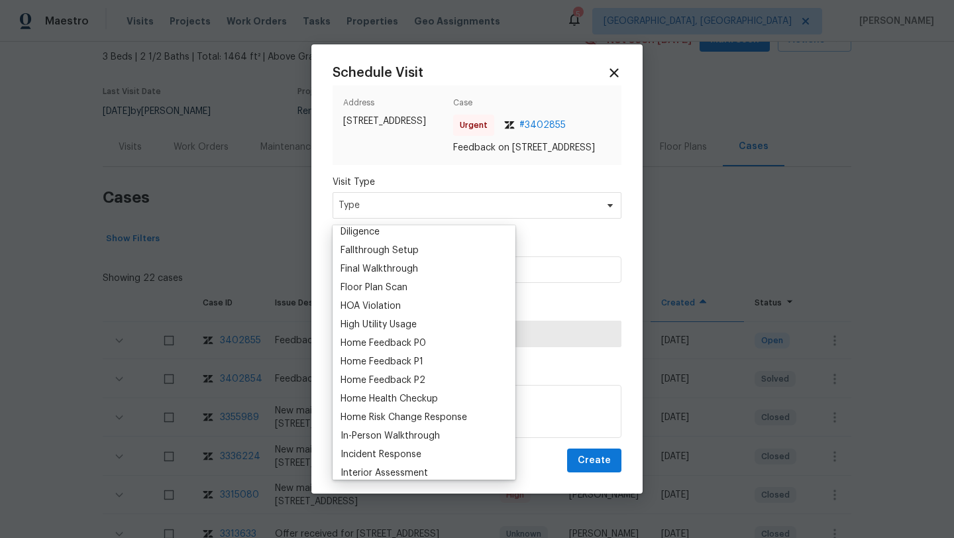
scroll to position [310, 0]
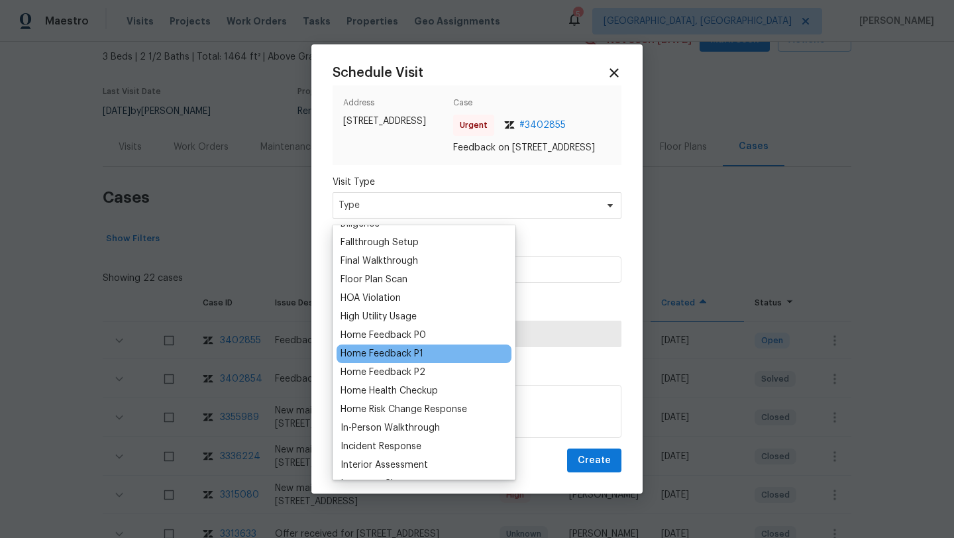
click at [410, 357] on div "Home Feedback P1" at bounding box center [382, 353] width 83 height 13
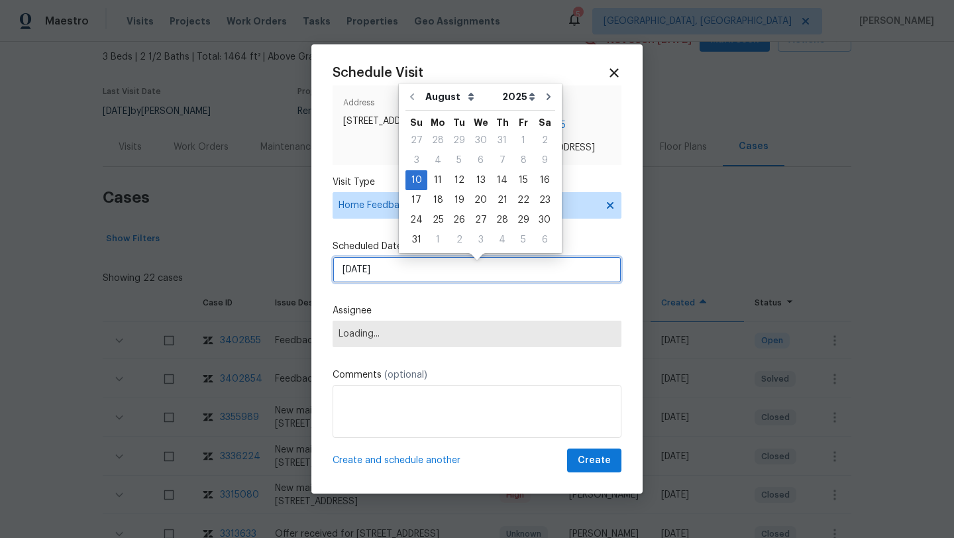
click at [415, 266] on input "10/08/2025" at bounding box center [477, 269] width 289 height 27
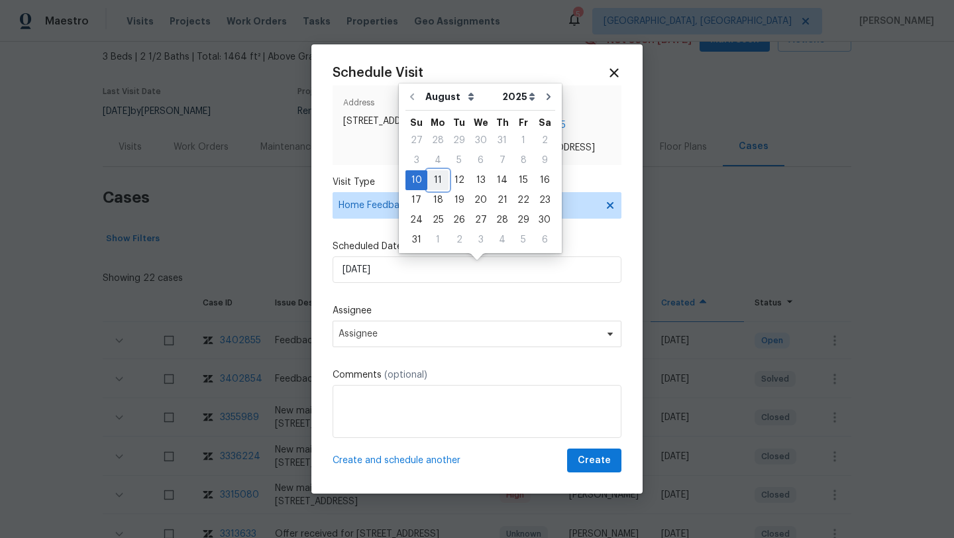
click at [439, 183] on div "11" at bounding box center [437, 180] width 21 height 19
type input "11/08/2025"
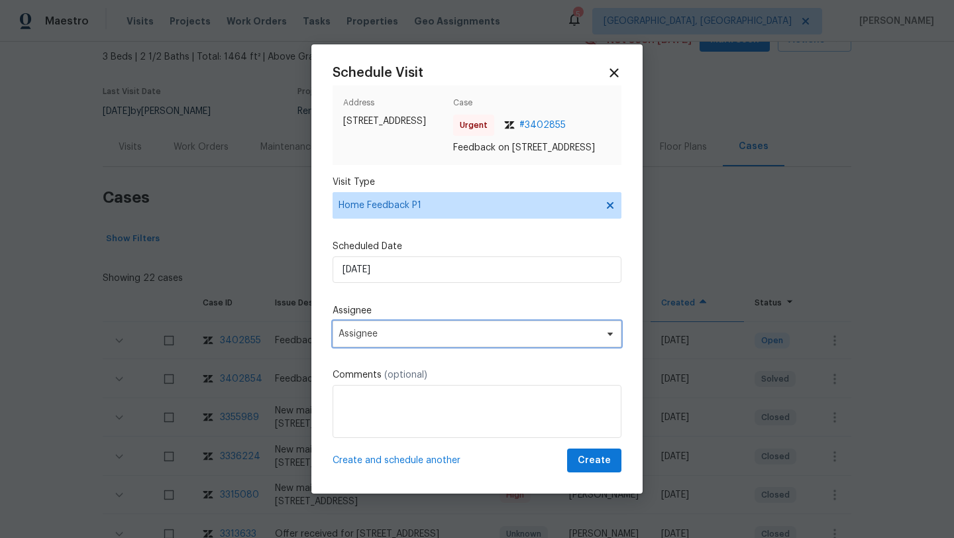
click at [408, 335] on span "Assignee" at bounding box center [469, 334] width 260 height 11
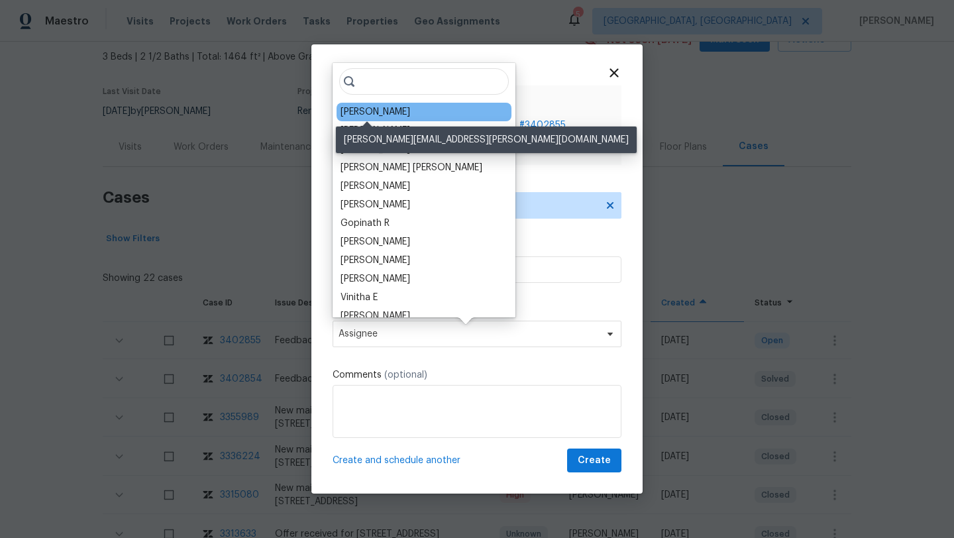
click at [363, 112] on div "Juan Lozano" at bounding box center [376, 111] width 70 height 13
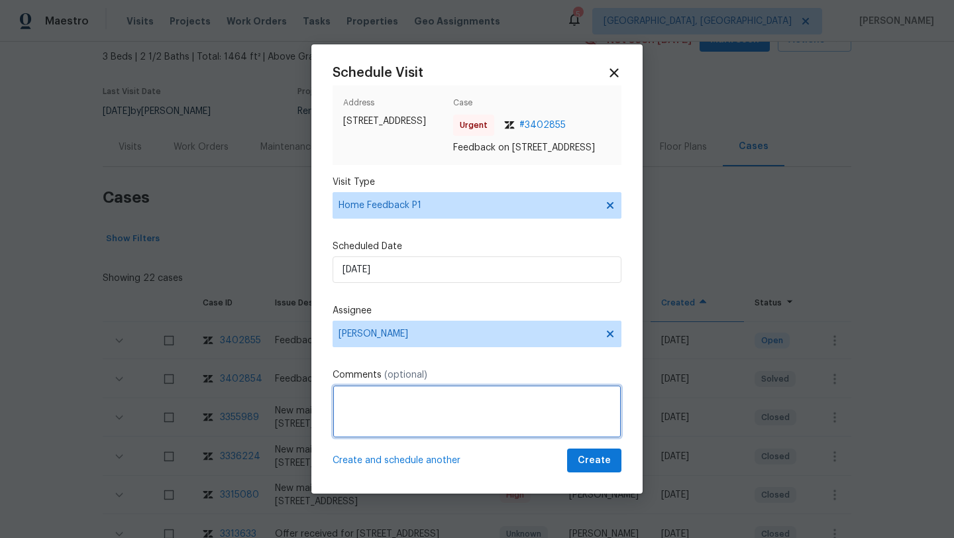
click at [375, 413] on textarea at bounding box center [477, 411] width 289 height 53
paste textarea "Feedback Message: Back exterior door doesn?t lock"
type textarea "Feedback Message: Back exterior door doesn?t lock"
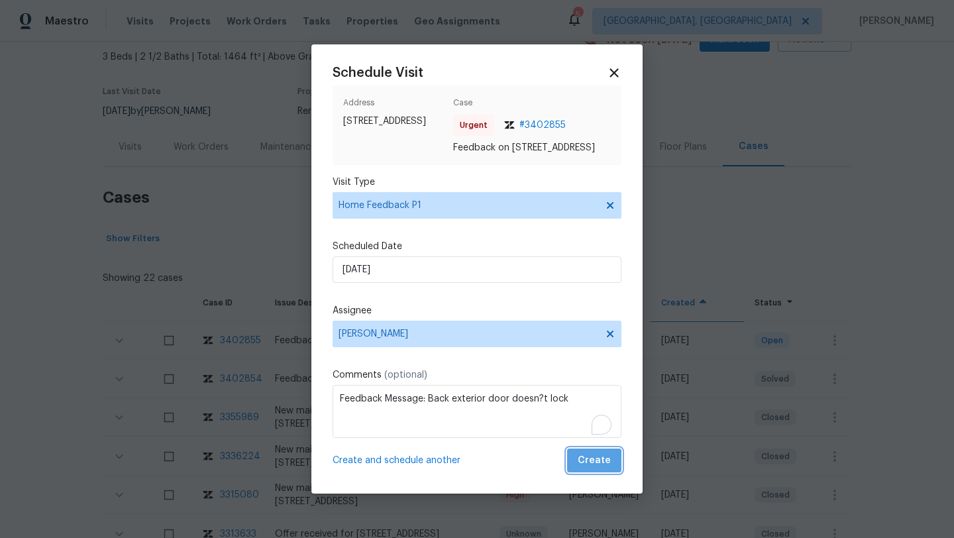
click at [609, 469] on span "Create" at bounding box center [594, 461] width 33 height 17
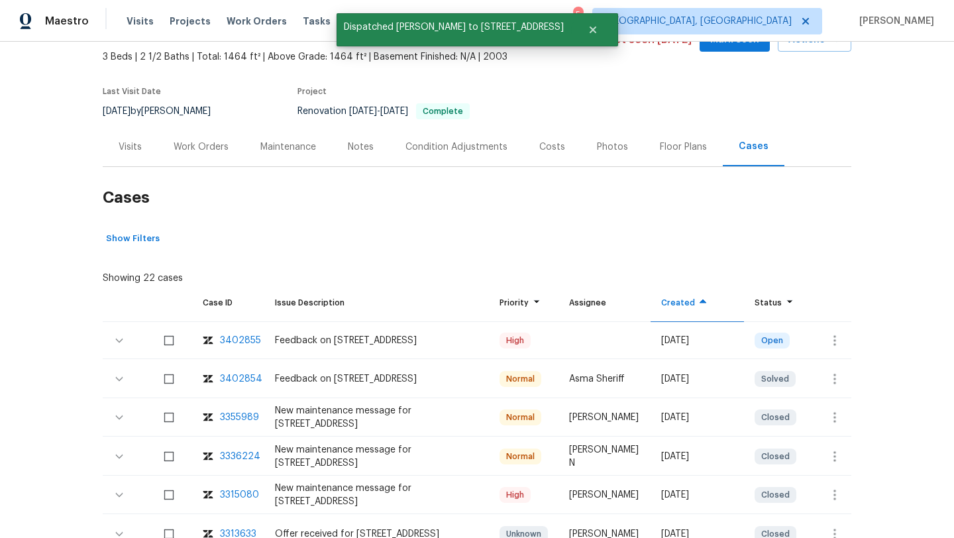
click at [133, 154] on div "Visits" at bounding box center [130, 146] width 55 height 39
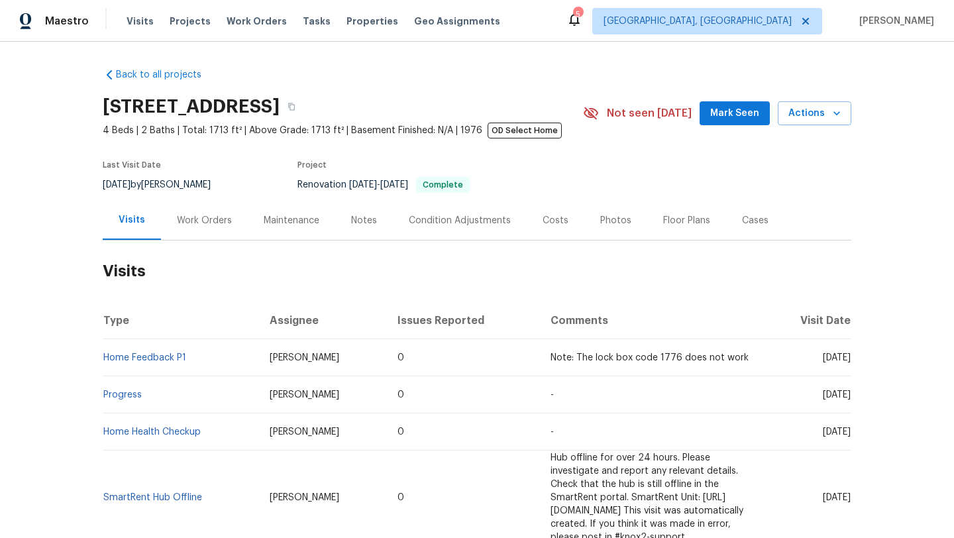
click at [204, 219] on div "Work Orders" at bounding box center [204, 220] width 55 height 13
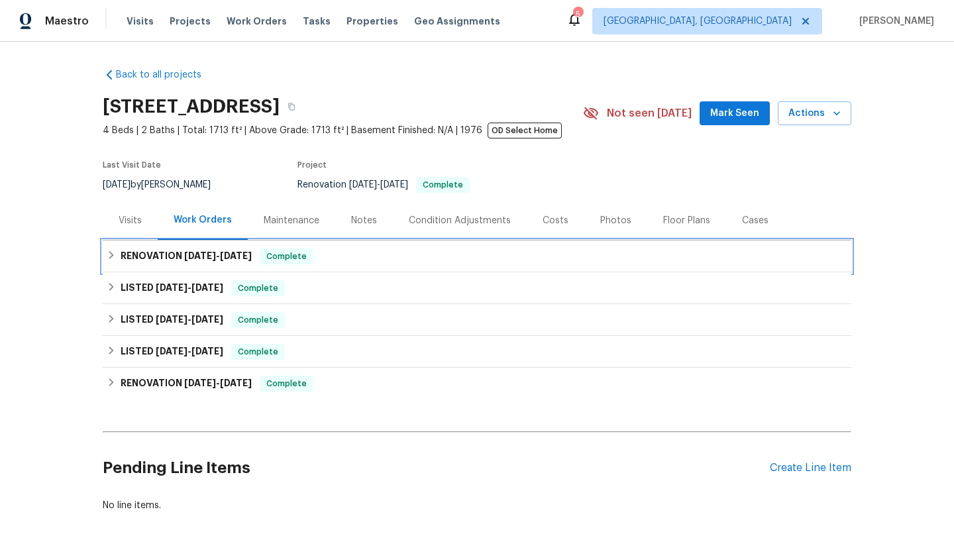
click at [236, 258] on span "[DATE]" at bounding box center [236, 255] width 32 height 9
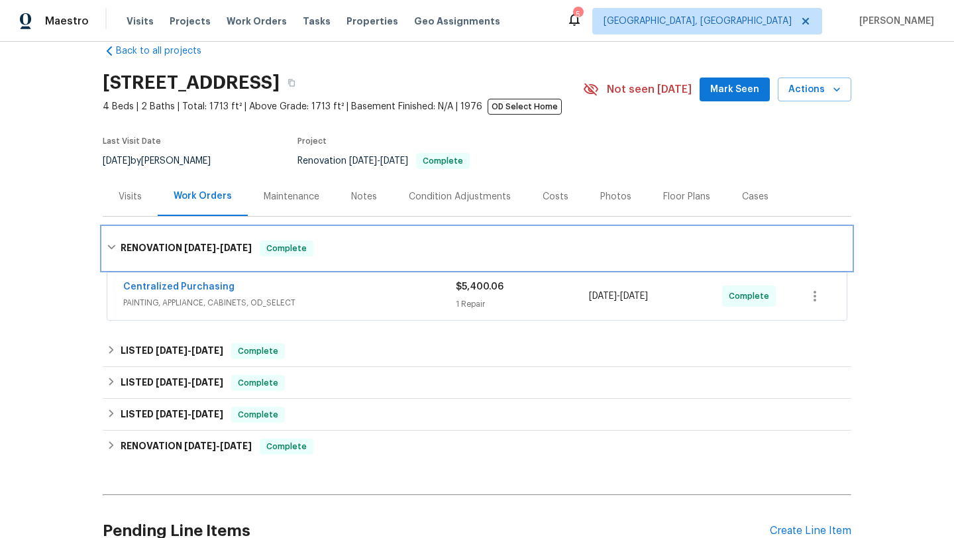
scroll to position [26, 0]
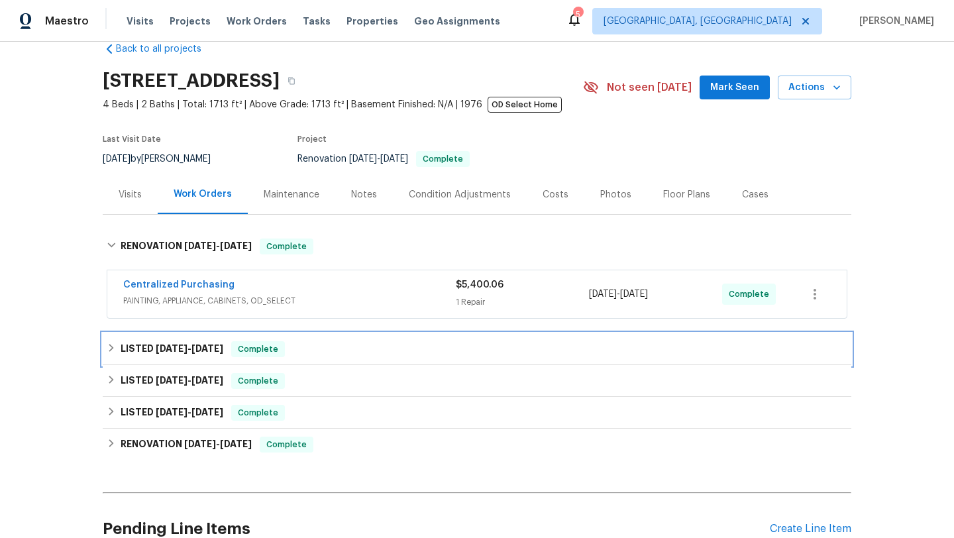
click at [272, 342] on div "Complete" at bounding box center [258, 349] width 54 height 16
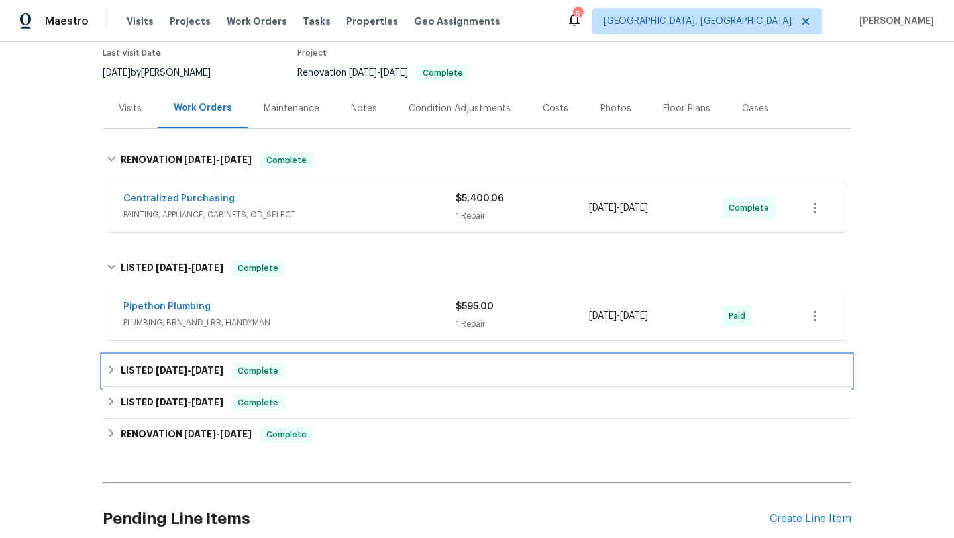
click at [277, 360] on div "LISTED [DATE] - [DATE] Complete" at bounding box center [477, 371] width 749 height 32
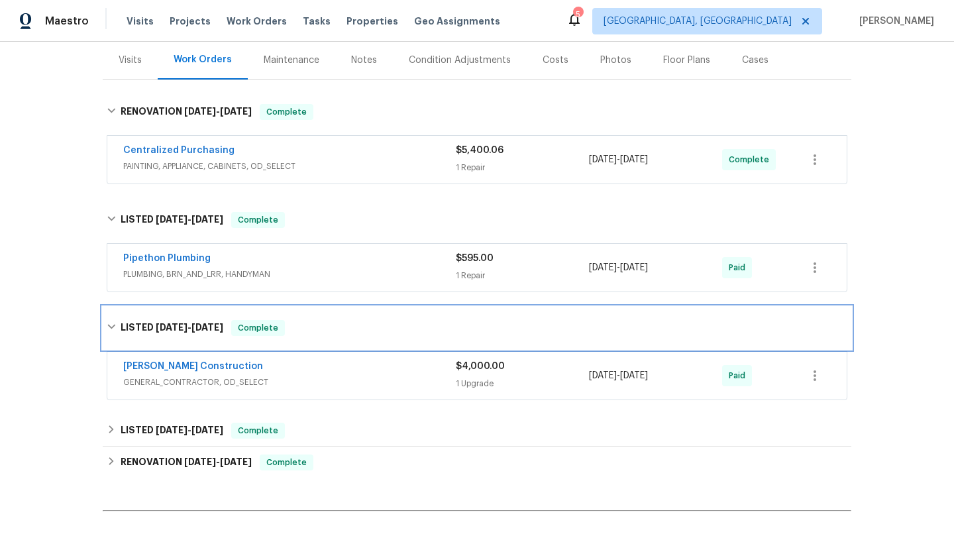
scroll to position [182, 0]
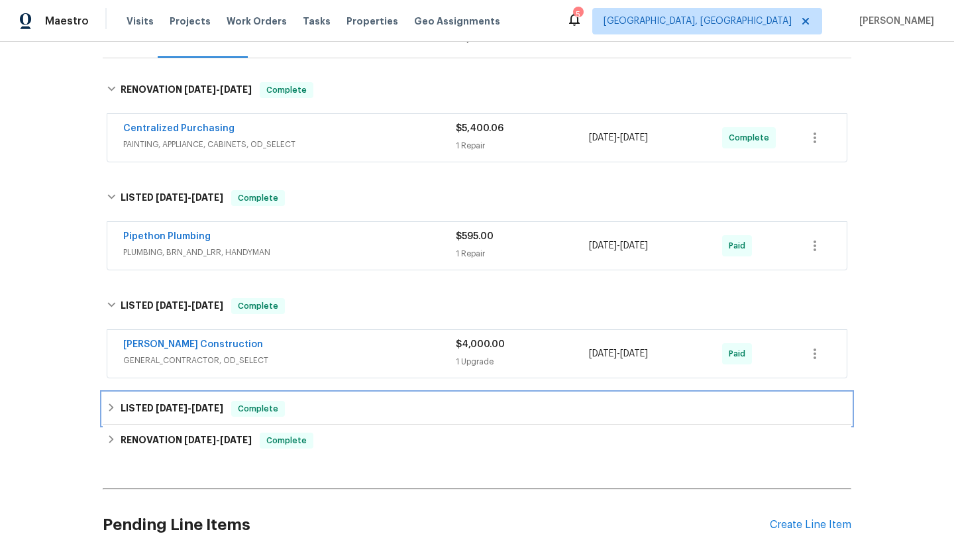
click at [278, 406] on span "Complete" at bounding box center [258, 408] width 51 height 13
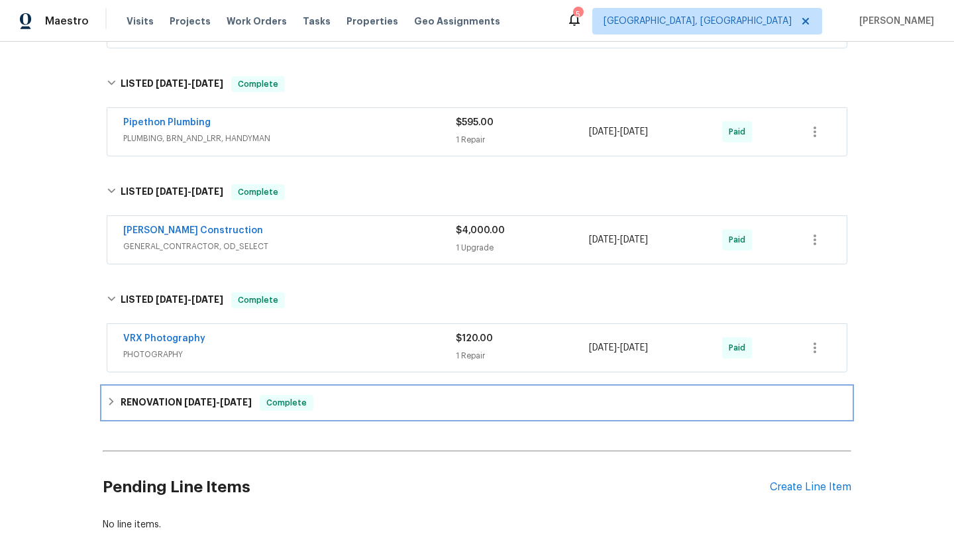
click at [286, 397] on span "Complete" at bounding box center [286, 402] width 51 height 13
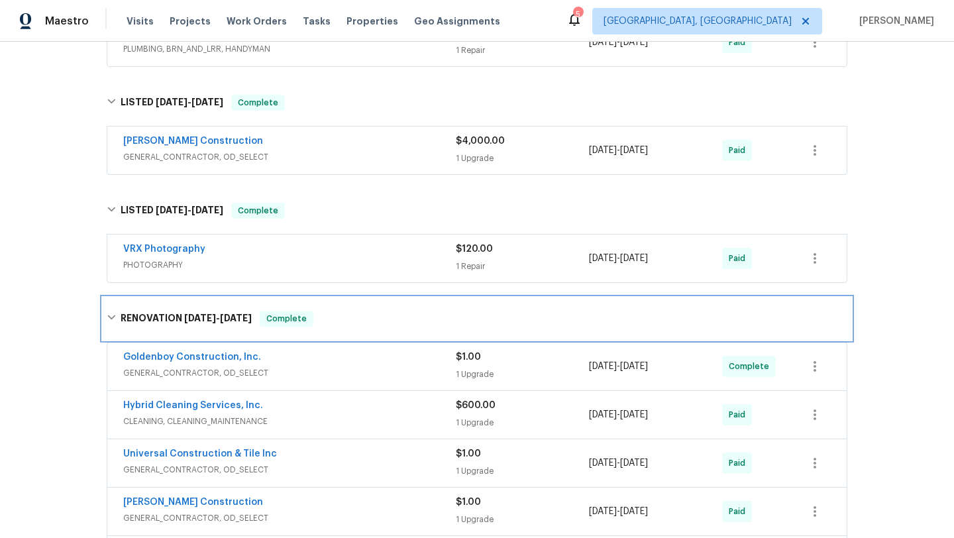
scroll to position [433, 0]
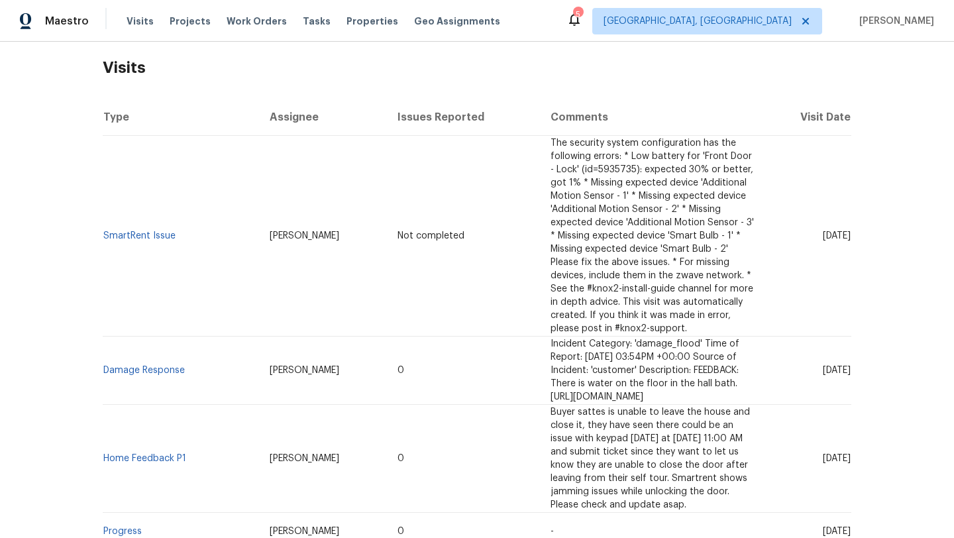
scroll to position [204, 0]
drag, startPoint x: 309, startPoint y: 223, endPoint x: 247, endPoint y: 223, distance: 63.0
click at [259, 223] on td "Matt McEvoy" at bounding box center [323, 235] width 129 height 201
copy span "Matt McEvoy"
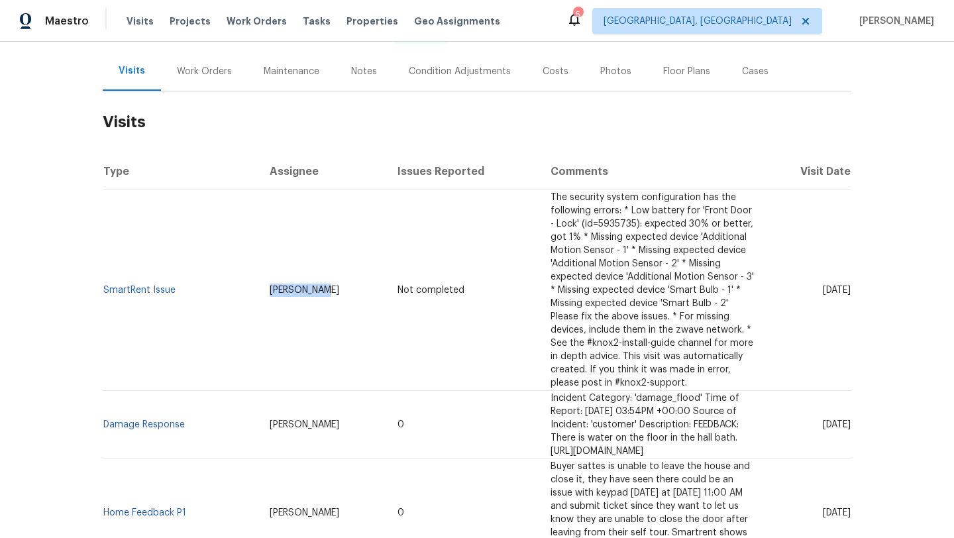
scroll to position [145, 0]
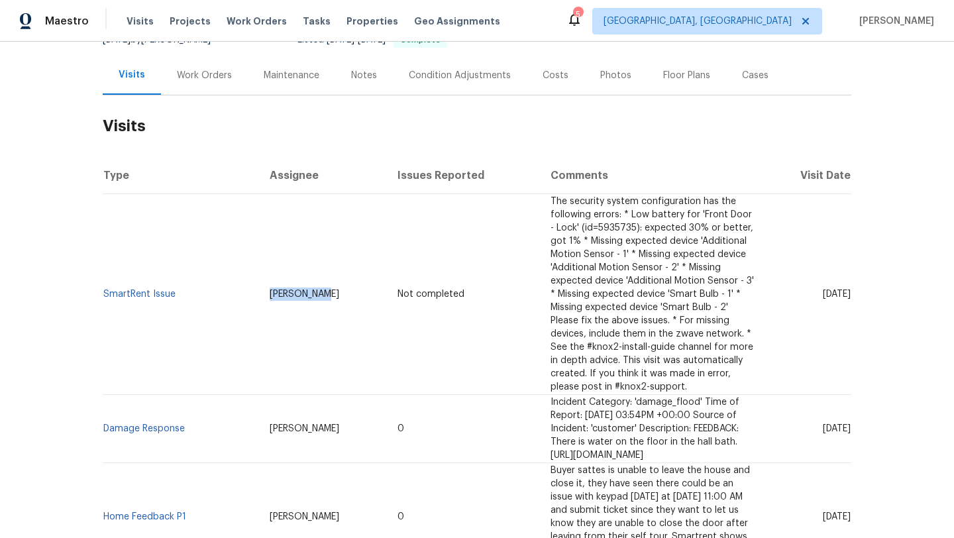
drag, startPoint x: 800, startPoint y: 404, endPoint x: 850, endPoint y: 406, distance: 50.4
click at [850, 424] on span "Thu, Jun 12 2025" at bounding box center [837, 428] width 28 height 9
copy span "Jun 12 2025"
click at [221, 78] on div "Work Orders" at bounding box center [204, 75] width 55 height 13
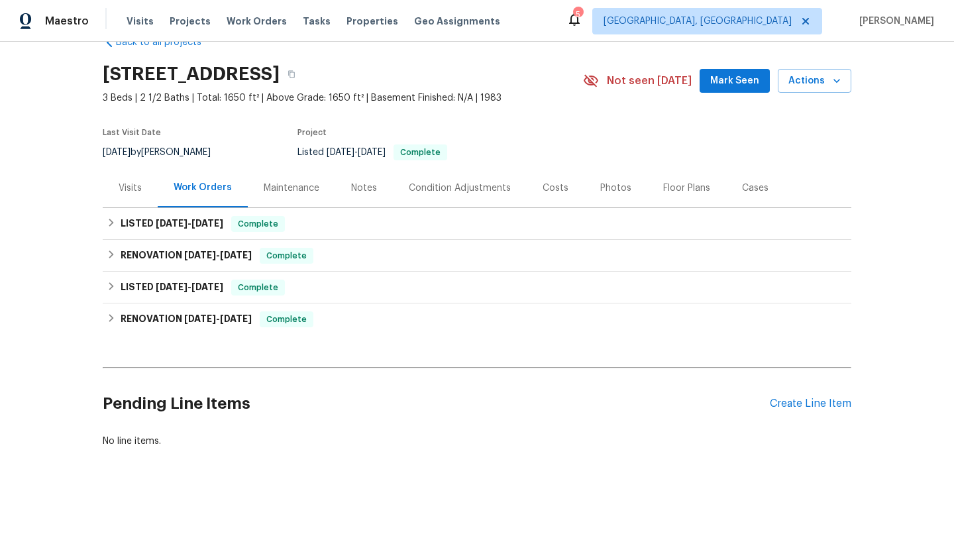
scroll to position [32, 0]
click at [271, 222] on span "Complete" at bounding box center [258, 223] width 51 height 13
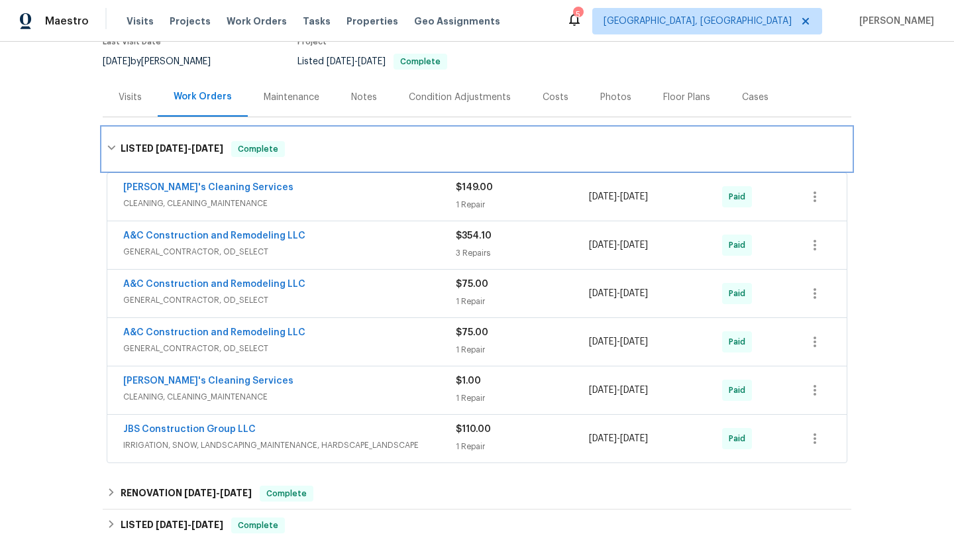
scroll to position [125, 0]
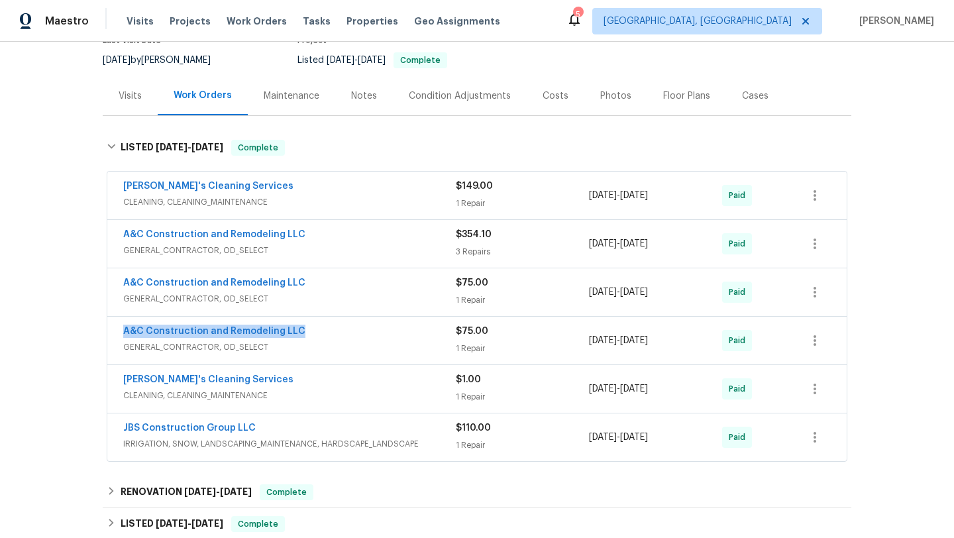
drag, startPoint x: 324, startPoint y: 333, endPoint x: 117, endPoint y: 335, distance: 206.8
click at [117, 335] on div "A&C Construction and Remodeling LLC GENERAL_CONTRACTOR, OD_SELECT $75.00 1 Repa…" at bounding box center [477, 341] width 740 height 48
copy link "A&C Construction and Remodeling LLC"
drag, startPoint x: 696, startPoint y: 345, endPoint x: 586, endPoint y: 345, distance: 110.0
click at [586, 345] on div "A&C Construction and Remodeling LLC GENERAL_CONTRACTOR, OD_SELECT $75.00 1 Repa…" at bounding box center [461, 341] width 676 height 32
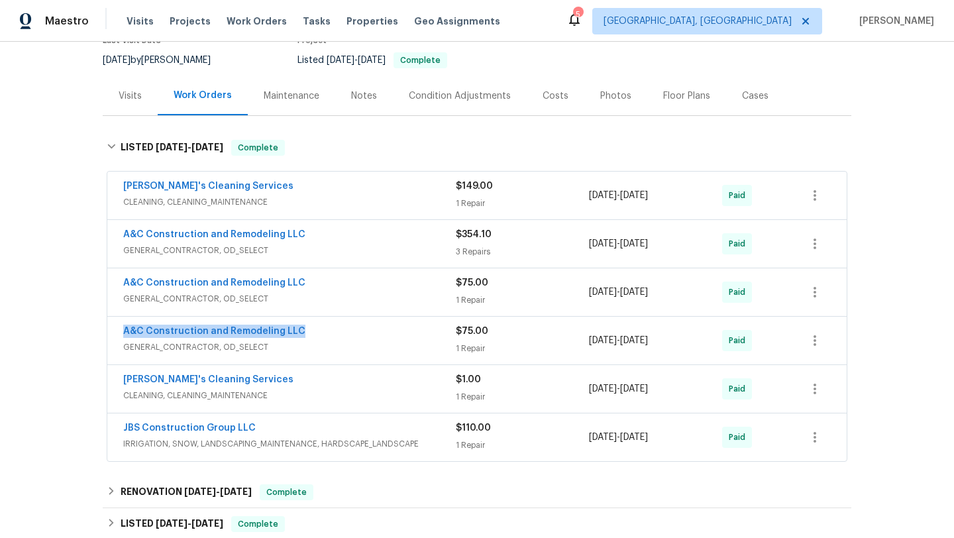
copy div "6/22/2025 - 6/25/2025"
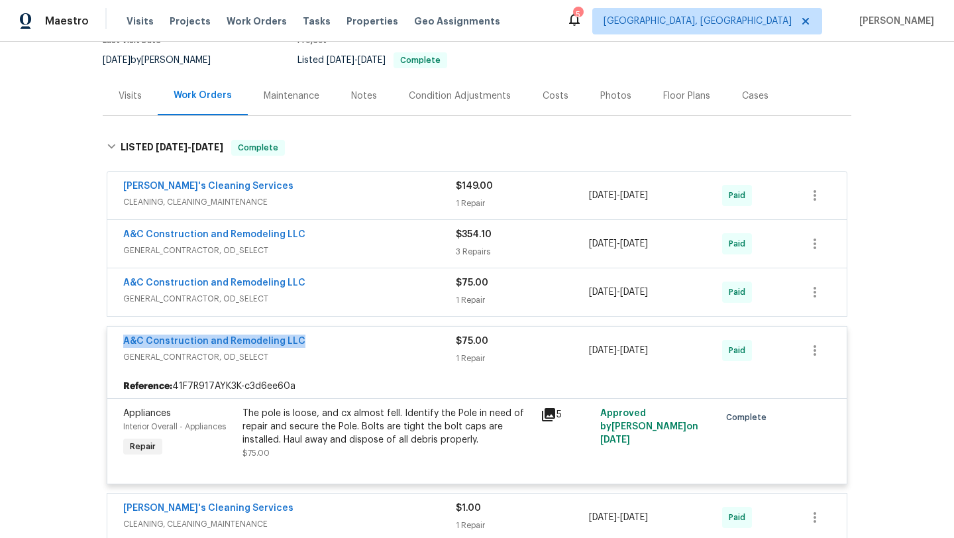
click at [143, 101] on div "Visits" at bounding box center [130, 95] width 55 height 39
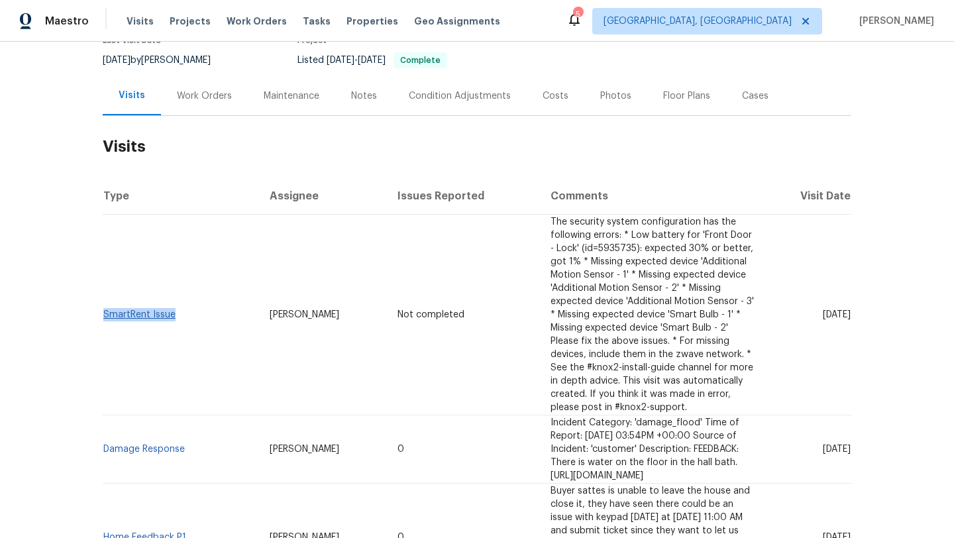
copy link "SmartRent Issue"
drag, startPoint x: 174, startPoint y: 304, endPoint x: 103, endPoint y: 303, distance: 70.2
click at [103, 303] on td "SmartRent Issue" at bounding box center [181, 315] width 156 height 201
drag, startPoint x: 796, startPoint y: 302, endPoint x: 848, endPoint y: 306, distance: 52.5
click at [848, 310] on span "Thu, Aug 07 2025" at bounding box center [837, 314] width 28 height 9
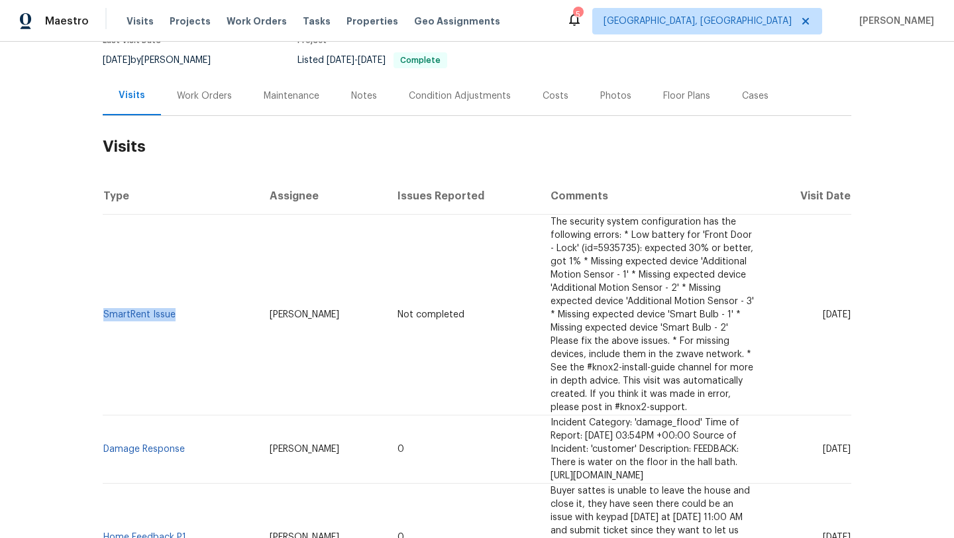
copy span "Aug 07 2025"
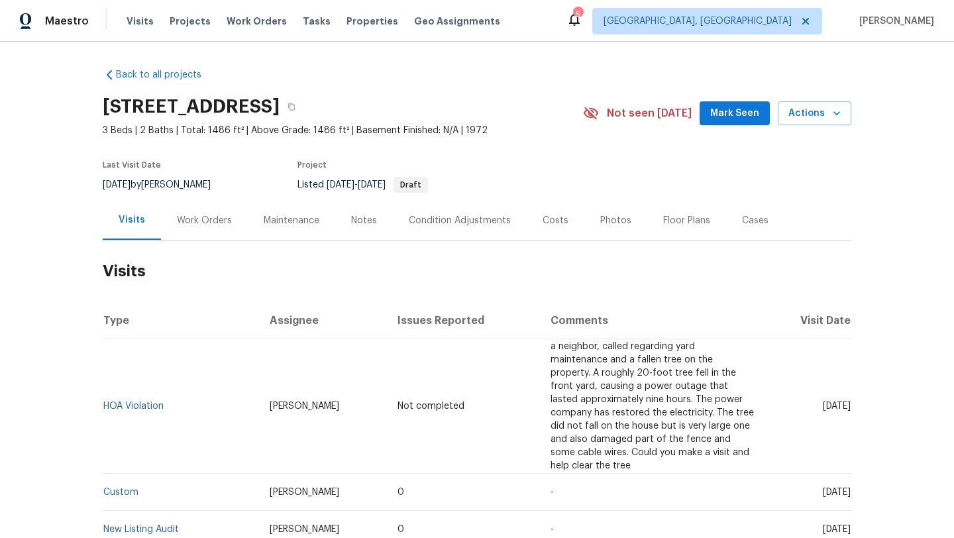
click at [201, 225] on div "Work Orders" at bounding box center [204, 220] width 55 height 13
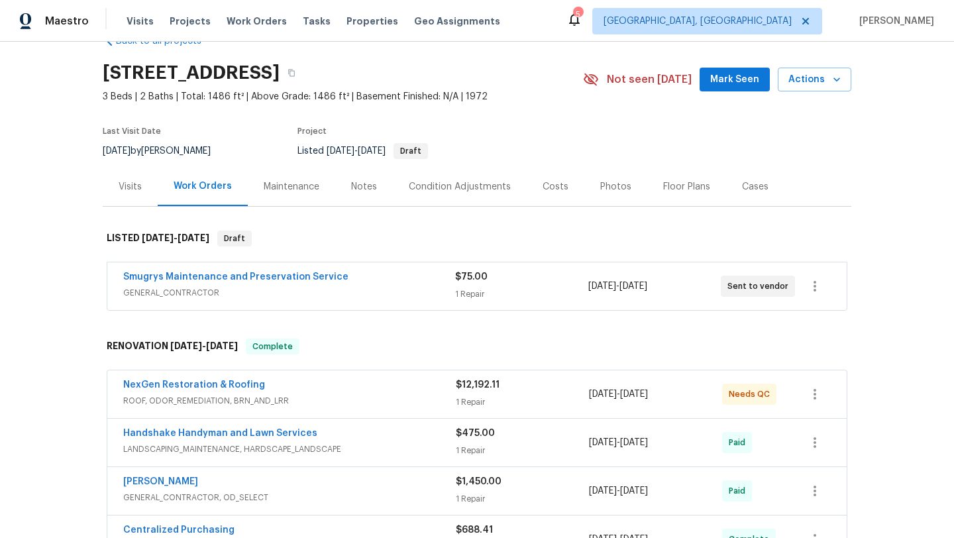
scroll to position [52, 0]
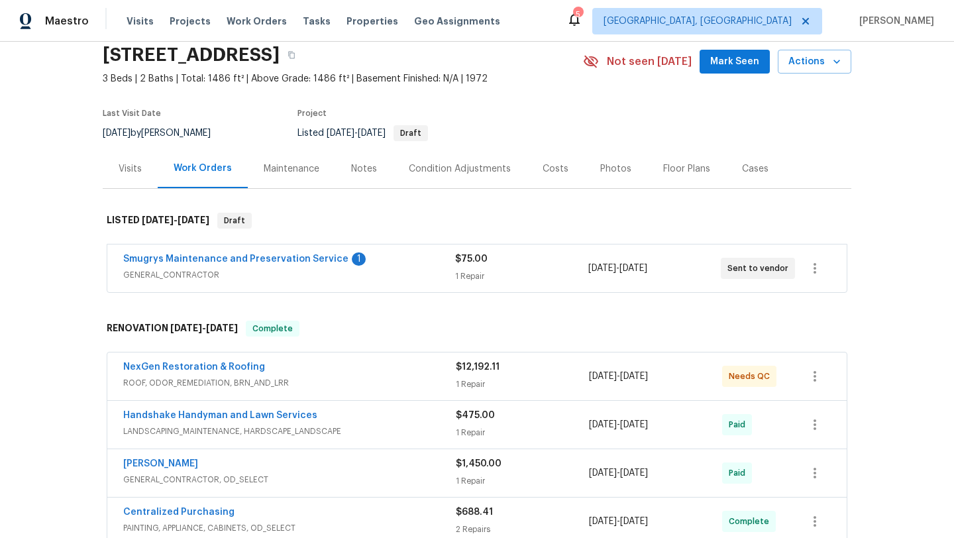
click at [389, 271] on span "GENERAL_CONTRACTOR" at bounding box center [289, 274] width 332 height 13
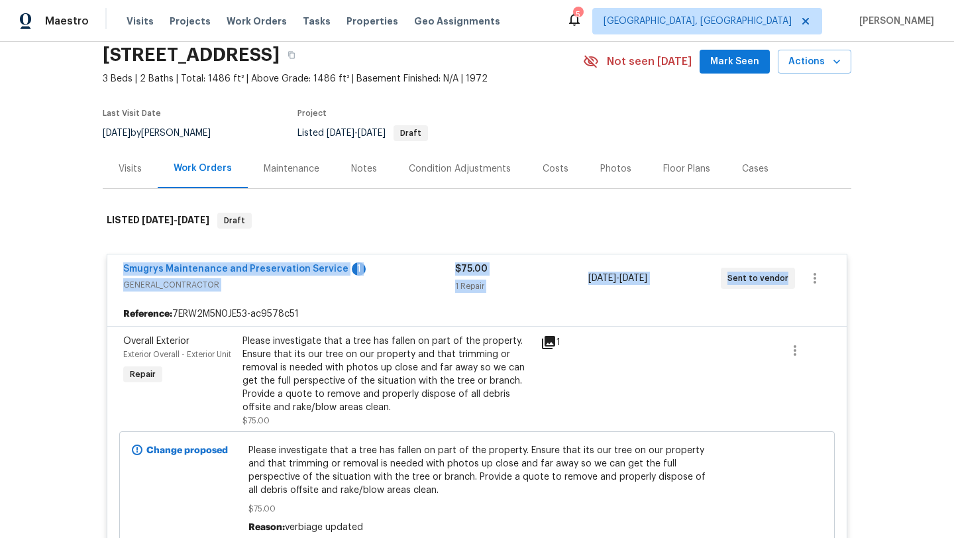
drag, startPoint x: 784, startPoint y: 286, endPoint x: 83, endPoint y: 275, distance: 701.2
click at [83, 275] on div "Back to all projects 14112 Pleasant Point Ln, Jacksonville, FL 32225 3 Beds | 2…" at bounding box center [477, 290] width 954 height 496
copy div "Smugrys Maintenance and Preservation Service 1 GENERAL_CONTRACTOR $75.00 1 Repa…"
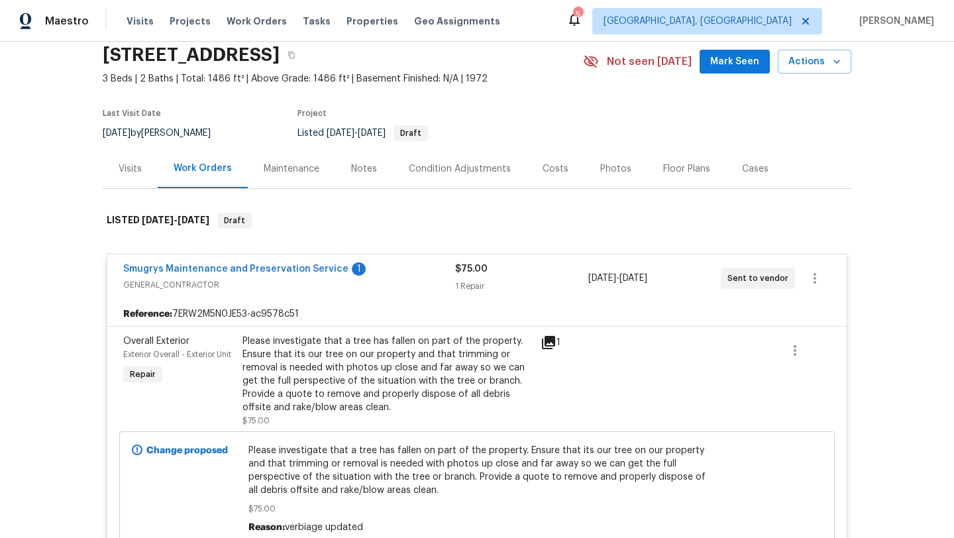
click at [141, 170] on div "Visits" at bounding box center [130, 168] width 55 height 39
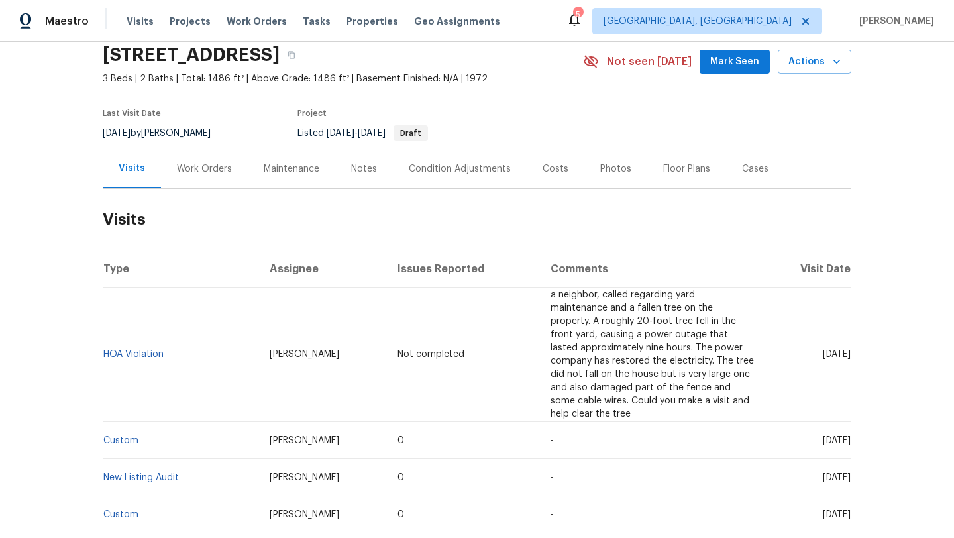
drag, startPoint x: 797, startPoint y: 349, endPoint x: 848, endPoint y: 356, distance: 51.5
click at [848, 356] on td "Sat, Aug 09 2025" at bounding box center [808, 355] width 87 height 135
copy span "Aug 09 2025"
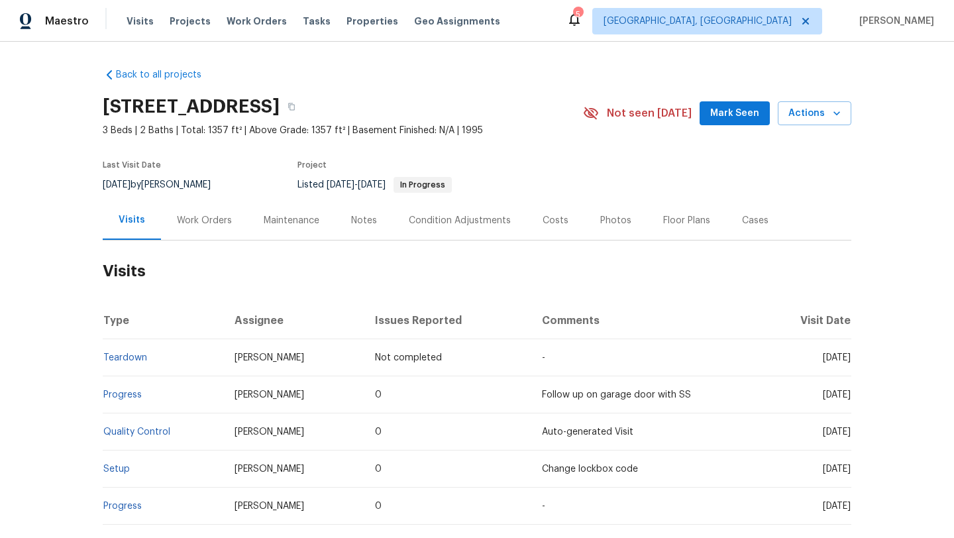
drag, startPoint x: 795, startPoint y: 396, endPoint x: 849, endPoint y: 397, distance: 53.7
click at [850, 398] on span "[DATE]" at bounding box center [837, 394] width 28 height 9
copy span "[DATE]"
click at [207, 225] on div "Work Orders" at bounding box center [204, 220] width 55 height 13
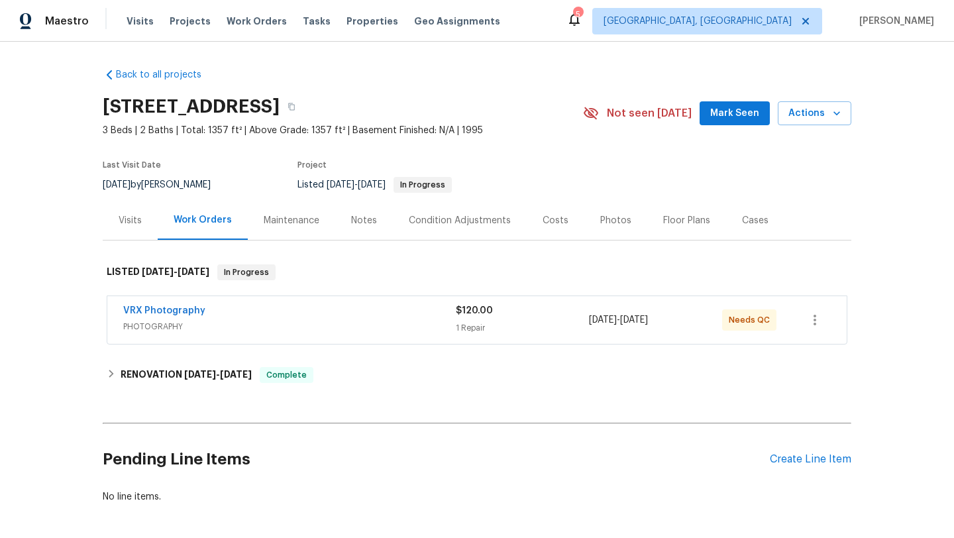
scroll to position [28, 0]
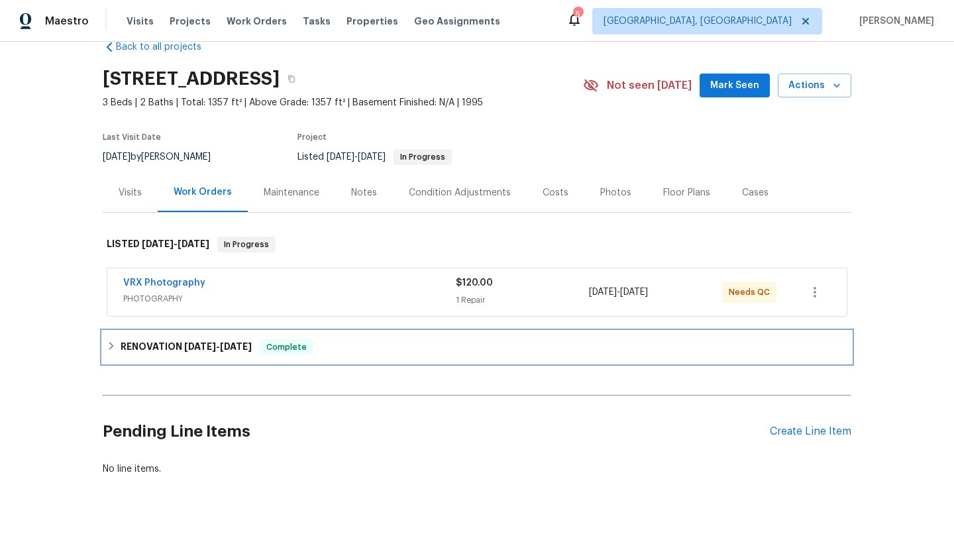
click at [247, 347] on span "[DATE]" at bounding box center [236, 346] width 32 height 9
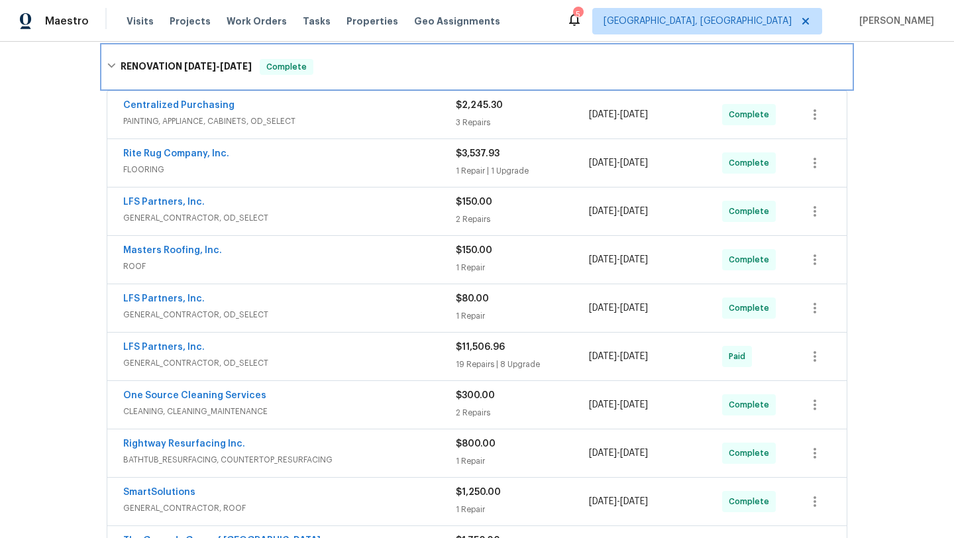
scroll to position [291, 0]
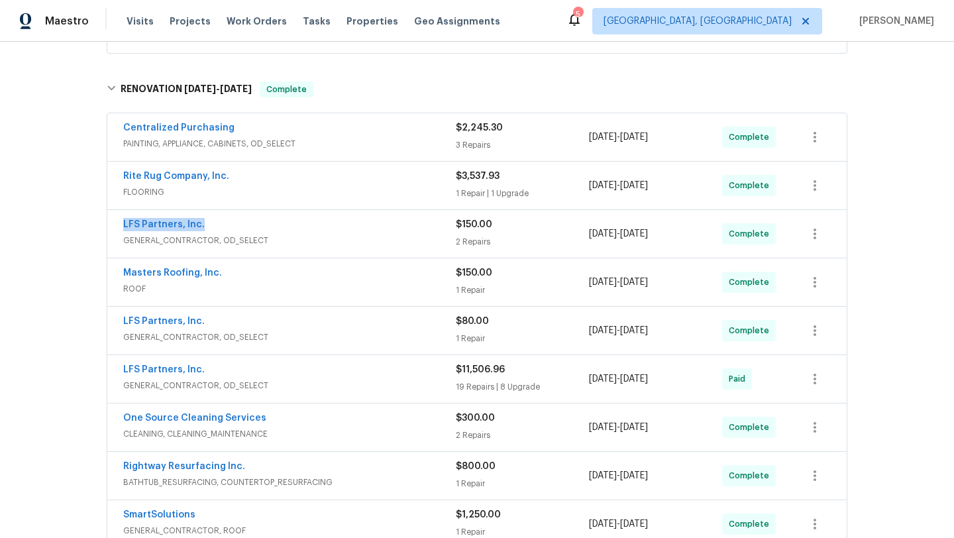
drag, startPoint x: 209, startPoint y: 227, endPoint x: 116, endPoint y: 227, distance: 92.8
click at [116, 227] on div "LFS Partners, Inc. GENERAL_CONTRACTOR, OD_SELECT $150.00 2 Repairs [DATE] - [DA…" at bounding box center [477, 234] width 740 height 48
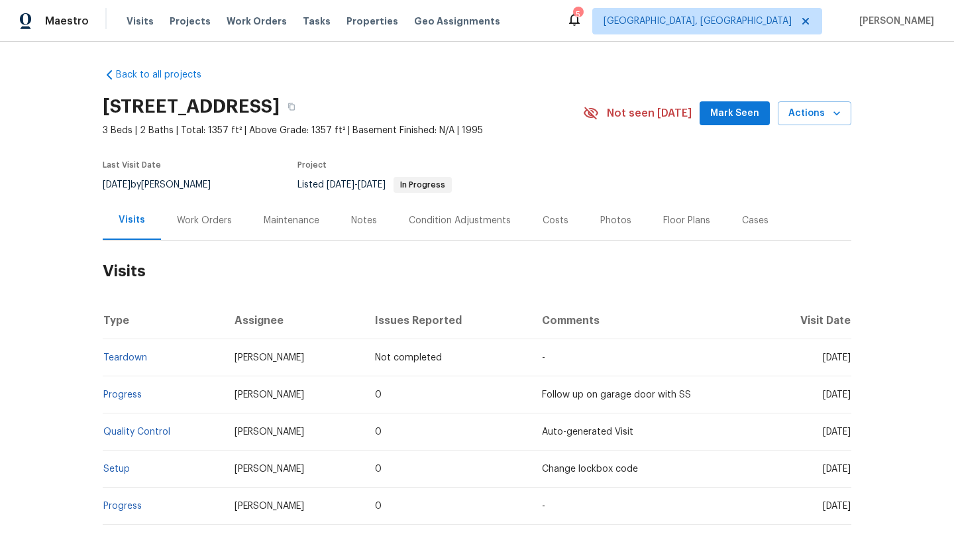
click at [213, 207] on div "Work Orders" at bounding box center [204, 220] width 87 height 39
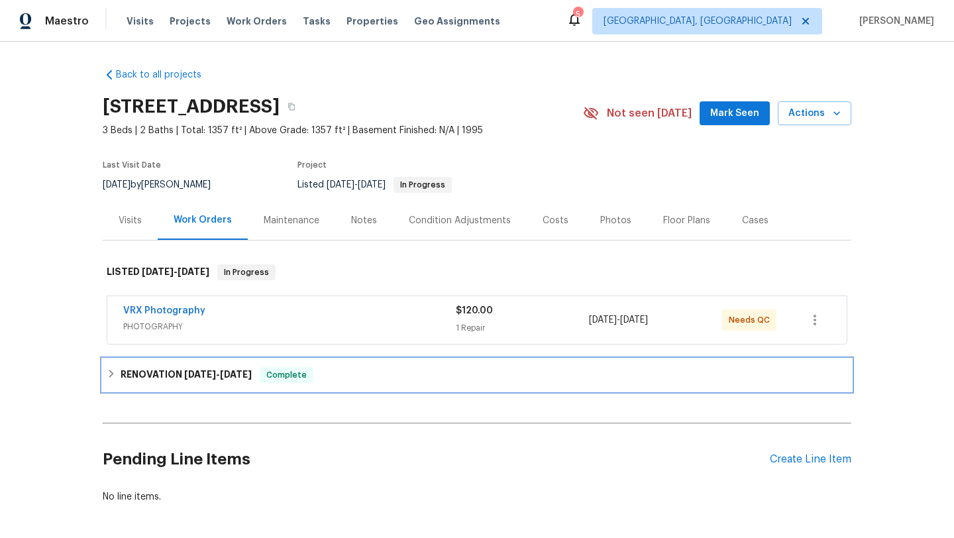
click at [301, 372] on span "Complete" at bounding box center [286, 374] width 51 height 13
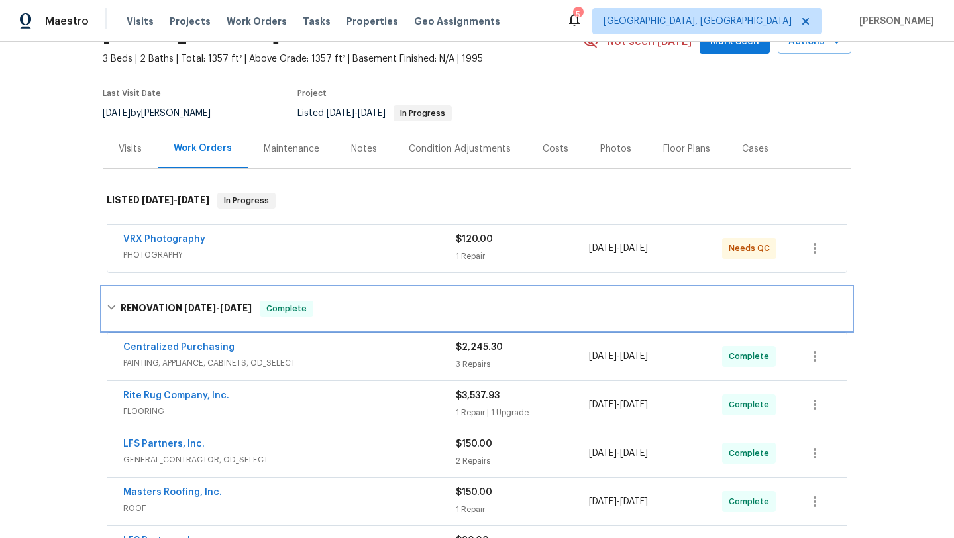
scroll to position [91, 0]
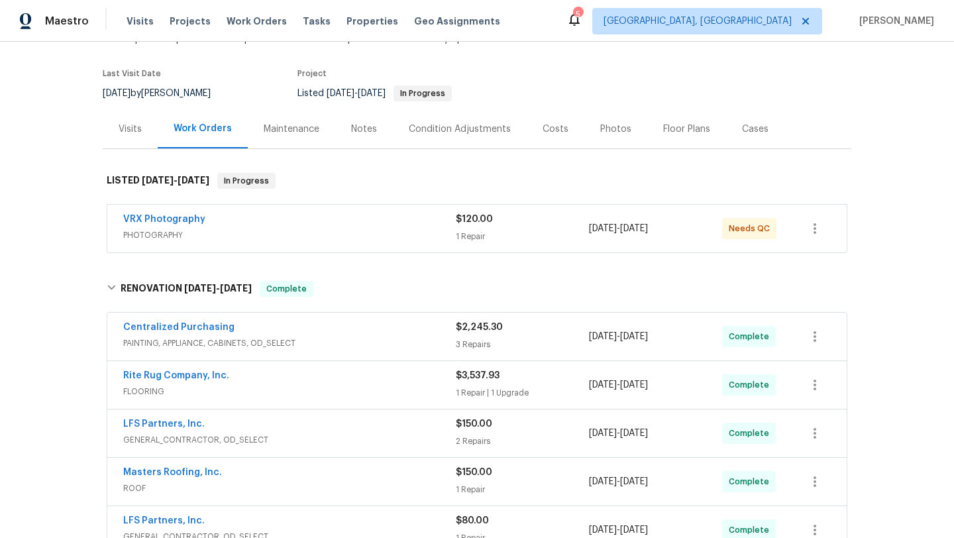
drag, startPoint x: 676, startPoint y: 438, endPoint x: 576, endPoint y: 439, distance: 100.1
click at [576, 439] on div "LFS Partners, Inc. GENERAL_CONTRACTOR, OD_SELECT $150.00 2 Repairs 8/5/2025 - 8…" at bounding box center [461, 433] width 676 height 32
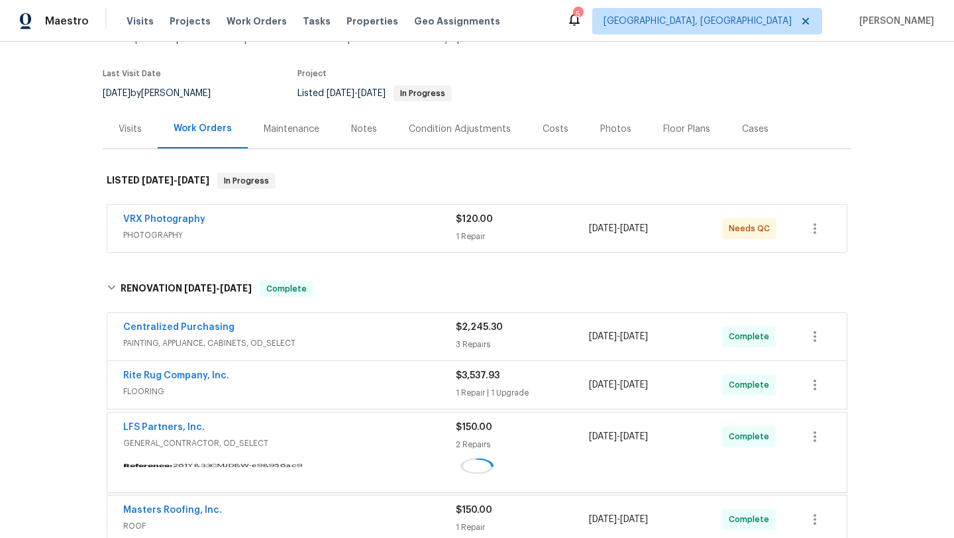
copy div "8/5/2025 - 8/7/2025"
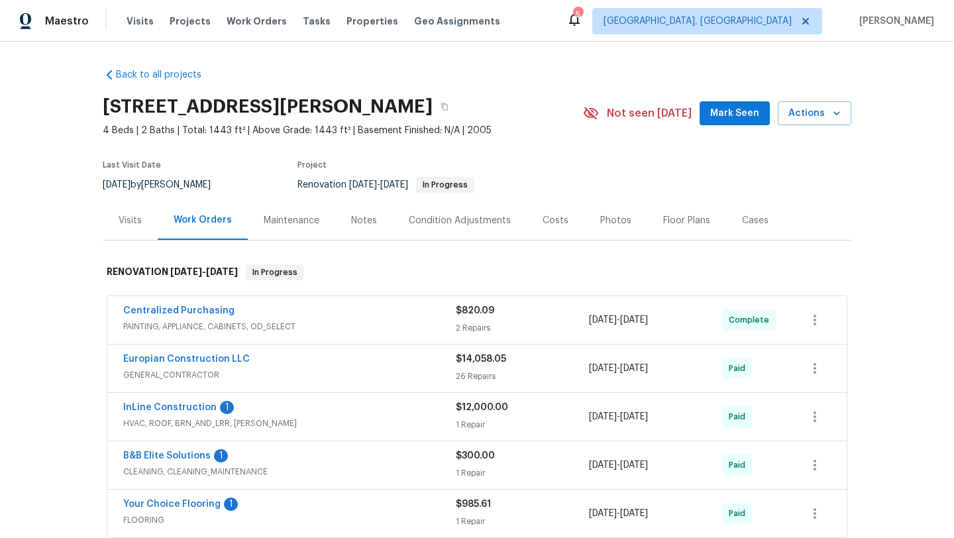
click at [130, 227] on div "Visits" at bounding box center [130, 220] width 55 height 39
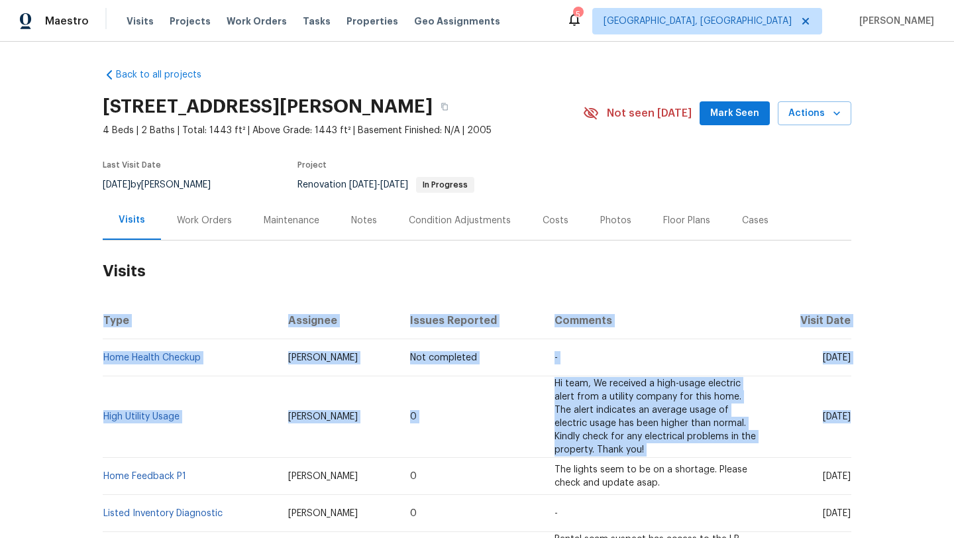
drag, startPoint x: 805, startPoint y: 418, endPoint x: 852, endPoint y: 419, distance: 46.4
click at [852, 419] on div "Back to all projects 120 Marion Oaks Mnr, Ocala, FL 34473 4 Beds | 2 Baths | To…" at bounding box center [477, 290] width 954 height 496
copy table "Type Assignee Issues Reported Comments Visit Date Home Health Checkup Caleb Hur…"
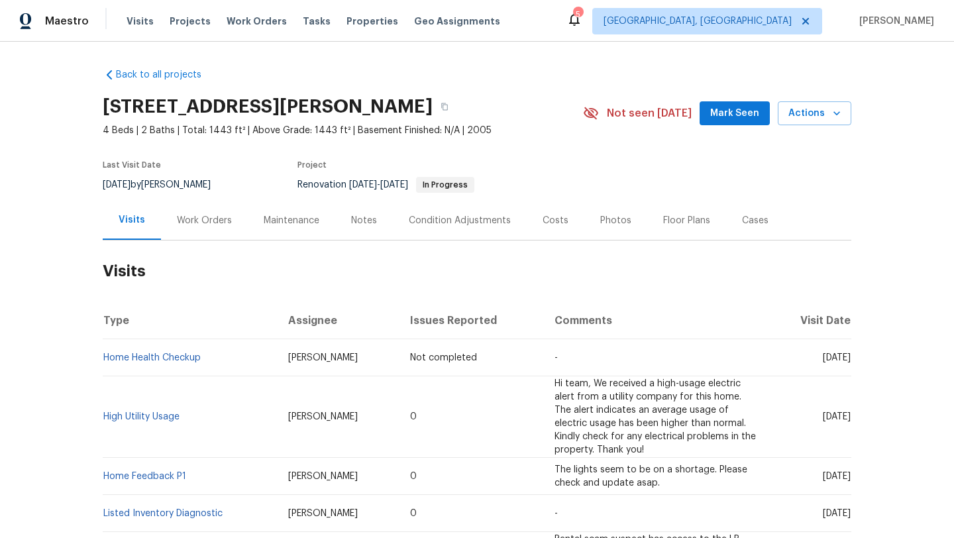
click at [822, 406] on td "Thu, Jul 31 2025" at bounding box center [810, 417] width 83 height 82
click at [202, 222] on div "Work Orders" at bounding box center [204, 220] width 55 height 13
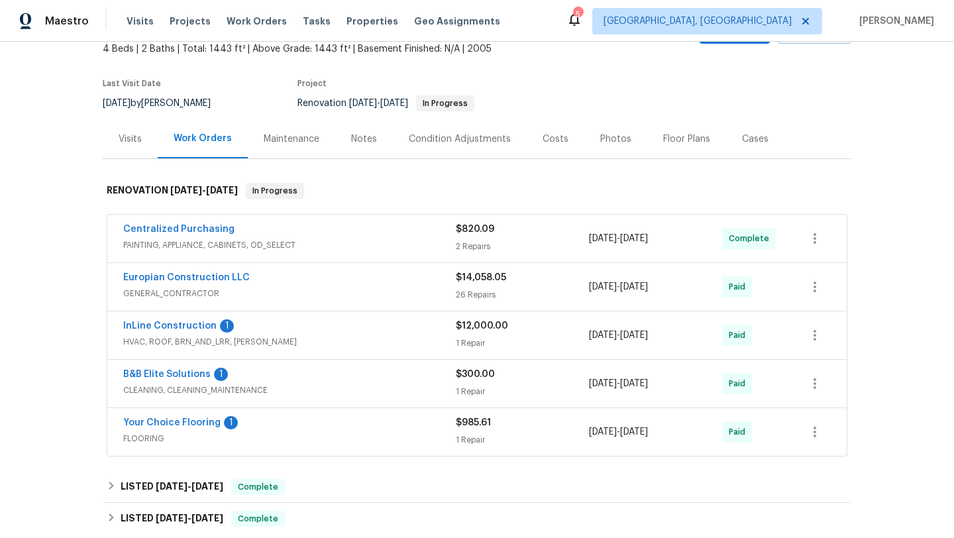
scroll to position [94, 0]
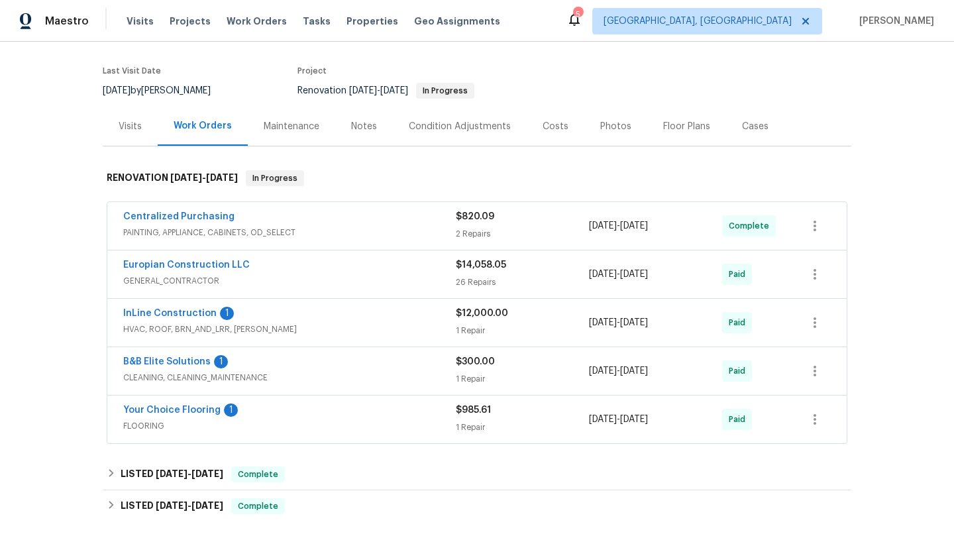
click at [313, 280] on span "GENERAL_CONTRACTOR" at bounding box center [289, 280] width 333 height 13
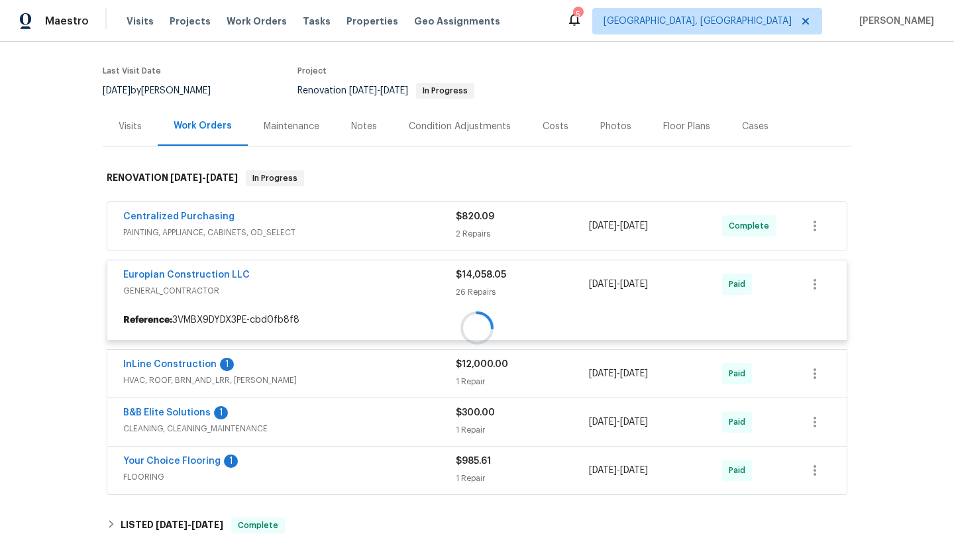
drag, startPoint x: 278, startPoint y: 270, endPoint x: 113, endPoint y: 269, distance: 165.0
click at [113, 269] on div at bounding box center [477, 328] width 749 height 342
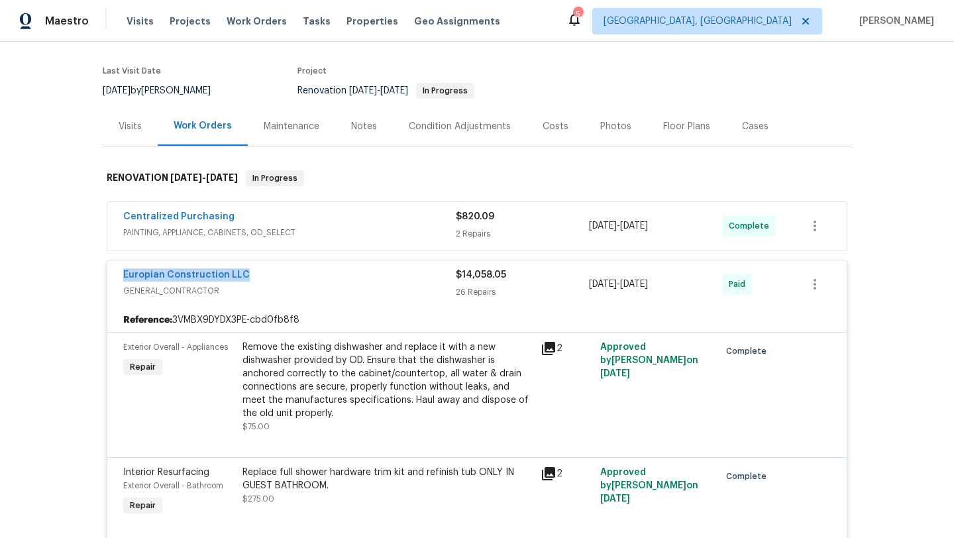
drag, startPoint x: 248, startPoint y: 277, endPoint x: 109, endPoint y: 277, distance: 139.2
click at [109, 277] on div "Europian Construction LLC GENERAL_CONTRACTOR $14,058.05 26 Repairs 4/15/2025 - …" at bounding box center [477, 284] width 740 height 48
copy link "Europian Construction LLC"
click at [672, 310] on div "Reference: 3VMBX9DYDX3PE-cbd0fb8f8" at bounding box center [477, 320] width 740 height 24
drag, startPoint x: 685, startPoint y: 285, endPoint x: 592, endPoint y: 285, distance: 92.8
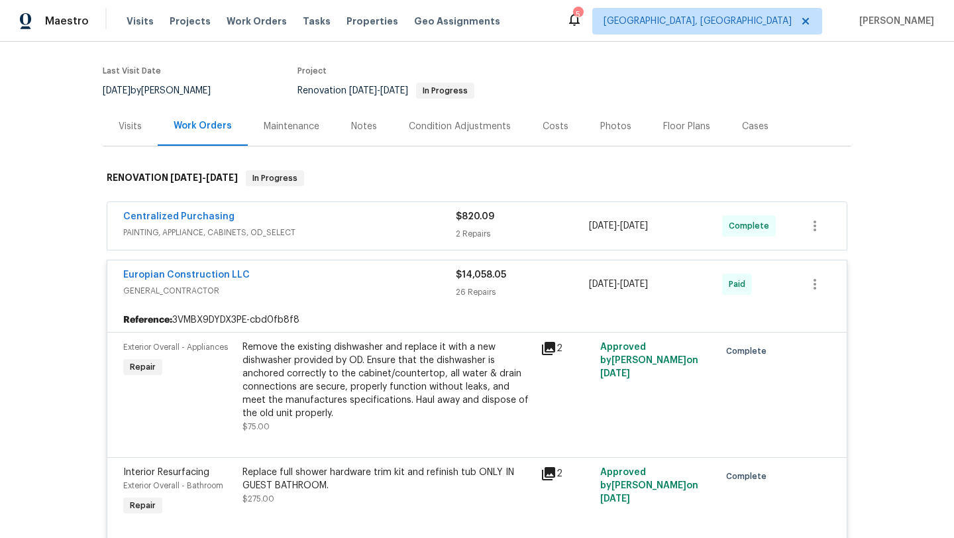
click at [592, 285] on div "4/15/2025 - 5/15/2025" at bounding box center [655, 284] width 133 height 32
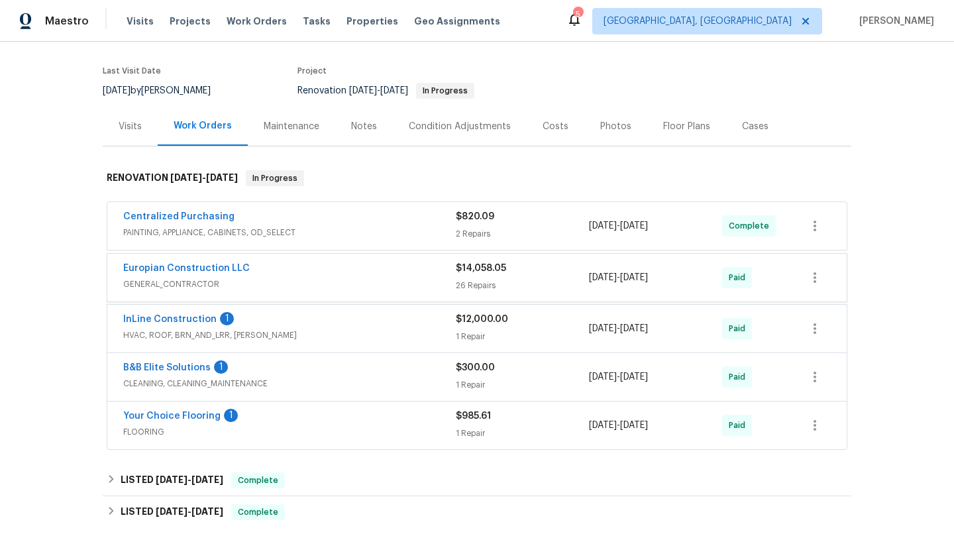
copy span "4/15/2025 - 5/15/2025"
